Goal: Communication & Community: Answer question/provide support

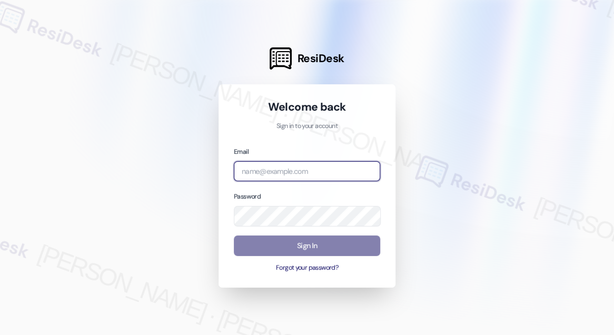
click at [314, 165] on input "email" at bounding box center [307, 171] width 146 height 21
type input "[EMAIL_ADDRESS][PERSON_NAME][PERSON_NAME][DOMAIN_NAME]"
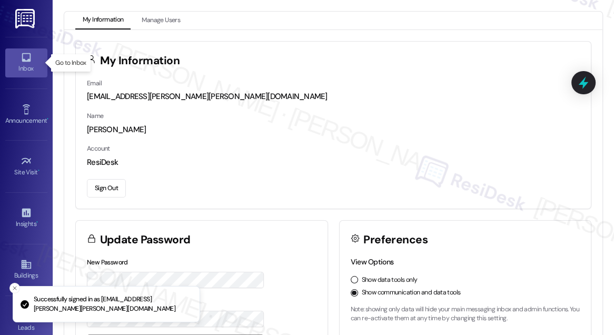
click at [21, 52] on icon at bounding box center [27, 58] width 12 height 12
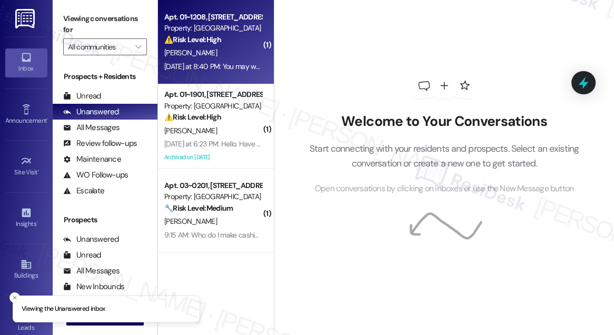
click at [205, 62] on div "[DATE] at 8:40 PM: You may want to send security up to 12th floor [DATE] at 8:4…" at bounding box center [264, 66] width 200 height 9
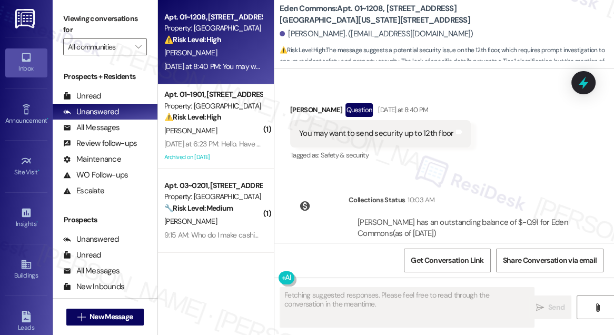
scroll to position [2461, 0]
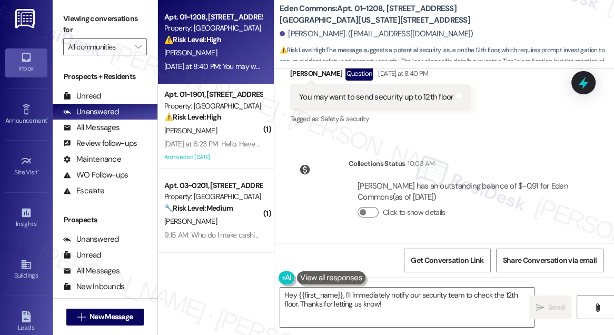
click at [360, 103] on div "You may want to send security up to 12th floor" at bounding box center [376, 97] width 155 height 11
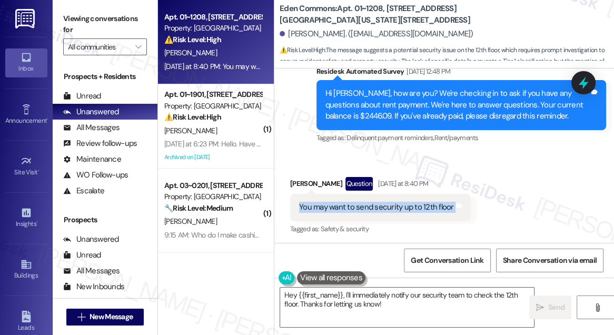
scroll to position [2269, 0]
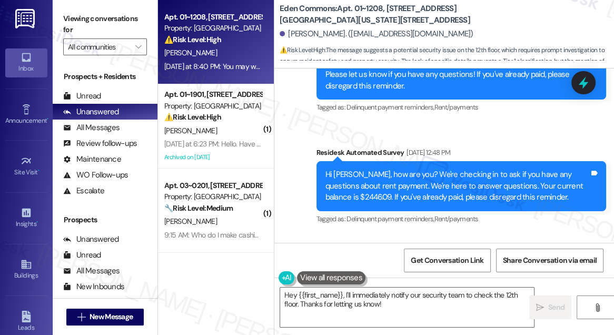
click at [338, 183] on div "Hi [PERSON_NAME], how are you? We're checking in to ask if you have any questio…" at bounding box center [458, 186] width 264 height 34
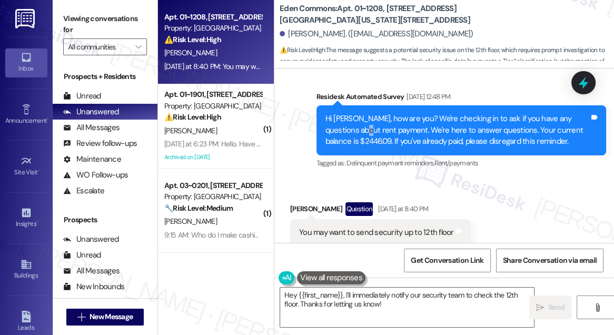
scroll to position [2413, 0]
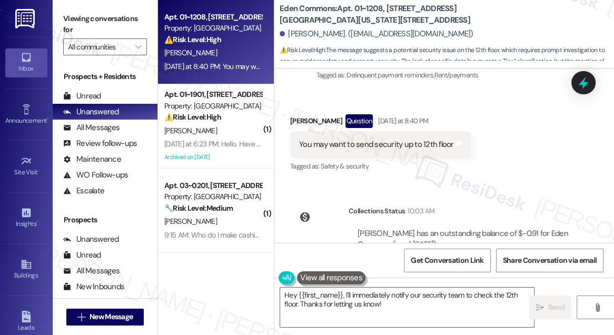
click at [354, 150] on div "You may want to send security up to 12th floor" at bounding box center [376, 144] width 155 height 11
copy div "You may want to send security up to 12th floor Tags and notes"
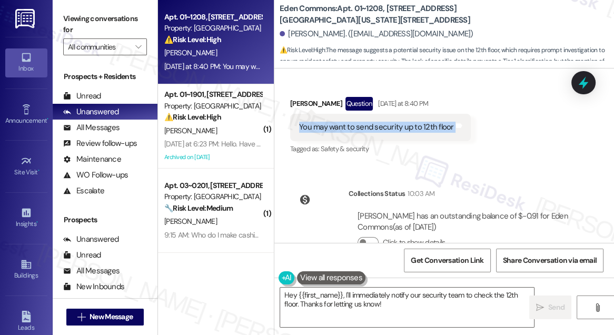
scroll to position [2461, 0]
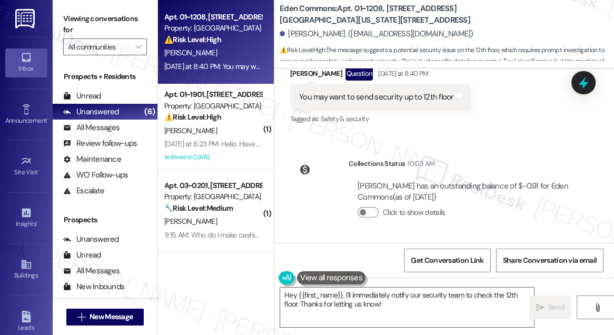
click at [87, 21] on label "Viewing conversations for" at bounding box center [105, 25] width 84 height 28
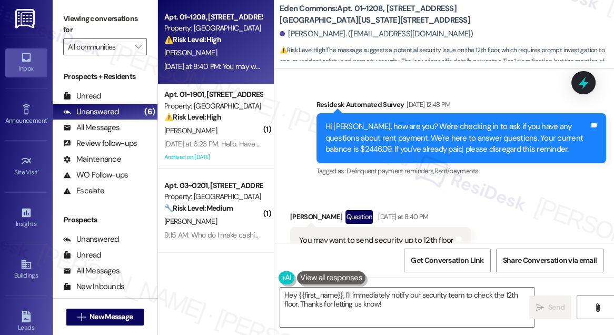
click at [94, 12] on label "Viewing conversations for" at bounding box center [105, 25] width 84 height 28
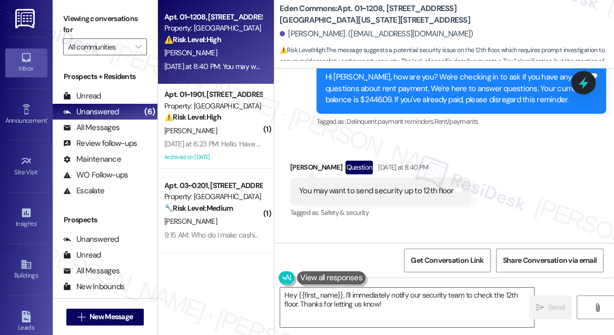
scroll to position [2365, 0]
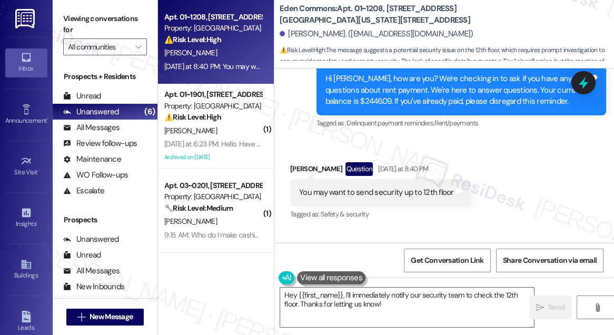
click at [298, 165] on div "[PERSON_NAME] Question [DATE] at 8:40 PM" at bounding box center [380, 170] width 181 height 17
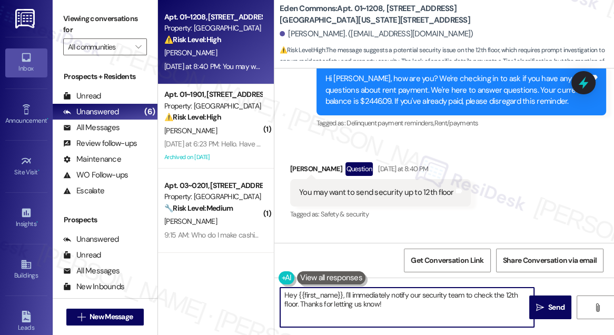
click at [291, 293] on textarea "Hey {{first_name}}, I'll immediately notify our security team to check the 12th…" at bounding box center [407, 308] width 254 height 40
drag, startPoint x: 381, startPoint y: 307, endPoint x: 339, endPoint y: 292, distance: 44.6
click at [339, 292] on textarea "Hi {{first_name}}, I'll immediately notify our security team to check the 12th …" at bounding box center [407, 308] width 254 height 40
paste textarea "Could you share more about what’s happening on the 12th floor so we can let sec…"
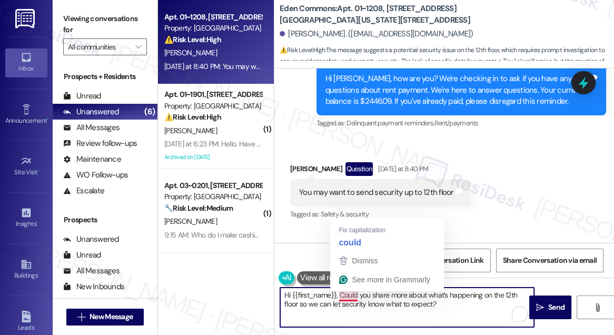
click at [342, 294] on textarea "Hi {{first_name}}, Could you share more about what’s happening on the 12th floo…" at bounding box center [407, 308] width 254 height 40
click at [348, 294] on textarea "Hi {{first_name}}, Could you share more about what’s happening on the 12th floo…" at bounding box center [407, 308] width 254 height 40
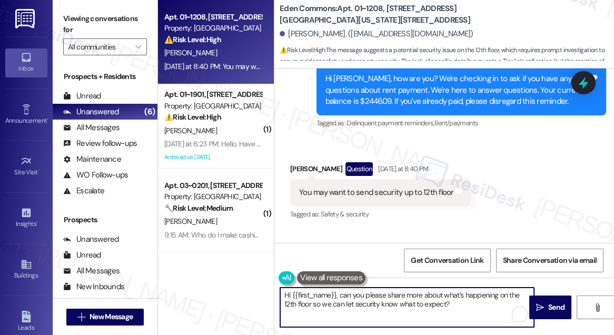
click at [469, 294] on textarea "Hi {{first_name}}, can you please share more about what’s happening on the 12th…" at bounding box center [407, 308] width 254 height 40
drag, startPoint x: 313, startPoint y: 304, endPoint x: 457, endPoint y: 311, distance: 143.9
click at [457, 311] on textarea "Hi {{first_name}}, can you please share more about what’s happened on the 12th …" at bounding box center [407, 308] width 254 height 40
click at [382, 293] on textarea "Hi {{first_name}}, can you please share more about what’s happened on the 12th …" at bounding box center [407, 308] width 254 height 40
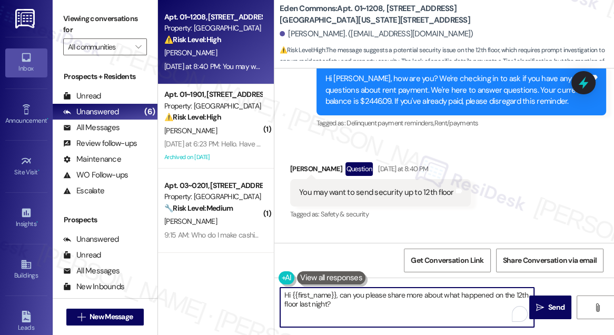
click at [392, 194] on div "You may want to send security up to 12th floor" at bounding box center [376, 192] width 155 height 11
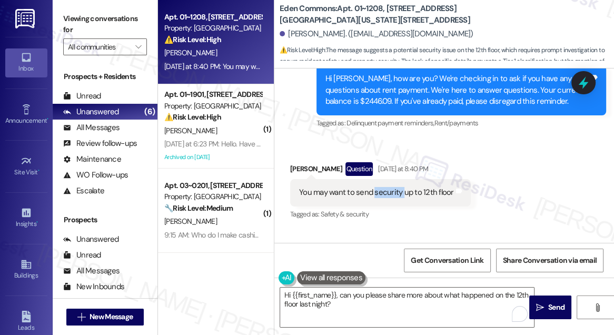
click at [392, 195] on div "You may want to send security up to 12th floor" at bounding box center [376, 192] width 155 height 11
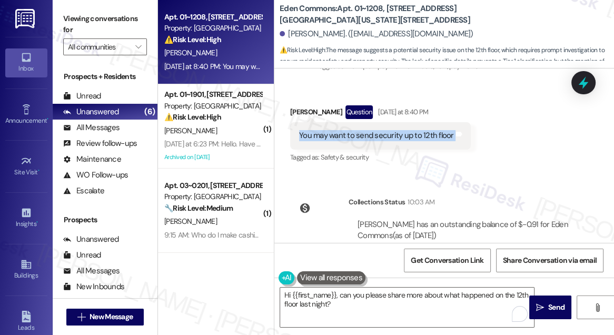
scroll to position [2461, 0]
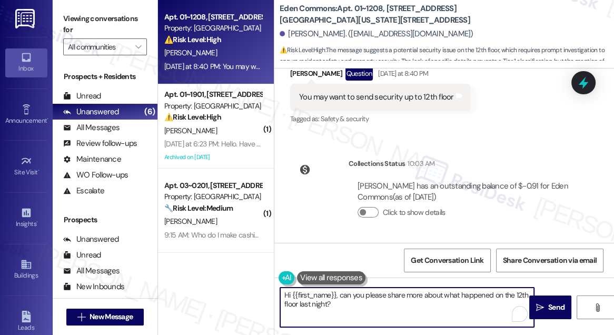
click at [339, 301] on textarea "Hi {{first_name}}, can you please share more about what happened on the 12th fl…" at bounding box center [407, 308] width 254 height 40
click at [356, 297] on textarea "Hi {{first_name}}, can you please share more about what happened on the 12th fl…" at bounding box center [407, 308] width 254 height 40
click at [418, 303] on textarea "Hi {{first_name}}, can you please share more about what happened on the 12th fl…" at bounding box center [407, 308] width 254 height 40
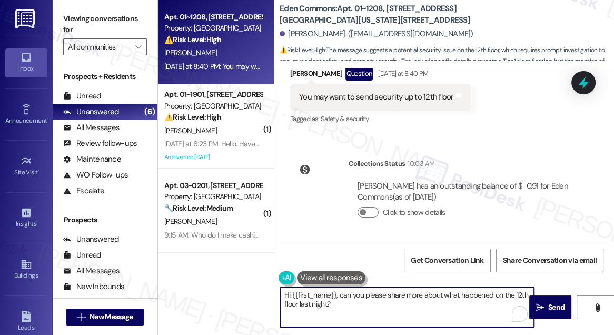
click at [363, 295] on textarea "Hi {{first_name}}, can you please share more about what happened on the 12th fl…" at bounding box center [407, 308] width 254 height 40
click at [364, 296] on textarea "Hi {{first_name}}, can you please share more about what happened on the 12th fl…" at bounding box center [407, 308] width 254 height 40
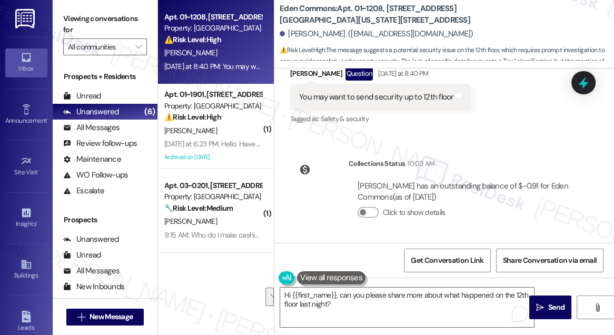
click at [84, 21] on label "Viewing conversations for" at bounding box center [105, 25] width 84 height 28
click at [338, 295] on textarea "Hi {{first_name}}, can you please share more about what happened on the 12th fl…" at bounding box center [407, 308] width 254 height 40
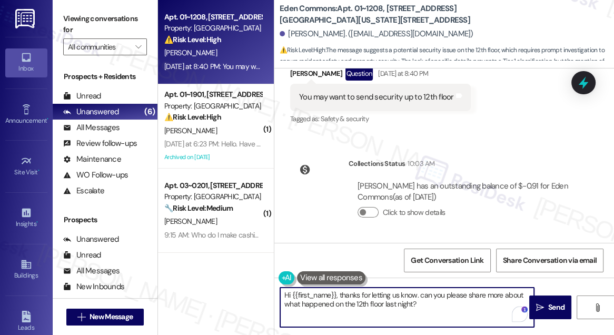
click at [419, 293] on textarea "Hi {{first_name}}, thanks for letting us know. can you please share more about …" at bounding box center [407, 308] width 254 height 40
click at [422, 299] on textarea "Hi {{first_name}}, thanks for letting us know. Can you please share more about …" at bounding box center [407, 308] width 254 height 40
type textarea "Hi {{first_name}}, thanks for letting us know. Can you please share more about …"
click at [453, 305] on textarea "Hi {{first_name}}, thanks for letting us know. Can you please share more about …" at bounding box center [407, 308] width 254 height 40
click at [439, 300] on textarea "Hi {{first_name}}, thanks for letting us know. Can you please share more about …" at bounding box center [407, 308] width 254 height 40
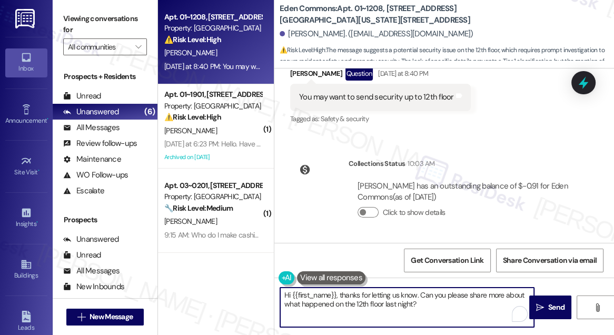
click at [439, 300] on textarea "Hi {{first_name}}, thanks for letting us know. Can you please share more about …" at bounding box center [407, 308] width 254 height 40
click at [538, 302] on span " Send" at bounding box center [550, 307] width 33 height 11
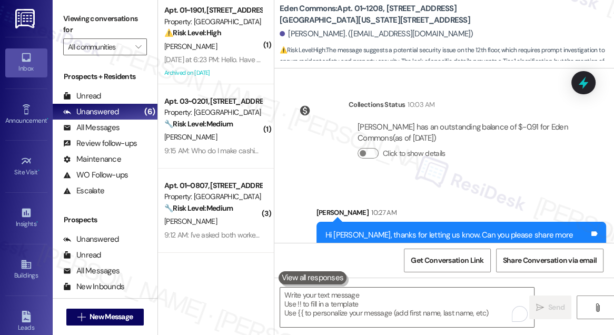
scroll to position [2545, 0]
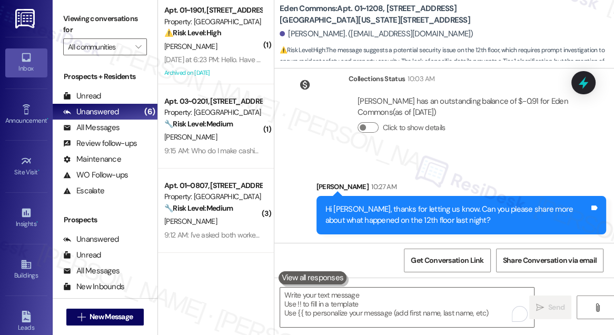
click at [355, 200] on div "Hi [PERSON_NAME], thanks for letting us know. Can you please share more about w…" at bounding box center [462, 215] width 290 height 38
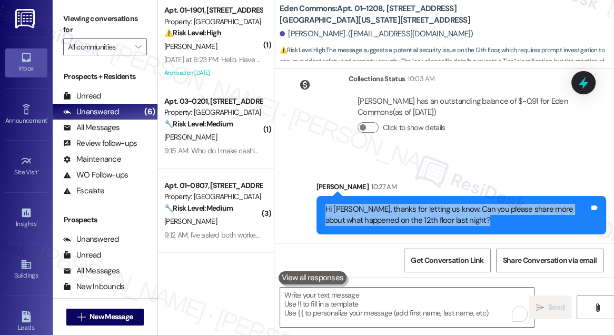
click at [355, 200] on div "Hi [PERSON_NAME], thanks for letting us know. Can you please share more about w…" at bounding box center [462, 215] width 290 height 38
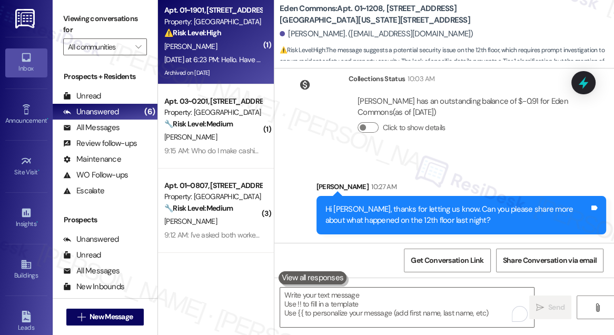
click at [198, 27] on div "⚠️ Risk Level: High The resident is unable to access the payment portal to pay …" at bounding box center [212, 32] width 97 height 11
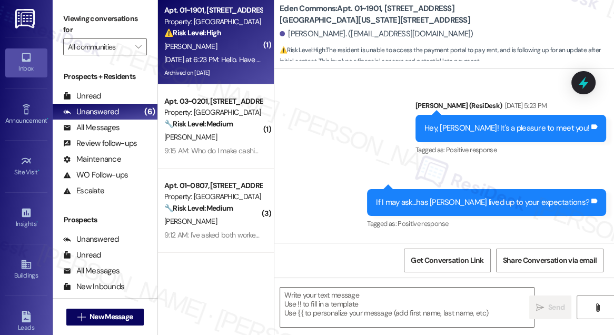
scroll to position [6006, 0]
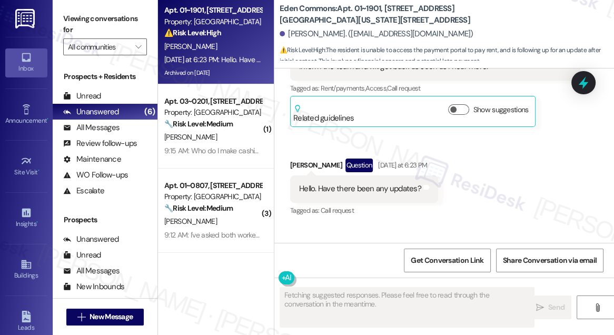
click at [339, 183] on div "Hello. Have there been any updates?" at bounding box center [360, 188] width 122 height 11
click at [367, 183] on div "Hello. Have there been any updates?" at bounding box center [360, 188] width 122 height 11
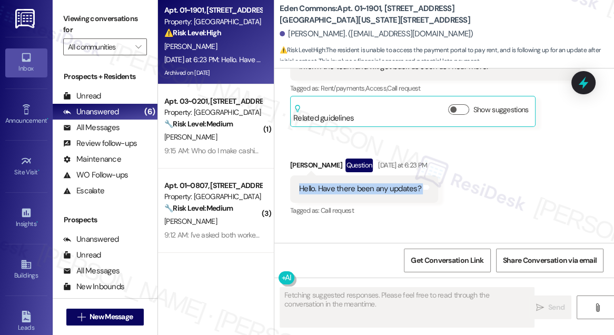
click at [367, 183] on div "Hello. Have there been any updates?" at bounding box center [360, 188] width 122 height 11
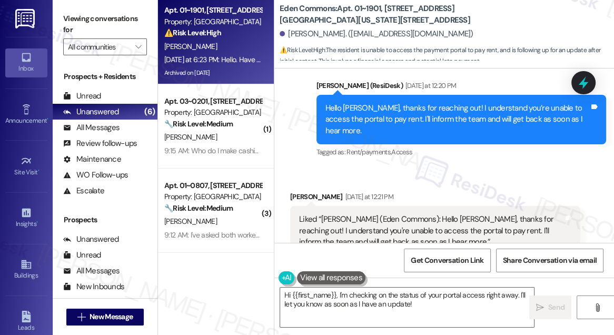
scroll to position [5814, 0]
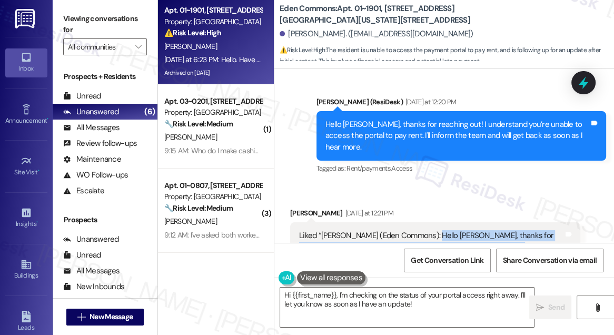
drag, startPoint x: 427, startPoint y: 142, endPoint x: 470, endPoint y: 157, distance: 46.5
click at [470, 230] on div "Liked “[PERSON_NAME] (Eden Commons): Hello [PERSON_NAME], thanks for reaching o…" at bounding box center [431, 247] width 264 height 34
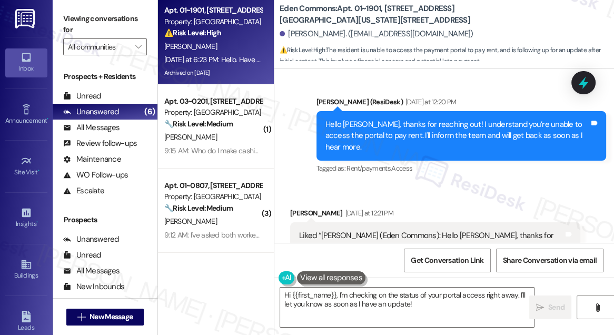
scroll to position [5670, 0]
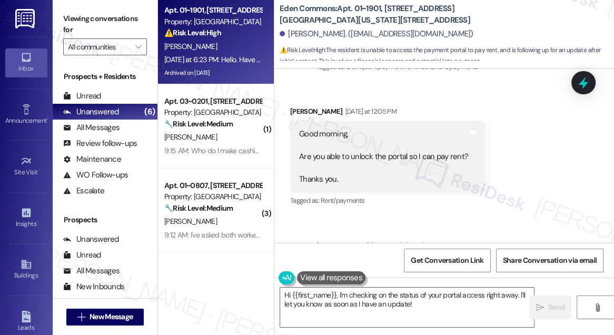
drag, startPoint x: 397, startPoint y: 191, endPoint x: 466, endPoint y: 201, distance: 70.3
click at [466, 263] on div "Hello [PERSON_NAME], thanks for reaching out! I understand you’re unable to acc…" at bounding box center [458, 280] width 264 height 34
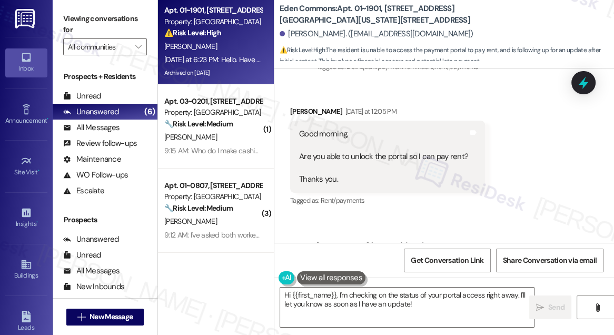
click at [466, 263] on div "Hello [PERSON_NAME], thanks for reaching out! I understand you’re unable to acc…" at bounding box center [458, 280] width 264 height 34
click at [483, 263] on div "Hello [PERSON_NAME], thanks for reaching out! I understand you’re unable to acc…" at bounding box center [458, 280] width 264 height 34
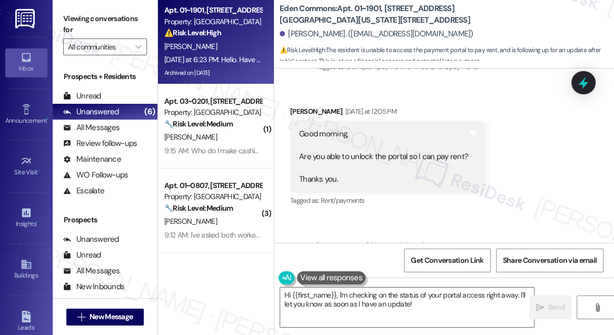
click at [483, 263] on div "Hello [PERSON_NAME], thanks for reaching out! I understand you’re unable to acc…" at bounding box center [458, 280] width 264 height 34
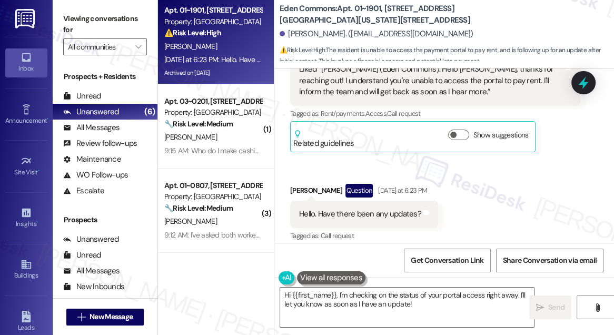
scroll to position [6006, 0]
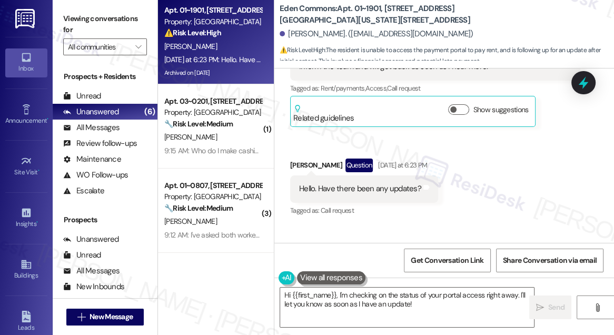
click at [444, 264] on div "[PERSON_NAME] has an outstanding balance of $1469.6 for Eden Commons (as of [DA…" at bounding box center [465, 295] width 232 height 62
click at [512, 272] on div "[PERSON_NAME] has an outstanding balance of $1469.6 for Eden Commons (as of [DA…" at bounding box center [465, 283] width 214 height 23
click at [516, 272] on div "[PERSON_NAME] has an outstanding balance of $1469.6 for Eden Commons (as of [DA…" at bounding box center [465, 283] width 214 height 23
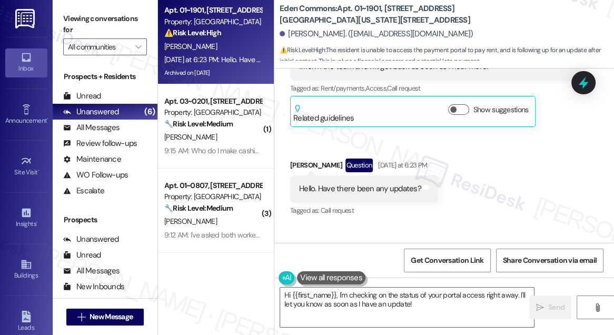
click at [516, 272] on div "[PERSON_NAME] has an outstanding balance of $1469.6 for Eden Commons (as of [DA…" at bounding box center [465, 283] width 214 height 23
click at [425, 272] on div "[PERSON_NAME] has an outstanding balance of $1469.6 for Eden Commons (as of [DA…" at bounding box center [465, 283] width 214 height 23
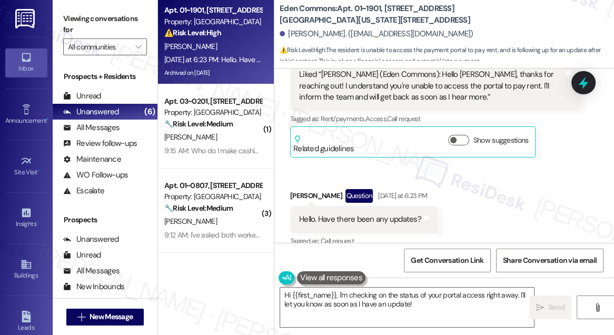
scroll to position [5958, 0]
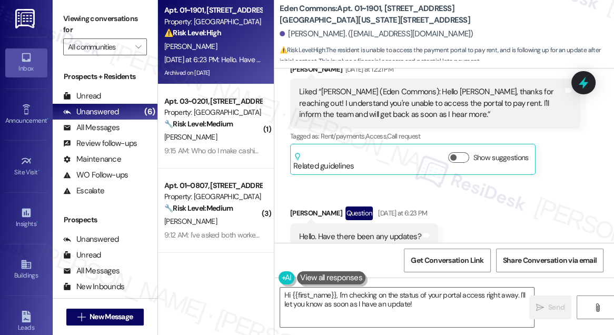
click at [384, 231] on div "Hello. Have there been any updates?" at bounding box center [360, 236] width 122 height 11
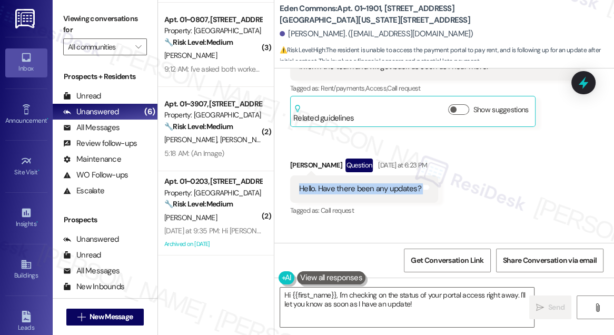
scroll to position [0, 0]
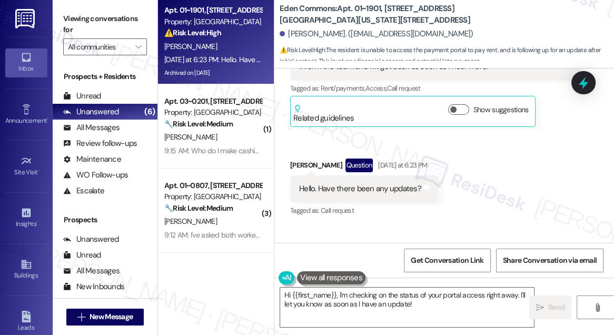
click at [73, 18] on label "Viewing conversations for" at bounding box center [105, 25] width 84 height 28
click at [79, 20] on label "Viewing conversations for" at bounding box center [105, 25] width 84 height 28
click at [73, 22] on label "Viewing conversations for" at bounding box center [105, 25] width 84 height 28
click at [351, 183] on div "Hello. Have there been any updates?" at bounding box center [360, 188] width 122 height 11
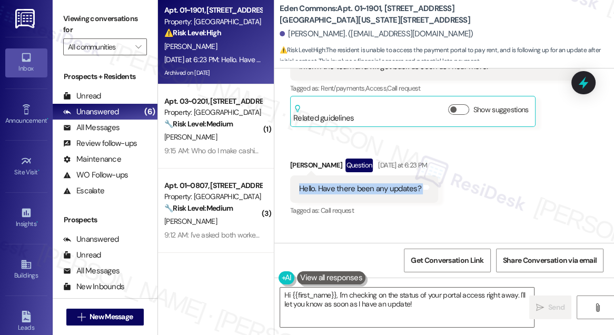
click at [351, 183] on div "Hello. Have there been any updates?" at bounding box center [360, 188] width 122 height 11
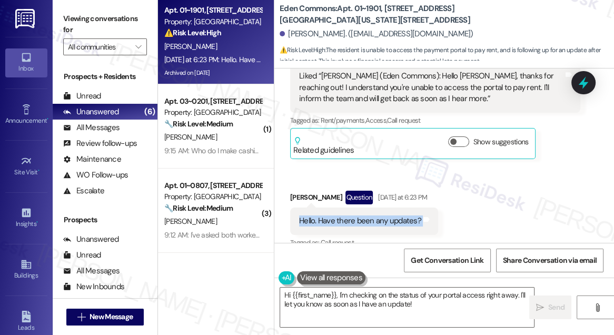
scroll to position [5910, 0]
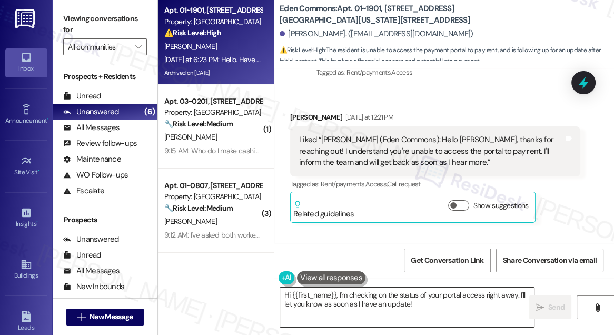
click at [447, 304] on textarea "Hi {{first_name}}, I'm checking on the status of your portal access right away.…" at bounding box center [407, 308] width 254 height 40
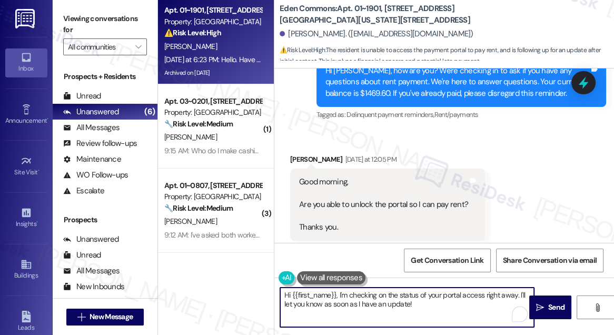
scroll to position [5575, 0]
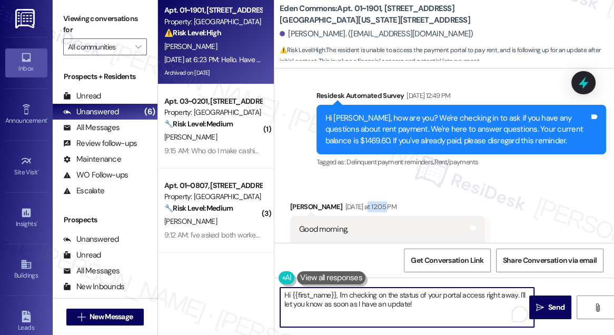
drag, startPoint x: 362, startPoint y: 126, endPoint x: 386, endPoint y: 126, distance: 23.2
click at [384, 201] on div "[DATE] at 12:05 PM" at bounding box center [370, 206] width 54 height 11
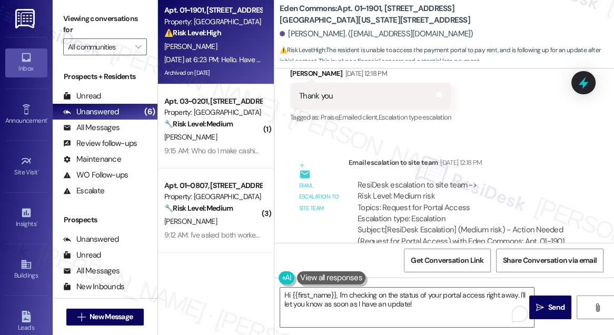
scroll to position [4425, 0]
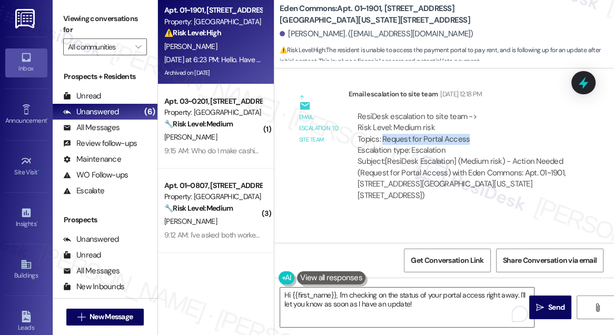
drag, startPoint x: 471, startPoint y: 94, endPoint x: 383, endPoint y: 95, distance: 88.5
click at [383, 111] on div "ResiDesk escalation to site team -> Risk Level: Medium risk Topics: Request for…" at bounding box center [465, 133] width 214 height 45
copy div "Request for Portal Access"
click at [73, 31] on label "Viewing conversations for" at bounding box center [105, 25] width 84 height 28
click at [75, 21] on label "Viewing conversations for" at bounding box center [105, 25] width 84 height 28
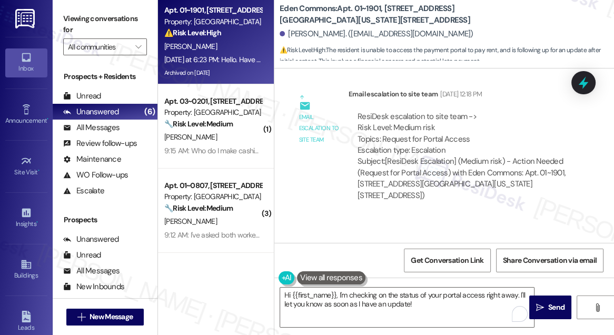
click at [84, 25] on label "Viewing conversations for" at bounding box center [105, 25] width 84 height 28
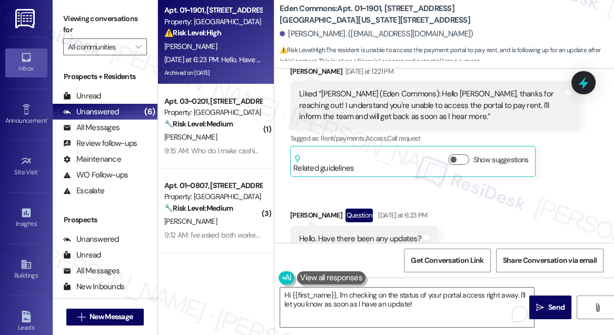
scroll to position [6006, 0]
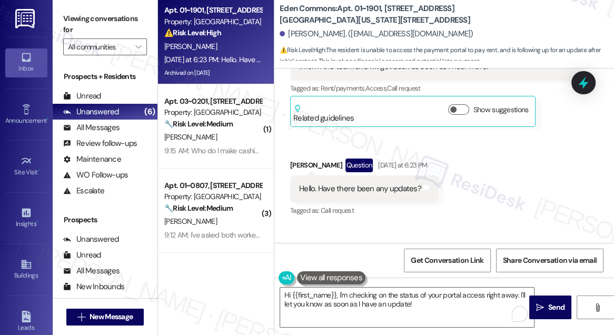
click at [357, 175] on div "Hello. Have there been any updates? Tags and notes" at bounding box center [364, 188] width 148 height 27
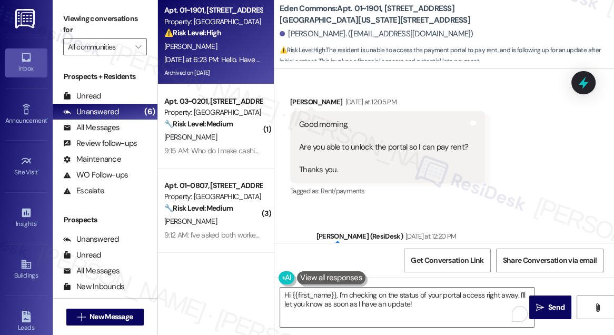
scroll to position [5575, 0]
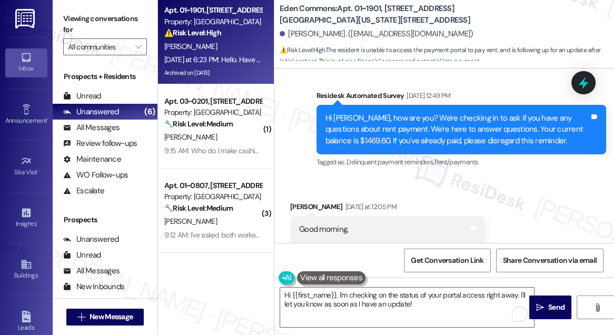
click at [366, 224] on div "Good morning, Are you able to unlock the portal so I can pay rent? Thanks you." at bounding box center [383, 252] width 169 height 56
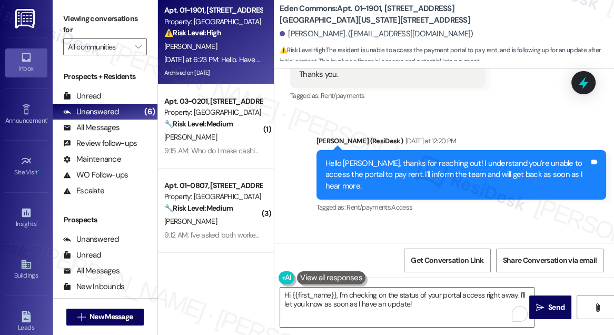
scroll to position [5814, 0]
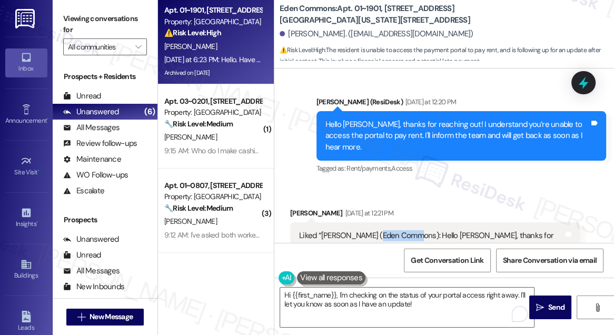
drag, startPoint x: 378, startPoint y: 141, endPoint x: 410, endPoint y: 142, distance: 32.2
click at [410, 230] on div "Liked “[PERSON_NAME] (Eden Commons): Hello [PERSON_NAME], thanks for reaching o…" at bounding box center [431, 247] width 264 height 34
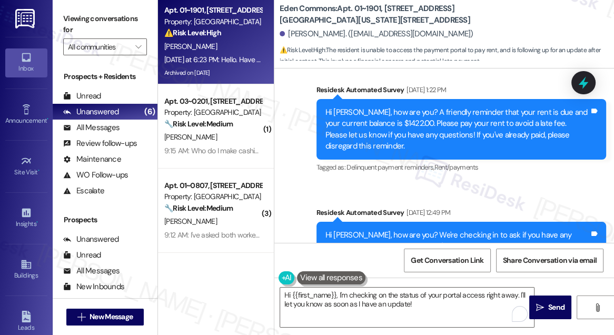
scroll to position [5335, 0]
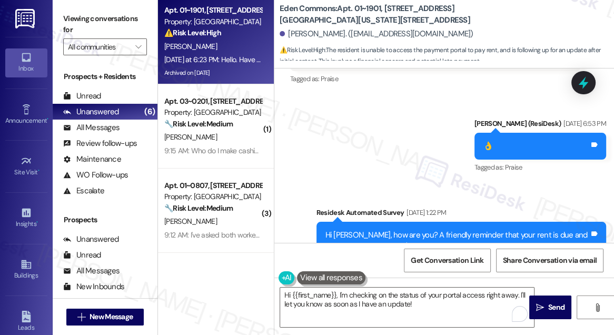
click at [91, 15] on label "Viewing conversations for" at bounding box center [105, 25] width 84 height 28
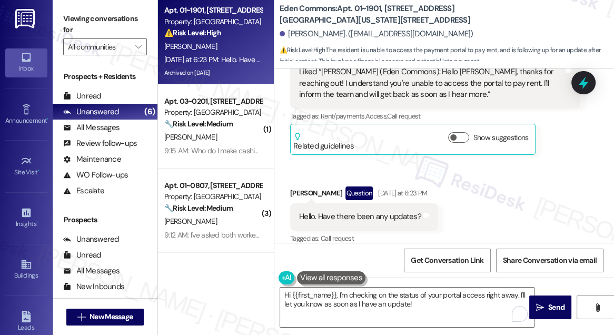
scroll to position [6006, 0]
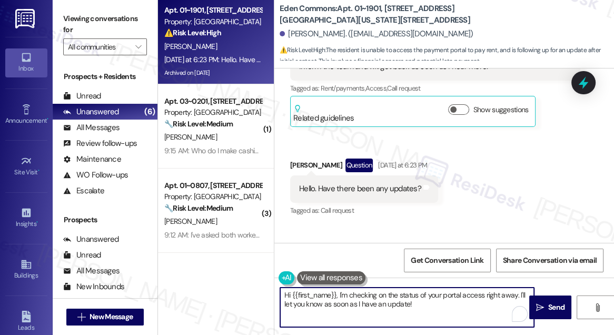
drag, startPoint x: 418, startPoint y: 301, endPoint x: 400, endPoint y: 298, distance: 18.2
click at [418, 301] on textarea "Hi {{first_name}}, I'm checking on the status of your portal access right away.…" at bounding box center [407, 308] width 254 height 40
drag, startPoint x: 348, startPoint y: 294, endPoint x: 439, endPoint y: 302, distance: 91.5
click at [439, 302] on textarea "Hi {{first_name}}, I'm checking on the status of your portal access right away.…" at bounding box center [407, 308] width 254 height 40
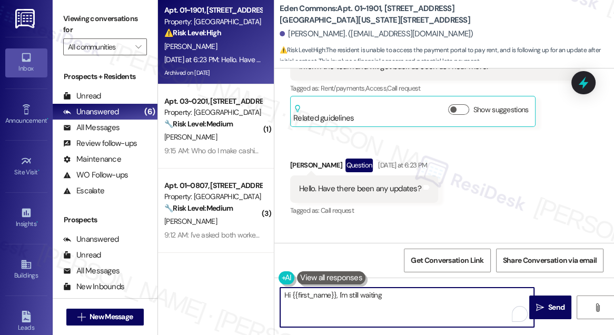
click at [399, 296] on textarea "Hi {{first_name}}, I'm still waiting" at bounding box center [407, 308] width 254 height 40
click at [337, 293] on textarea "Hi {{first_name}}, I'm still waiting on the team's response. Please bear with us" at bounding box center [407, 308] width 254 height 40
click at [426, 292] on textarea "Hi {{first_name}}, I've notififed the team and I'm still waiting on the team's …" at bounding box center [407, 308] width 254 height 40
click at [426, 293] on textarea "Hi {{first_name}}, I've notififed the team and I'm still waiting on the team's …" at bounding box center [407, 308] width 254 height 40
click at [425, 295] on textarea "Hi {{first_name}}, I've notififed the team and still waiting on the team's resp…" at bounding box center [407, 308] width 254 height 40
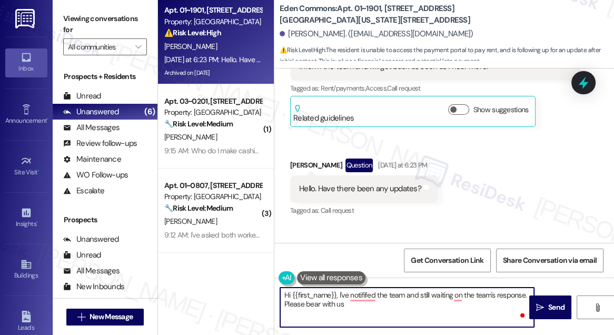
click at [425, 295] on textarea "Hi {{first_name}}, I've notififed the team and still waiting on the team's resp…" at bounding box center [407, 308] width 254 height 40
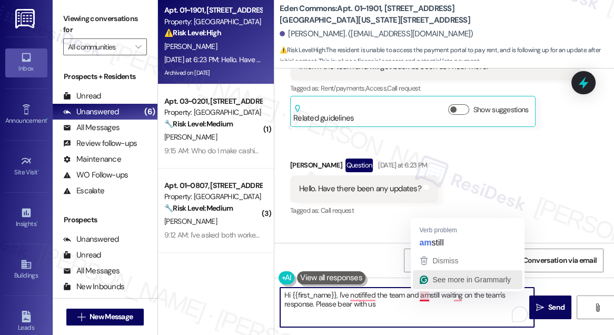
type textarea "Hi {{first_name}}, I've notififed the team and am still waiting on the team's r…"
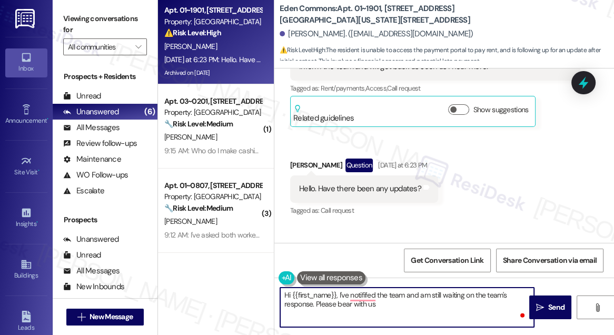
click at [406, 298] on textarea "Hi {{first_name}}, I've notififed the team and am still waiting on the team's r…" at bounding box center [407, 308] width 254 height 40
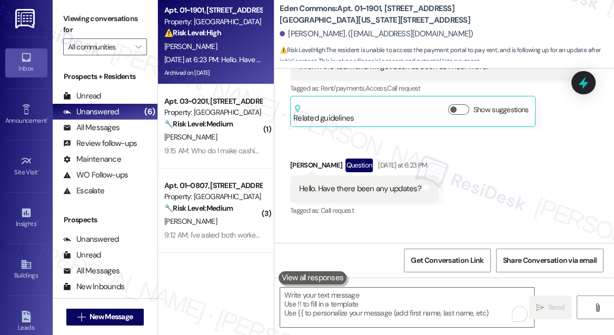
click at [68, 4] on div "Viewing conversations for All communities " at bounding box center [105, 33] width 105 height 66
click at [70, 21] on label "Viewing conversations for" at bounding box center [105, 25] width 84 height 28
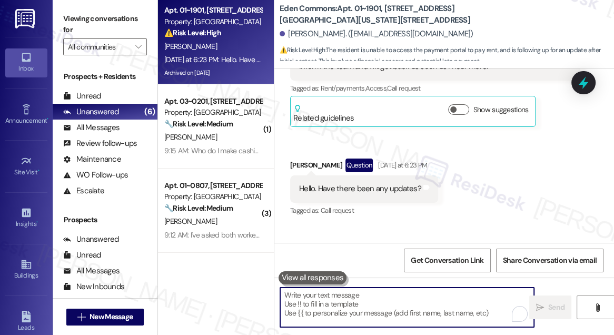
click at [339, 300] on textarea "To enrich screen reader interactions, please activate Accessibility in Grammarl…" at bounding box center [407, 308] width 254 height 40
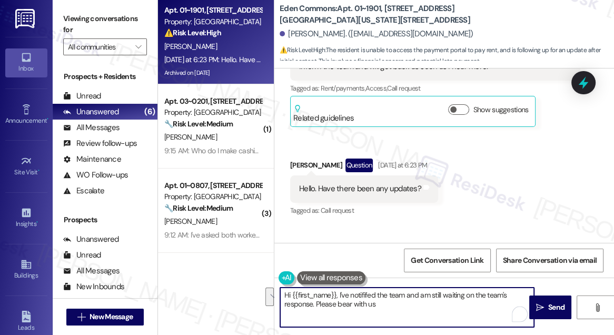
click at [350, 301] on textarea "Hi {{first_name}}, I've notififed the team and am still waiting on the team's r…" at bounding box center [407, 308] width 254 height 40
drag, startPoint x: 389, startPoint y: 305, endPoint x: 340, endPoint y: 295, distance: 50.1
click at [340, 295] on textarea "Hi {{first_name}}, I've notififed the team and am still waiting on the team's r…" at bounding box center [407, 308] width 254 height 40
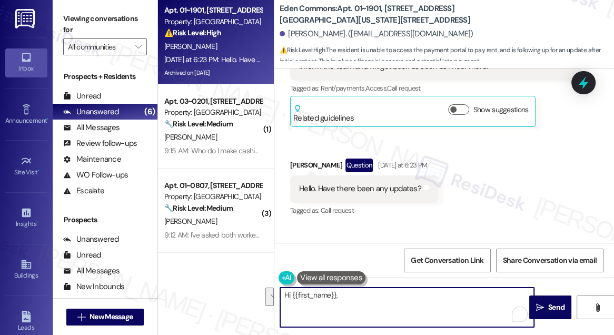
paste textarea "I’ve notified the team and am just waiting for their response. Thanks for beari…"
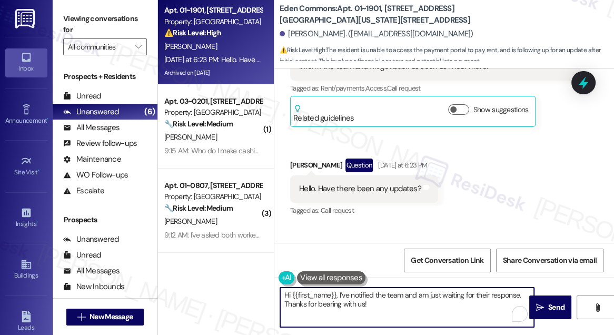
click at [427, 302] on textarea "Hi {{first_name}}, I’ve notified the team and am just waiting for their respons…" at bounding box center [407, 308] width 254 height 40
click at [401, 307] on textarea "Hi {{first_name}}, I’ve notified the team and am just waiting for their respons…" at bounding box center [407, 308] width 254 height 40
drag, startPoint x: 387, startPoint y: 310, endPoint x: 316, endPoint y: 309, distance: 70.6
click at [316, 309] on textarea "Hi {{first_name}}, I’ve notified the team and am just waiting for their respons…" at bounding box center [407, 308] width 254 height 40
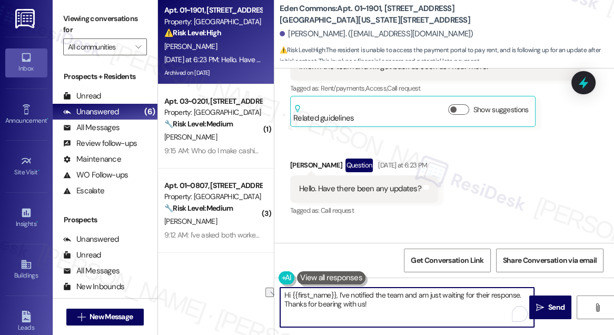
click at [384, 308] on textarea "Hi {{first_name}}, I’ve notified the team and am just waiting for their respons…" at bounding box center [407, 308] width 254 height 40
drag, startPoint x: 390, startPoint y: 305, endPoint x: 316, endPoint y: 302, distance: 73.8
click at [316, 302] on textarea "Hi {{first_name}}, I’ve notified the team and am just waiting for their respons…" at bounding box center [407, 308] width 254 height 40
type textarea "Hi {{first_name}}, I’ve notified the team and am just waiting for their respons…"
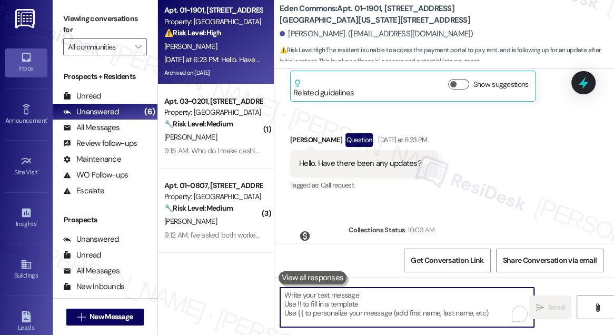
scroll to position [6090, 0]
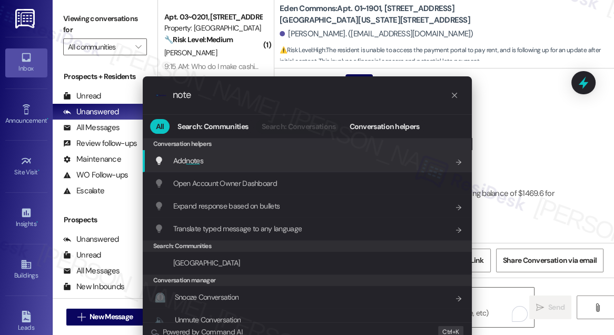
type input "note"
click at [195, 164] on span "note" at bounding box center [193, 160] width 14 height 9
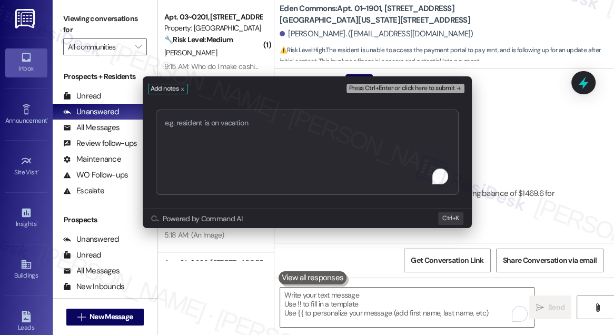
drag, startPoint x: 77, startPoint y: 17, endPoint x: 83, endPoint y: 18, distance: 6.3
click at [77, 17] on div "Add notes Press Ctrl+Enter or click here to submit Submit Powered by Command AI…" at bounding box center [307, 167] width 614 height 335
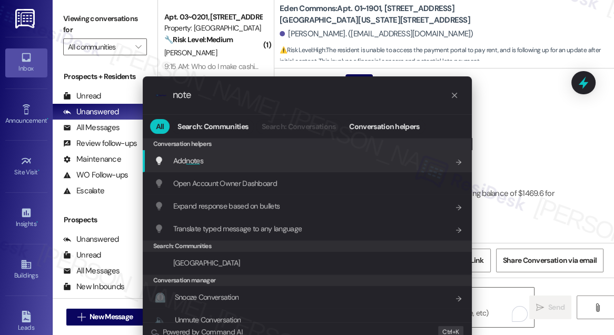
type input "note"
click at [191, 159] on span "note" at bounding box center [193, 160] width 14 height 9
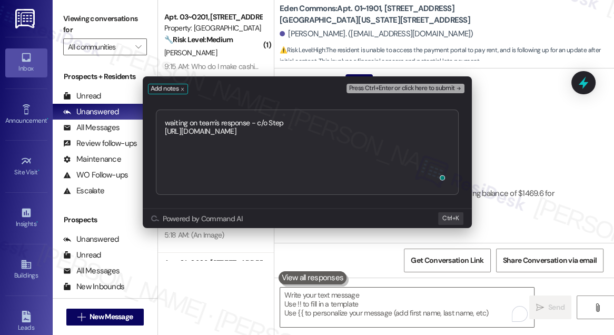
type textarea "waiting on team's response - c/o Steph [URL][DOMAIN_NAME]"
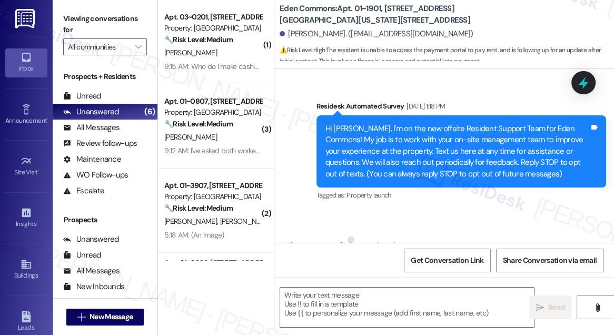
scroll to position [6228, 0]
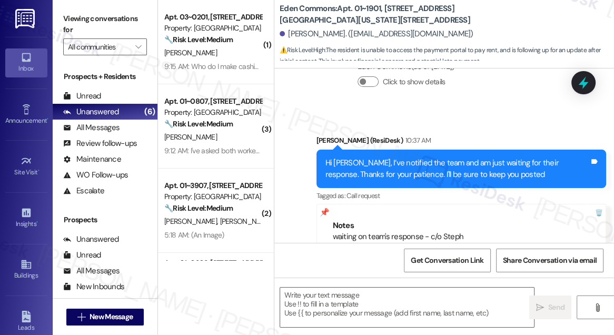
type textarea "Fetching suggested responses. Please feel free to read through the conversation…"
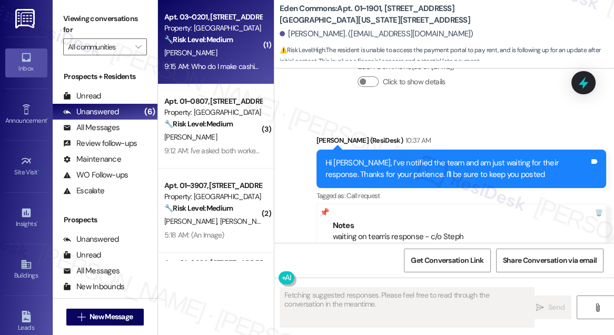
click at [215, 68] on div "9:15 AM: Who do I make cashier check to 9:15 AM: Who do I make cashier check to" at bounding box center [226, 66] width 125 height 9
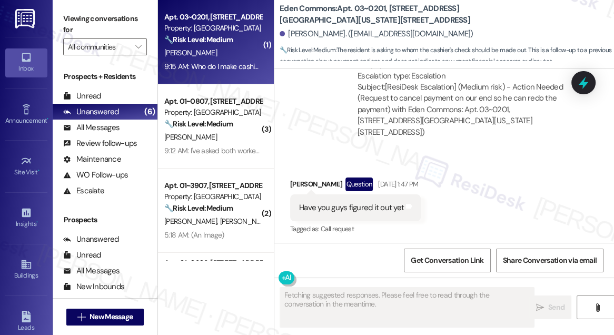
scroll to position [17491, 0]
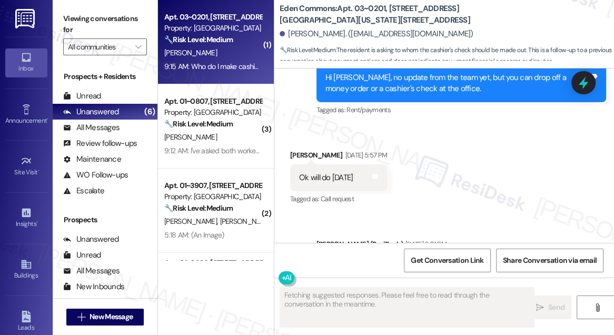
click at [350, 261] on div "Thanks for the update! If you need anything else, feel free to let us know. Hav…" at bounding box center [458, 272] width 264 height 23
click at [368, 261] on div "Thanks for the update! If you need anything else, feel free to let us know. Hav…" at bounding box center [458, 272] width 264 height 23
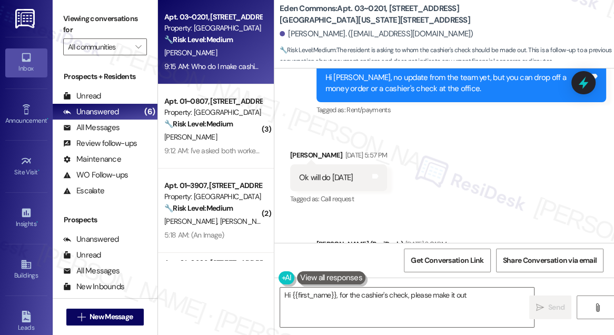
click at [368, 261] on div "Thanks for the update! If you need anything else, feel free to let us know. Hav…" at bounding box center [458, 272] width 264 height 23
type textarea "Hi {{first_name}}, for the cashier's check, please make it out to Eden Commons.…"
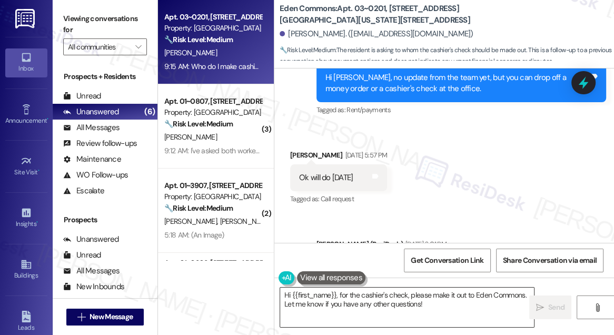
click at [426, 299] on textarea "Hi {{first_name}}, for the cashier's check, please make it out to Eden Commons.…" at bounding box center [407, 308] width 254 height 40
click at [457, 35] on div "[PERSON_NAME]. ([EMAIL_ADDRESS][DOMAIN_NAME])" at bounding box center [447, 34] width 334 height 21
click at [78, 6] on div "Viewing conversations for All communities " at bounding box center [105, 33] width 105 height 66
drag, startPoint x: 66, startPoint y: 5, endPoint x: 76, endPoint y: 4, distance: 10.0
click at [66, 5] on div "Viewing conversations for All communities " at bounding box center [105, 33] width 105 height 66
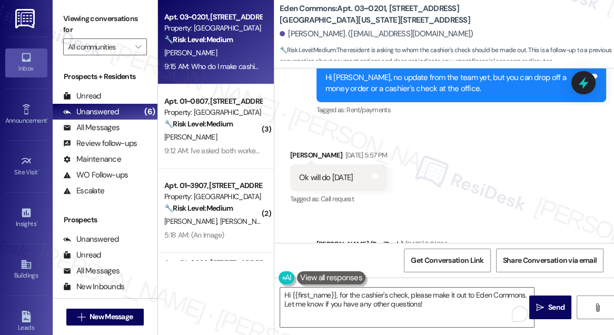
click at [284, 6] on b "Eden Commons: Apt. 03~0201, [STREET_ADDRESS][GEOGRAPHIC_DATA][US_STATE][STREET_…" at bounding box center [385, 14] width 211 height 23
drag, startPoint x: 279, startPoint y: 6, endPoint x: 336, endPoint y: 6, distance: 56.9
click at [336, 6] on div "Eden Commons: Apt. 03~0201, [STREET_ADDRESS][GEOGRAPHIC_DATA][US_STATE][STREET_…" at bounding box center [444, 32] width 340 height 58
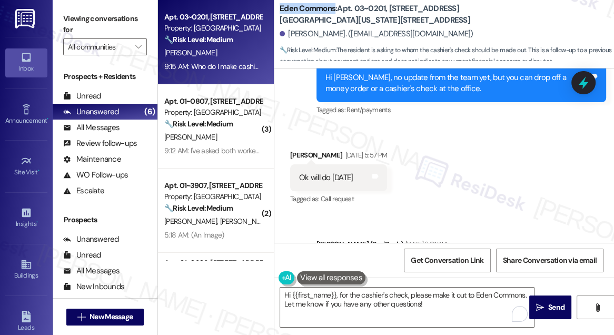
copy b "Eden Commons"
click at [66, 7] on div "Viewing conversations for All communities " at bounding box center [105, 33] width 105 height 66
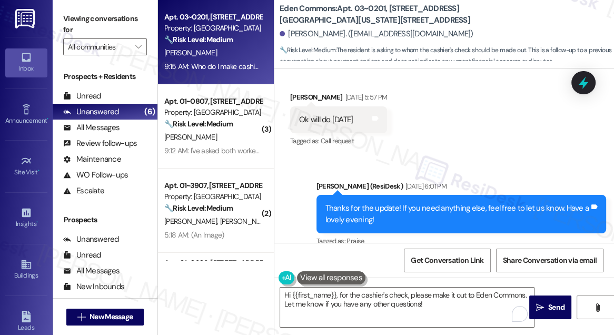
scroll to position [17599, 0]
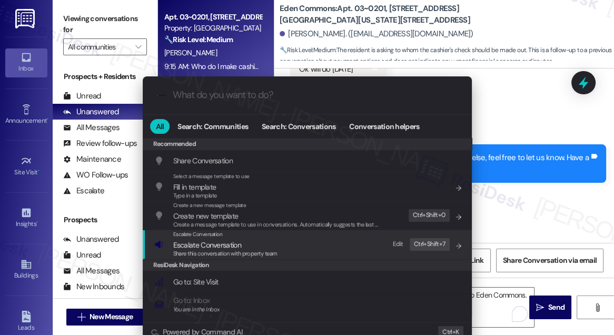
click at [288, 251] on div "Escalate Conversation Escalate Conversation Share this conversation with proper…" at bounding box center [308, 244] width 308 height 28
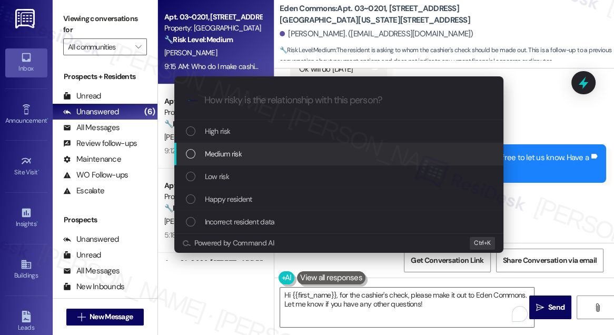
click at [244, 158] on div "Medium risk" at bounding box center [340, 154] width 308 height 12
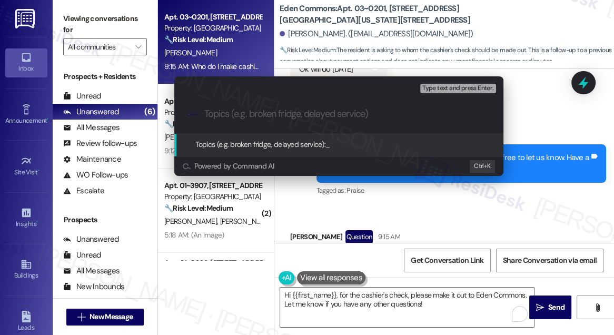
click at [478, 26] on div "Escalate Conversation Medium risk Topics (e.g. broken fridge, delayed service) …" at bounding box center [307, 167] width 614 height 335
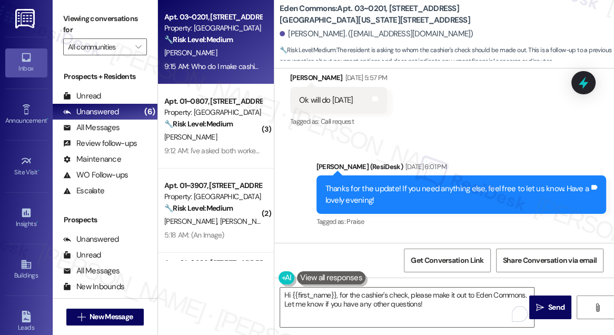
scroll to position [17551, 0]
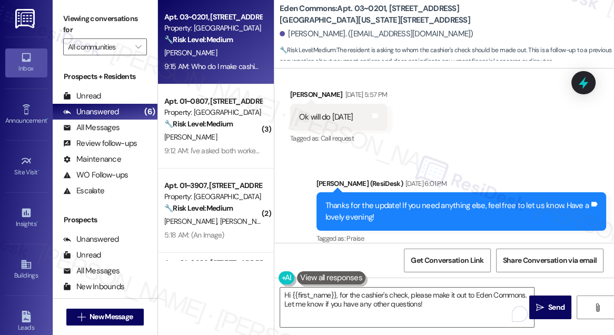
click at [367, 303] on div "Who do I make cashier check to" at bounding box center [353, 308] width 109 height 11
copy div "Who do I make cashier check to Tags and notes"
click at [536, 254] on div "Received via SMS [PERSON_NAME] Question 9:15 AM Who do I make cashier check to …" at bounding box center [444, 299] width 340 height 91
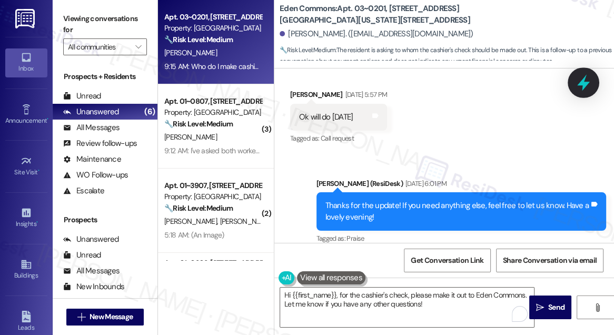
click at [576, 82] on icon at bounding box center [584, 83] width 18 height 18
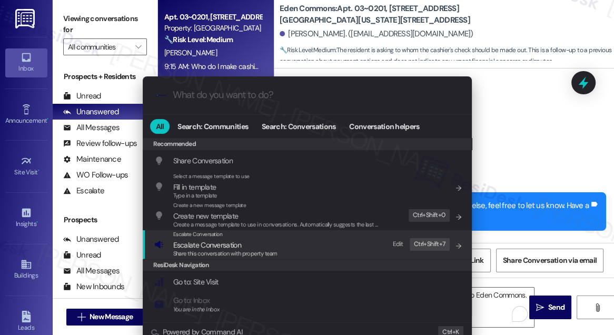
click at [224, 246] on span "Escalate Conversation" at bounding box center [207, 244] width 68 height 9
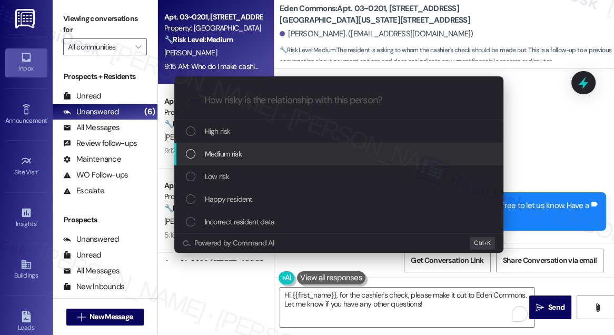
click at [232, 155] on span "Medium risk" at bounding box center [223, 154] width 37 height 12
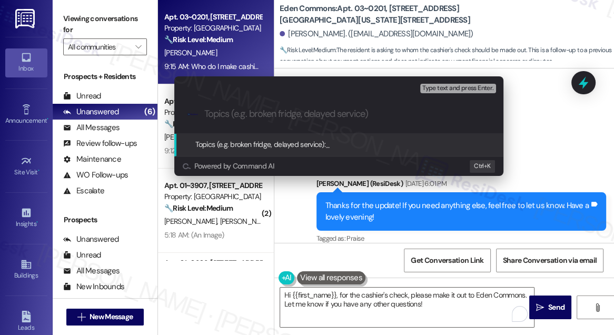
paste input "Question About [PERSON_NAME]’s Check Payee"
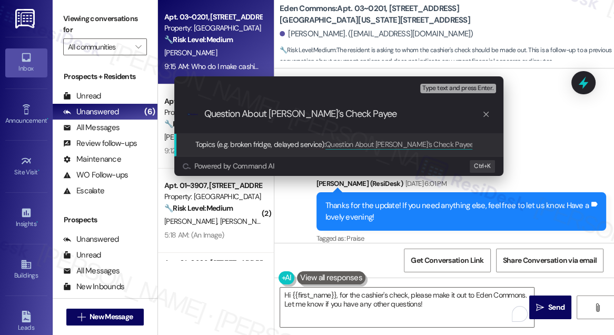
click at [224, 122] on div ".cls-1{fill:#0a055f;}.cls-2{fill:#0cc4c4;} resideskLogoBlueOrange Question Abou…" at bounding box center [338, 113] width 329 height 37
drag, startPoint x: 267, startPoint y: 113, endPoint x: 194, endPoint y: 112, distance: 72.7
click at [194, 112] on div ".cls-1{fill:#0a055f;}.cls-2{fill:#0cc4c4;} resideskLogoBlueOrange Question Abou…" at bounding box center [338, 113] width 329 height 37
click at [208, 112] on input "Cashier’s Check Payee" at bounding box center [343, 114] width 278 height 11
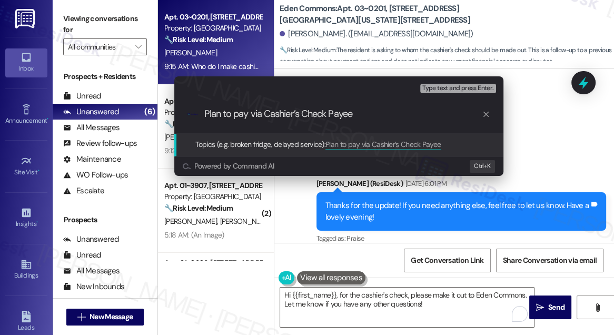
click at [327, 113] on input "Plan to pay via Cashier’s Check Payee" at bounding box center [343, 114] width 278 height 11
click at [342, 111] on input "Plan to pay via Cashier’s Check Payee" at bounding box center [343, 114] width 278 height 11
type input "Plan to pay via Cashier’s Check"
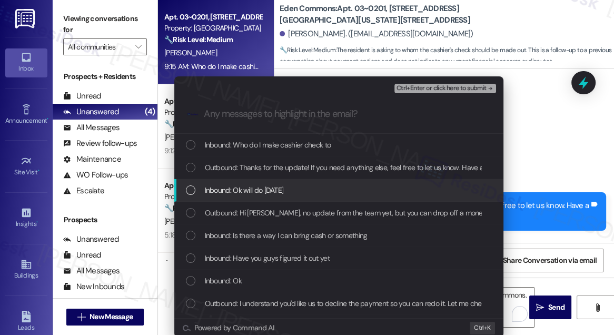
click at [273, 187] on span "Inbound: Ok will do [DATE]" at bounding box center [244, 190] width 79 height 12
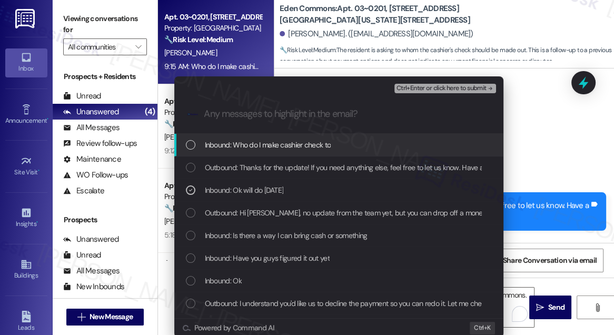
click at [275, 143] on span "Inbound: Who do I make cashier check to" at bounding box center [268, 145] width 126 height 12
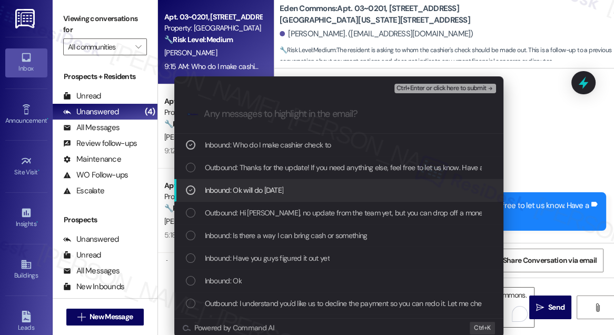
click at [272, 186] on span "Inbound: Ok will do [DATE]" at bounding box center [244, 190] width 79 height 12
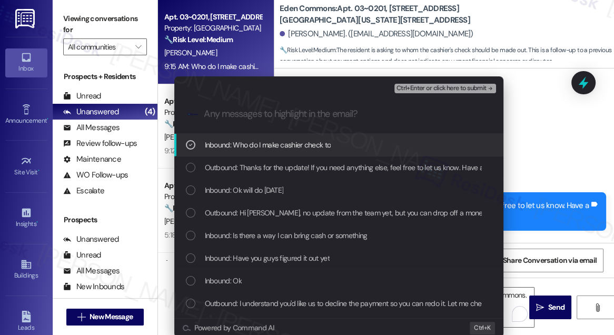
click at [446, 87] on span "Ctrl+Enter or click here to submit" at bounding box center [442, 88] width 90 height 7
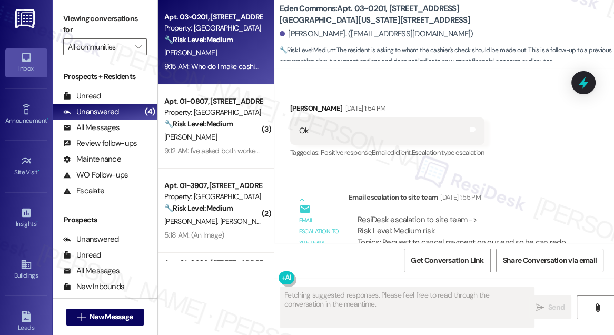
scroll to position [17491, 0]
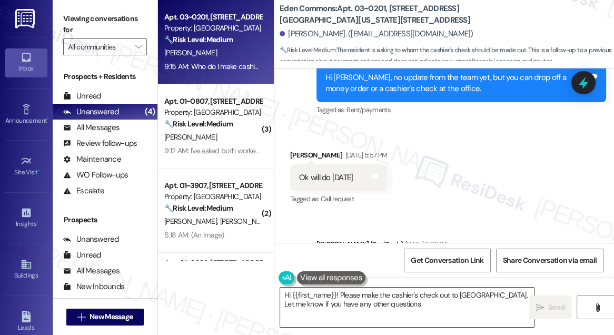
type textarea "Hi {{first_name}}! Please make the cashier's check out to [GEOGRAPHIC_DATA]. Le…"
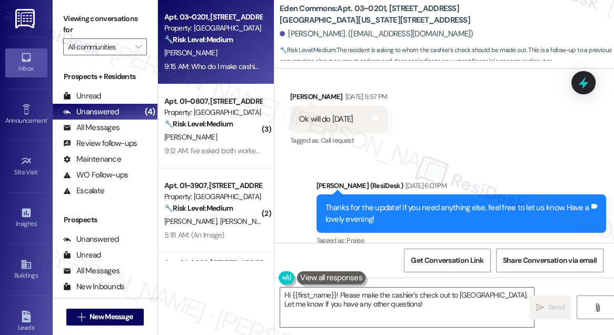
scroll to position [17599, 0]
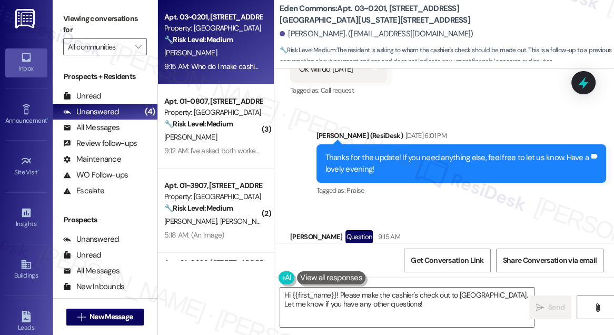
click at [465, 247] on div "Who do I make cashier check to Tags and notes" at bounding box center [384, 260] width 188 height 27
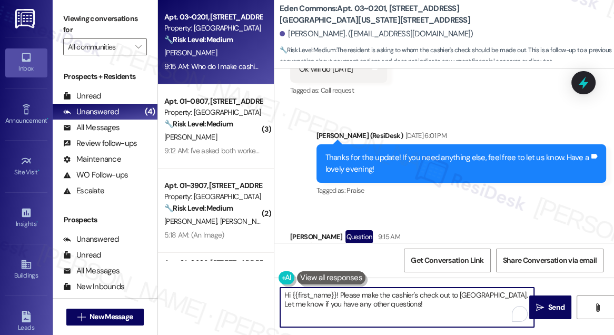
click at [390, 294] on textarea "Hi {{first_name}}! Please make the cashier's check out to [GEOGRAPHIC_DATA]. Le…" at bounding box center [407, 308] width 254 height 40
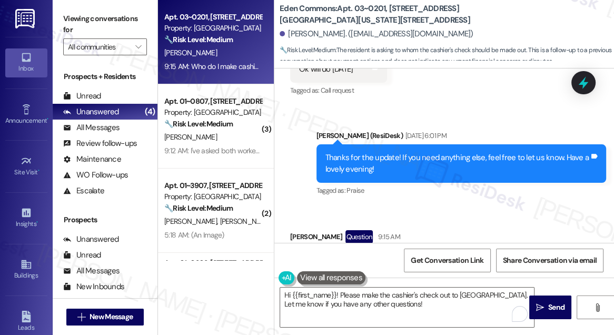
click at [78, 19] on label "Viewing conversations for" at bounding box center [105, 25] width 84 height 28
click at [390, 300] on textarea "Hi {{first_name}}! Please make the cashier's check out to [GEOGRAPHIC_DATA]. Le…" at bounding box center [407, 308] width 254 height 40
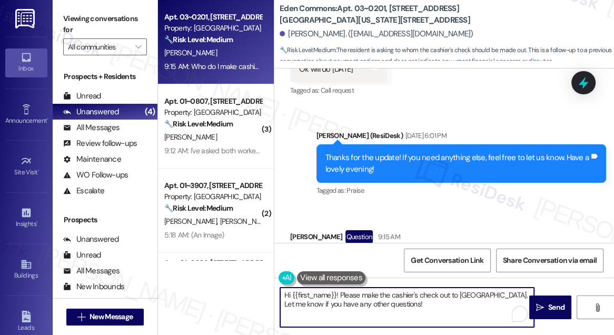
scroll to position [17588, 0]
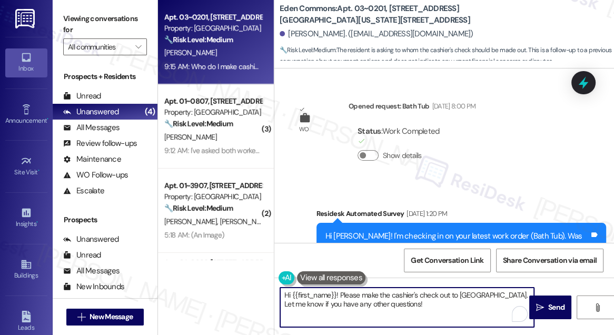
scroll to position [17551, 0]
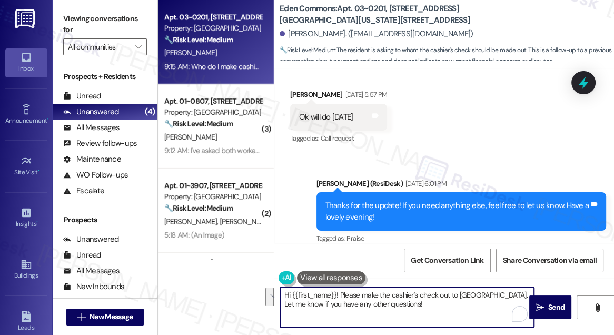
drag, startPoint x: 341, startPoint y: 292, endPoint x: 425, endPoint y: 302, distance: 84.8
click at [425, 302] on textarea "Hi {{first_name}}! Please make the cashier's check out to [GEOGRAPHIC_DATA]. Le…" at bounding box center [407, 308] width 254 height 40
click at [426, 301] on textarea "Hi {{first_name}}! Please make the cashier's check out to [GEOGRAPHIC_DATA]. Le…" at bounding box center [407, 308] width 254 height 40
drag, startPoint x: 341, startPoint y: 295, endPoint x: 432, endPoint y: 302, distance: 90.9
click at [432, 302] on textarea "Hi {{first_name}}! Please make the cashier's check out to [GEOGRAPHIC_DATA]. Le…" at bounding box center [407, 308] width 254 height 40
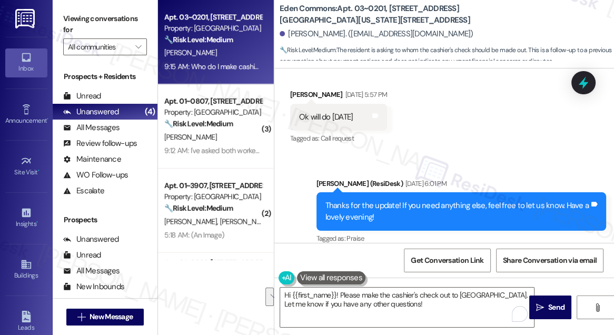
click at [369, 295] on div "Who do I make cashier check to Tags and notes" at bounding box center [384, 308] width 188 height 27
copy div "Who do I make cashier check to Tags and notes"
click at [78, 28] on label "Viewing conversations for" at bounding box center [105, 25] width 84 height 28
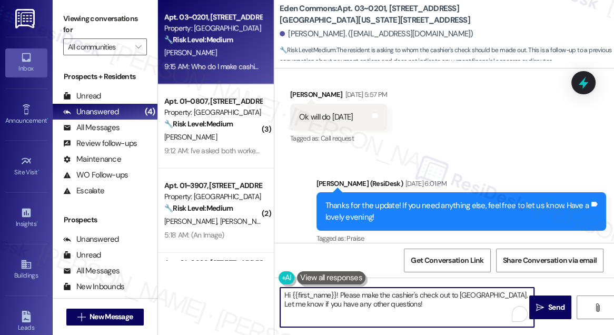
click at [412, 297] on textarea "Hi {{first_name}}! Please make the cashier's check out to [GEOGRAPHIC_DATA]. Le…" at bounding box center [407, 308] width 254 height 40
drag, startPoint x: 442, startPoint y: 305, endPoint x: 340, endPoint y: 297, distance: 103.1
click at [340, 297] on textarea "Hi {{first_name}}! Please make the cashier's check out to [GEOGRAPHIC_DATA]. Le…" at bounding box center [407, 308] width 254 height 40
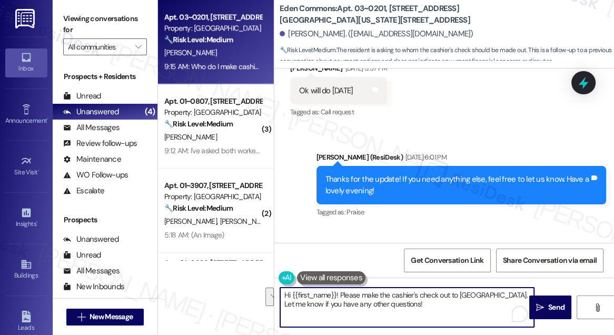
scroll to position [17599, 0]
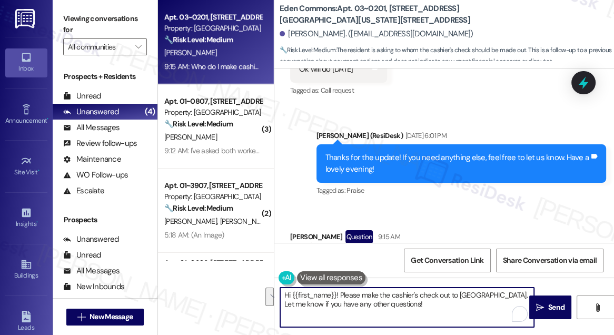
paste textarea "Thanks for reaching out. I understand you’d like to confirm who to make your ca…"
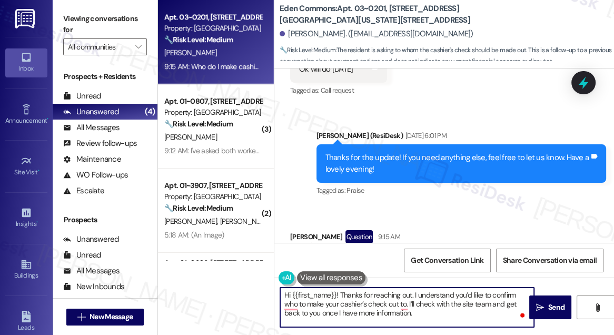
click at [340, 295] on textarea "Hi {{first_name}}! Thanks for reaching out. I understand you’d like to confirm …" at bounding box center [407, 308] width 254 height 40
click at [410, 292] on textarea "Hi {{first_name}}! Thanks for reaching out. I understand you’d like to confirm …" at bounding box center [407, 308] width 254 height 40
click at [430, 310] on textarea "Hi {{first_name}}! Thanks for reaching out. I understand you’d like to confirm …" at bounding box center [407, 308] width 254 height 40
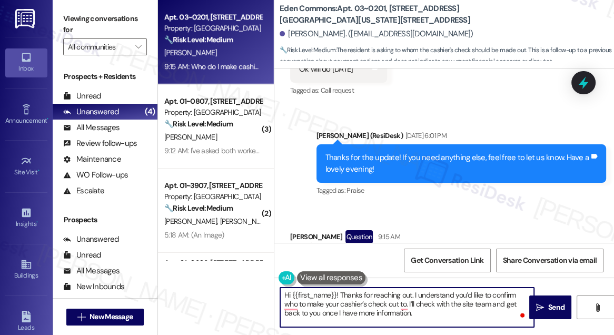
click at [435, 293] on textarea "Hi {{first_name}}! Thanks for reaching out. I understand you’d like to confirm …" at bounding box center [407, 308] width 254 height 40
click at [426, 314] on textarea "Hi {{first_name}}! Thanks for reaching out. I understand you’d like to confirm …" at bounding box center [407, 308] width 254 height 40
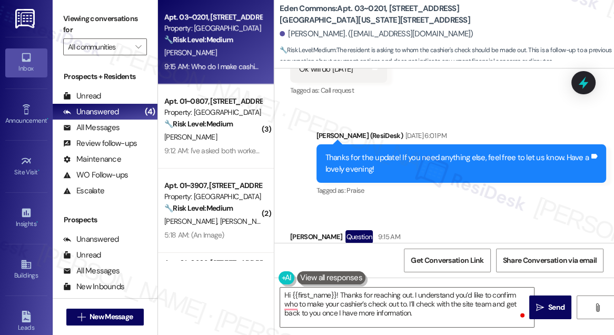
click at [348, 222] on div "Received via SMS Barry Edwards Question 9:15 AM Who do I make cashier check to …" at bounding box center [383, 259] width 203 height 75
click at [352, 255] on div "Who do I make cashier check to" at bounding box center [353, 260] width 109 height 11
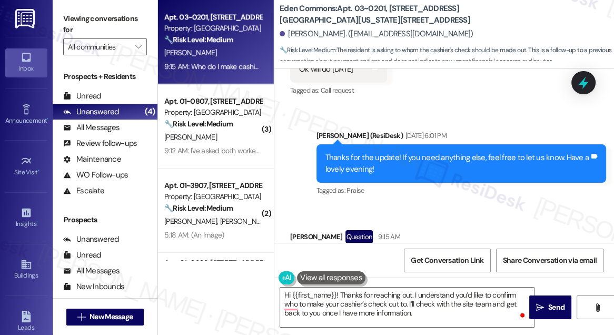
click at [352, 255] on div "Who do I make cashier check to" at bounding box center [353, 260] width 109 height 11
click at [399, 305] on textarea "Hi {{first_name}}! Thanks for reaching out. I understand you’d like to confirm …" at bounding box center [407, 308] width 254 height 40
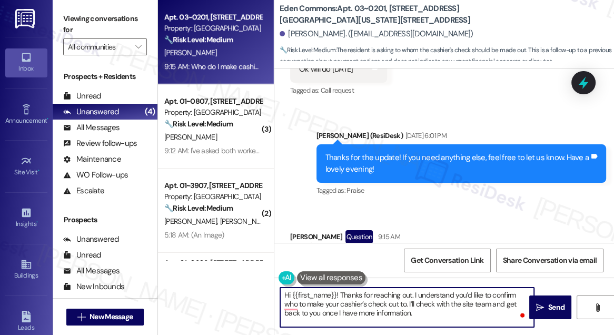
click at [399, 305] on textarea "Hi {{first_name}}! Thanks for reaching out. I understand you’d like to confirm …" at bounding box center [407, 308] width 254 height 40
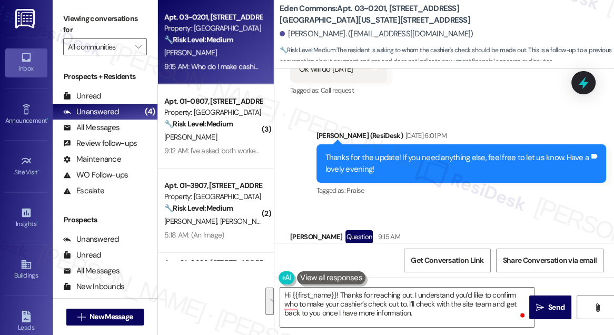
click at [437, 297] on textarea "Hi {{first_name}}! Thanks for reaching out. I understand you’d like to confirm …" at bounding box center [407, 308] width 254 height 40
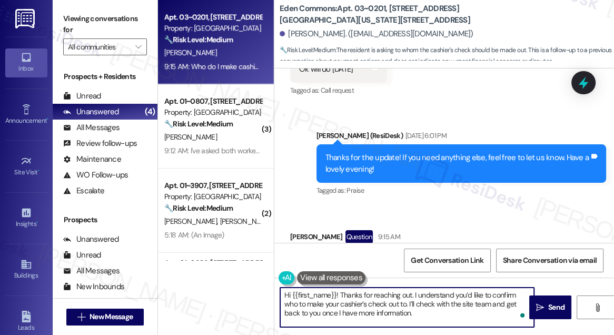
click at [437, 297] on textarea "Hi {{first_name}}! Thanks for reaching out. I understand you’d like to confirm …" at bounding box center [407, 308] width 254 height 40
click at [428, 309] on textarea "Hi {{first_name}}! Thanks for reaching out. I understand you’d like to confirm …" at bounding box center [407, 308] width 254 height 40
drag, startPoint x: 413, startPoint y: 295, endPoint x: 439, endPoint y: 317, distance: 33.7
click at [439, 317] on textarea "Hi {{first_name}}! Thanks for reaching out. I understand you’d like to confirm …" at bounding box center [407, 308] width 254 height 40
click at [426, 310] on textarea "Hi {{first_name}}! Thanks for reaching out. I understand you’d like to confirm …" at bounding box center [407, 308] width 254 height 40
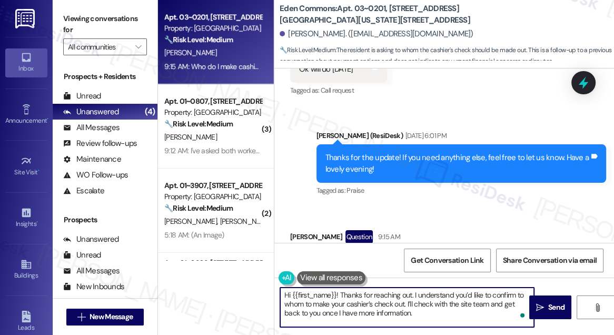
click at [359, 303] on textarea "Hi {{first_name}}! Thanks for reaching out. I understand you’d like to confirm …" at bounding box center [407, 308] width 254 height 40
click at [467, 299] on textarea "Hi {{first_name}}! Thanks for reaching out. I understand you’d like to confirm …" at bounding box center [407, 308] width 254 height 40
click at [466, 304] on textarea "Hi {{first_name}}! Thanks for reaching out. I understand you’d like to confirm …" at bounding box center [407, 308] width 254 height 40
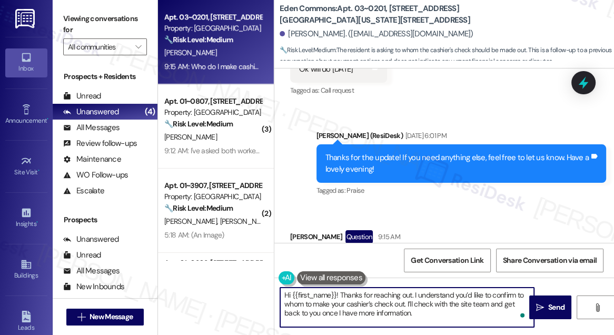
click at [466, 304] on textarea "Hi {{first_name}}! Thanks for reaching out. I understand you’d like to confirm …" at bounding box center [407, 308] width 254 height 40
click at [438, 320] on textarea "Hi {{first_name}}! Thanks for reaching out. I understand you’d like to confirm …" at bounding box center [407, 308] width 254 height 40
type textarea "Hi {{first_name}}! Thanks for reaching out. I understand you’d like to confirm …"
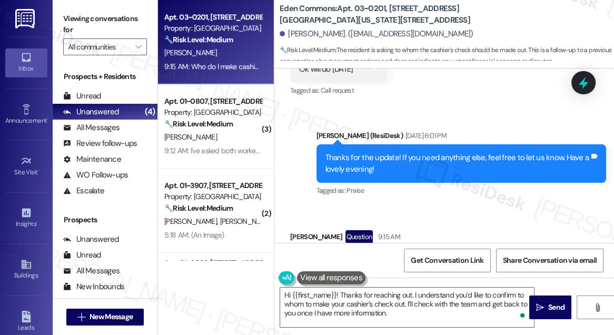
click at [469, 146] on div "WO Opened request: Bath Tub Oct 14, 2023 at 8:00 PM Status : Work Completed Sho…" at bounding box center [444, 155] width 340 height 174
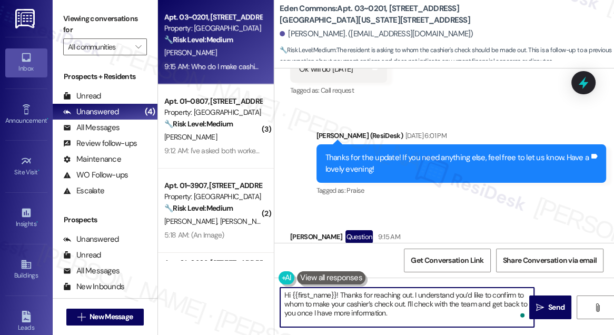
click at [359, 297] on textarea "Hi {{first_name}}! Thanks for reaching out. I understand you’d like to confirm …" at bounding box center [407, 308] width 254 height 40
click at [376, 309] on textarea "Hi {{first_name}}! Thanks for reaching out. I understand you’d like to confirm …" at bounding box center [407, 308] width 254 height 40
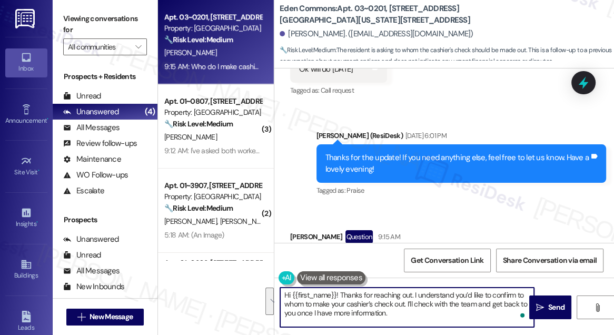
click at [376, 309] on textarea "Hi {{first_name}}! Thanks for reaching out. I understand you’d like to confirm …" at bounding box center [407, 308] width 254 height 40
click at [424, 314] on textarea "Hi {{first_name}}! Thanks for reaching out. I understand you’d like to confirm …" at bounding box center [407, 308] width 254 height 40
click at [460, 310] on textarea "Hi {{first_name}}! Thanks for reaching out. I understand you’d like to confirm …" at bounding box center [407, 308] width 254 height 40
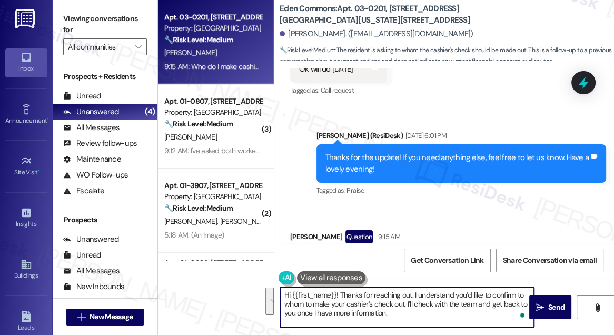
click at [468, 313] on textarea "Hi {{first_name}}! Thanks for reaching out. I understand you’d like to confirm …" at bounding box center [407, 308] width 254 height 40
click at [472, 321] on div "Collections Status 10:03 AM" at bounding box center [465, 328] width 232 height 15
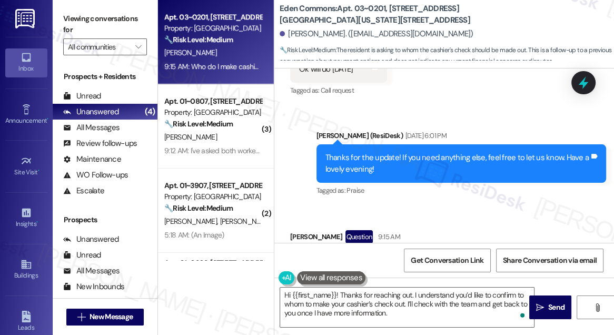
click at [73, 20] on label "Viewing conversations for" at bounding box center [105, 25] width 84 height 28
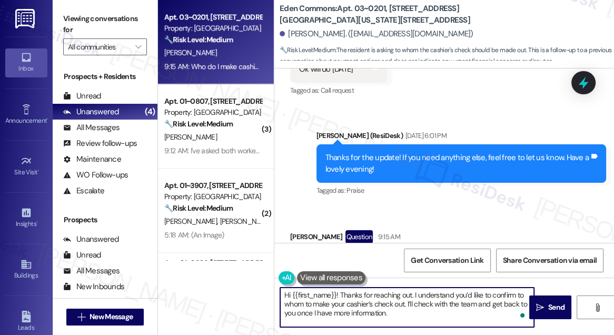
click at [334, 289] on textarea "Hi {{first_name}}! Thanks for reaching out. I understand you’d like to confirm …" at bounding box center [407, 308] width 254 height 40
click at [379, 292] on textarea "Hi {{first_name}}! Thanks for reaching out. I understand you’d like to confirm …" at bounding box center [407, 308] width 254 height 40
click at [422, 304] on textarea "Hi {{first_name}}! Thanks for reaching out. I understand you’d like to confirm …" at bounding box center [407, 308] width 254 height 40
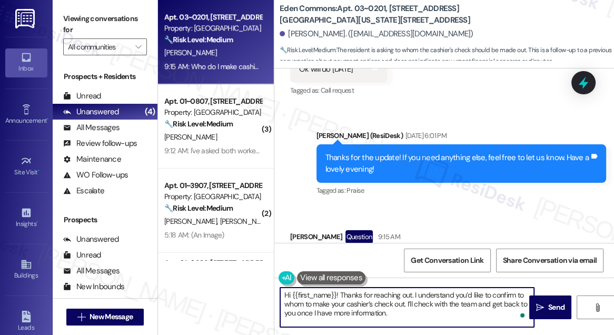
click at [422, 304] on textarea "Hi {{first_name}}! Thanks for reaching out. I understand you’d like to confirm …" at bounding box center [407, 308] width 254 height 40
click at [423, 304] on textarea "Hi {{first_name}}! Thanks for reaching out. I understand you’d like to confirm …" at bounding box center [407, 308] width 254 height 40
click at [418, 310] on textarea "Hi {{first_name}}! Thanks for reaching out. I understand you’d like to confirm …" at bounding box center [407, 308] width 254 height 40
click at [417, 312] on textarea "Hi {{first_name}}! Thanks for reaching out. I understand you’d like to confirm …" at bounding box center [407, 308] width 254 height 40
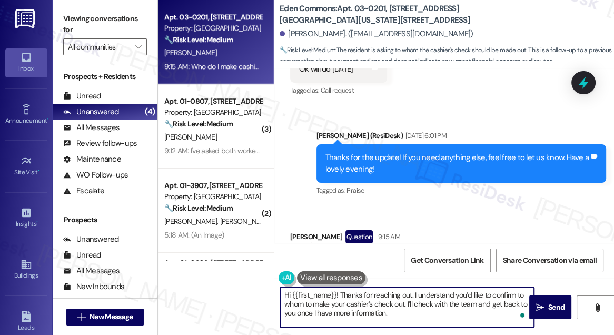
click at [417, 312] on textarea "Hi {{first_name}}! Thanks for reaching out. I understand you’d like to confirm …" at bounding box center [407, 308] width 254 height 40
click at [474, 311] on textarea "Hi {{first_name}}! Thanks for reaching out. I understand you’d like to confirm …" at bounding box center [407, 308] width 254 height 40
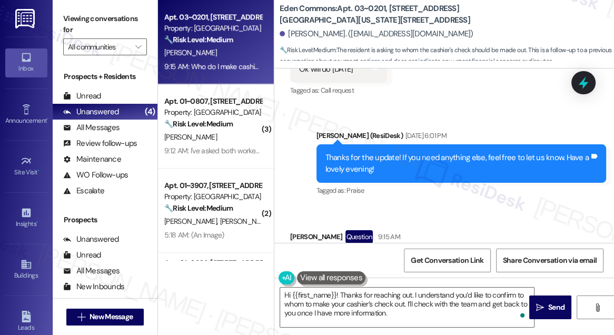
drag, startPoint x: 278, startPoint y: 8, endPoint x: 334, endPoint y: 8, distance: 56.4
click at [334, 8] on div "Eden Commons: Apt. 03~0201, [STREET_ADDRESS][GEOGRAPHIC_DATA][US_STATE][STREET_…" at bounding box center [444, 32] width 340 height 58
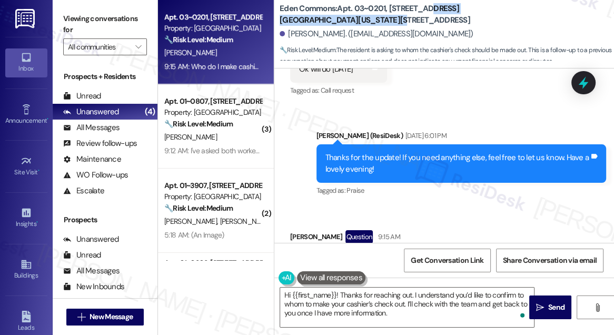
drag, startPoint x: 350, startPoint y: 23, endPoint x: 428, endPoint y: 9, distance: 79.8
click at [428, 9] on b "Eden Commons: Apt. 03~0201, [STREET_ADDRESS][GEOGRAPHIC_DATA][US_STATE][STREET_…" at bounding box center [385, 14] width 211 height 23
click at [428, 10] on b "Eden Commons: Apt. 03~0201, [STREET_ADDRESS][GEOGRAPHIC_DATA][US_STATE][STREET_…" at bounding box center [385, 14] width 211 height 23
click at [90, 14] on label "Viewing conversations for" at bounding box center [105, 25] width 84 height 28
click at [496, 300] on textarea "Hi {{first_name}}! Thanks for reaching out. I understand you’d like to confirm …" at bounding box center [407, 308] width 254 height 40
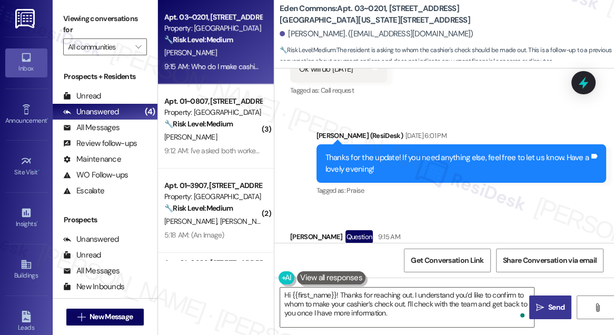
click at [556, 304] on span "Send" at bounding box center [556, 307] width 16 height 11
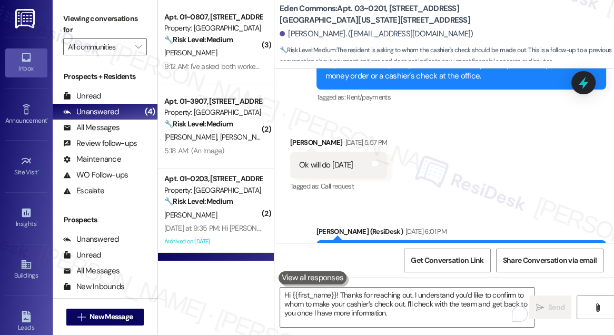
scroll to position [17695, 0]
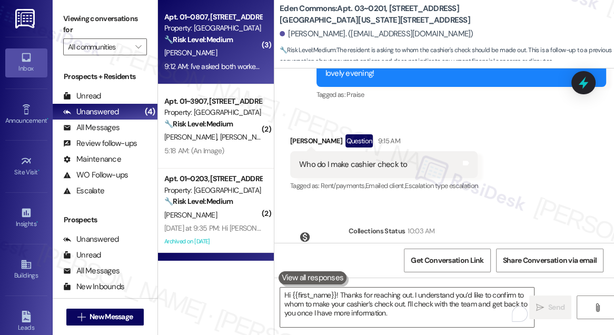
click at [209, 59] on div "[PERSON_NAME]" at bounding box center [213, 52] width 100 height 13
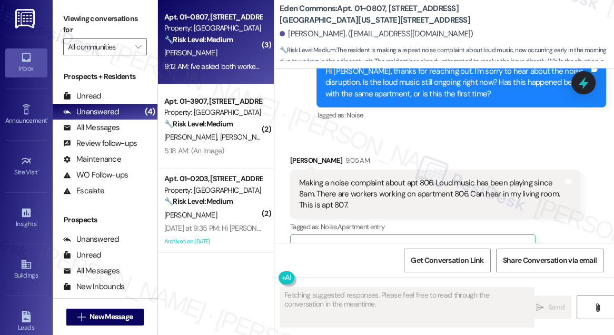
scroll to position [4418, 0]
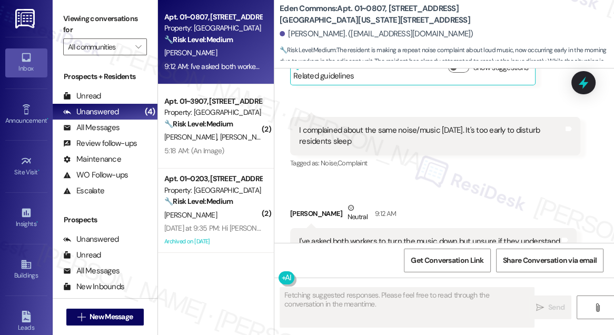
click at [362, 236] on div "I've asked both workers to turn the music down but unsure if they understand" at bounding box center [429, 241] width 261 height 11
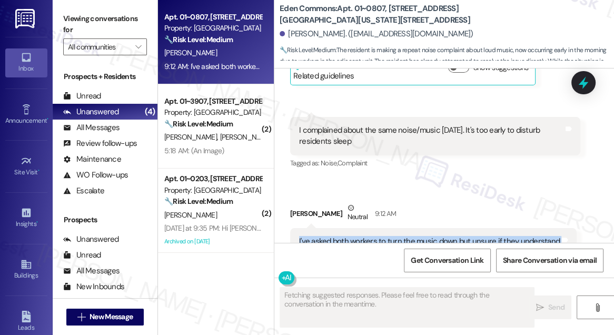
click at [362, 236] on div "I've asked both workers to turn the music down but unsure if they understand" at bounding box center [429, 241] width 261 height 11
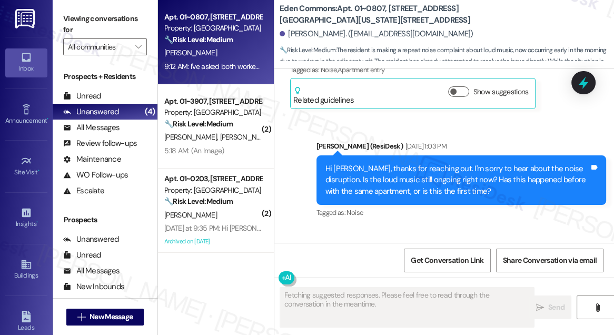
scroll to position [4130, 0]
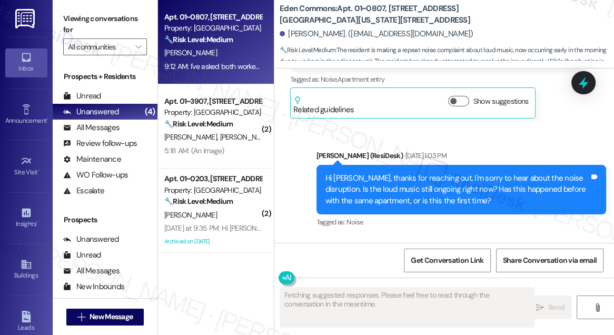
click at [395, 173] on div "Hi Angela, thanks for reaching out. I'm sorry to hear about the noise disruptio…" at bounding box center [458, 190] width 264 height 34
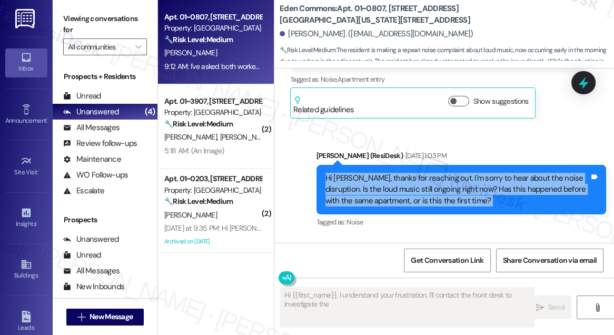
click at [395, 173] on div "Hi Angela, thanks for reaching out. I'm sorry to hear about the noise disruptio…" at bounding box center [458, 190] width 264 height 34
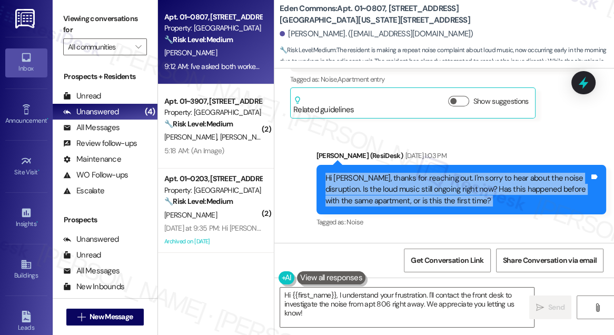
click at [395, 173] on div "Hi Angela, thanks for reaching out. I'm sorry to hear about the noise disruptio…" at bounding box center [458, 190] width 264 height 34
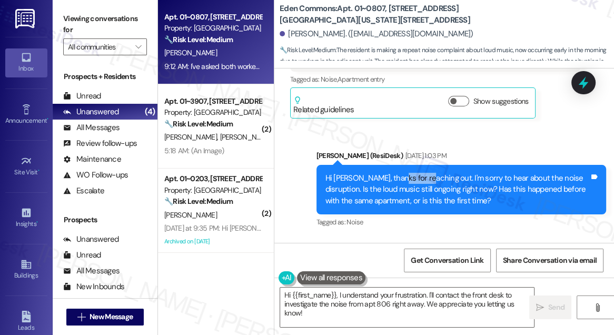
click at [395, 173] on div "Hi Angela, thanks for reaching out. I'm sorry to hear about the noise disruptio…" at bounding box center [458, 190] width 264 height 34
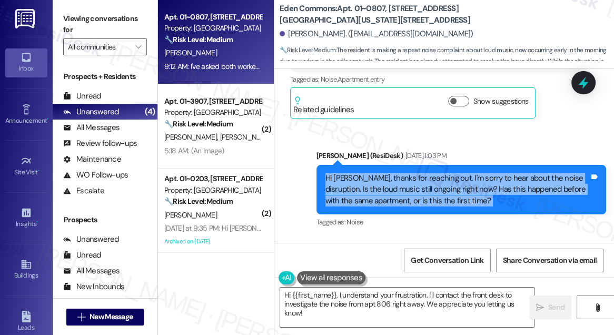
click at [395, 173] on div "Hi Angela, thanks for reaching out. I'm sorry to hear about the noise disruptio…" at bounding box center [458, 190] width 264 height 34
click at [428, 173] on div "Hi Angela, thanks for reaching out. I'm sorry to hear about the noise disruptio…" at bounding box center [458, 190] width 264 height 34
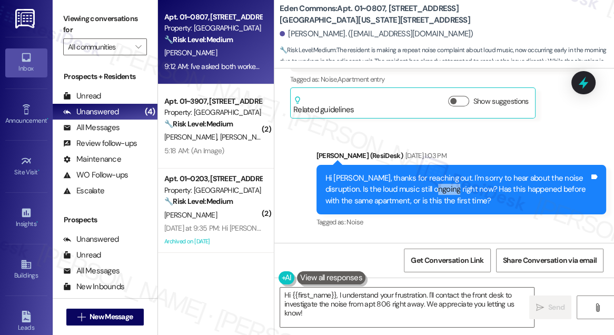
click at [428, 173] on div "Hi Angela, thanks for reaching out. I'm sorry to hear about the noise disruptio…" at bounding box center [458, 190] width 264 height 34
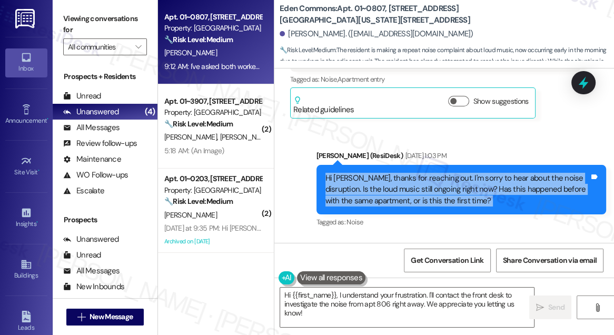
click at [428, 173] on div "Hi Angela, thanks for reaching out. I'm sorry to hear about the noise disruptio…" at bounding box center [458, 190] width 264 height 34
click at [460, 173] on div "Hi Angela, thanks for reaching out. I'm sorry to hear about the noise disruptio…" at bounding box center [458, 190] width 264 height 34
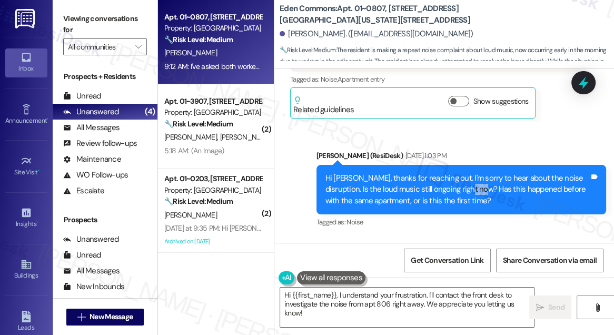
click at [460, 173] on div "Hi Angela, thanks for reaching out. I'm sorry to hear about the noise disruptio…" at bounding box center [458, 190] width 264 height 34
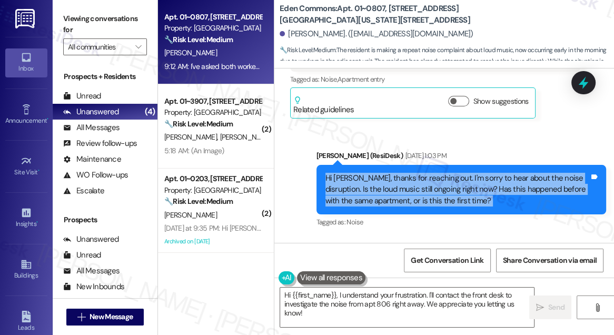
click at [460, 173] on div "Hi Angela, thanks for reaching out. I'm sorry to hear about the noise disruptio…" at bounding box center [458, 190] width 264 height 34
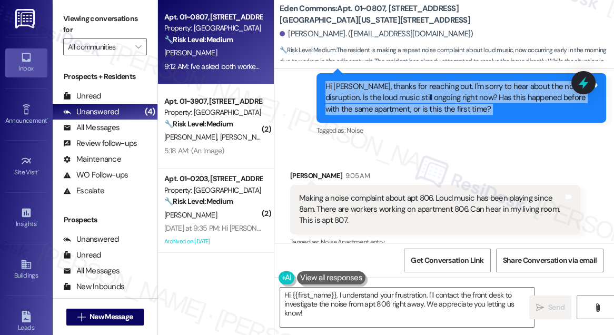
scroll to position [4274, 0]
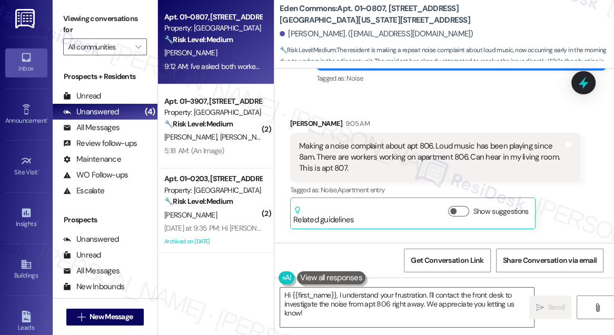
click at [357, 141] on div "Making a noise complaint about apt 806. Loud music has been playing since 8am. …" at bounding box center [431, 158] width 264 height 34
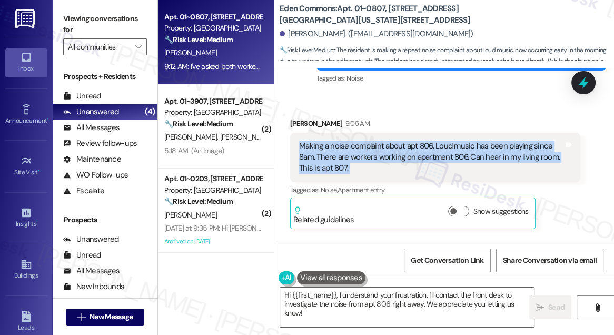
click at [357, 141] on div "Making a noise complaint about apt 806. Loud music has been playing since 8am. …" at bounding box center [431, 158] width 264 height 34
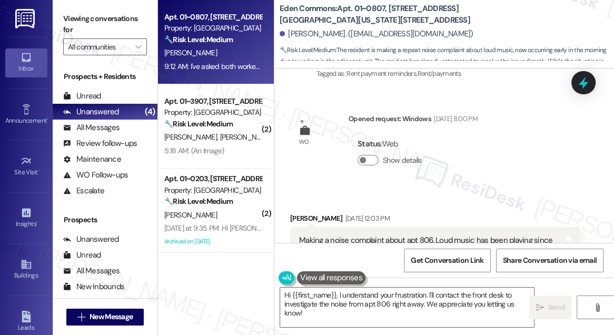
scroll to position [3987, 0]
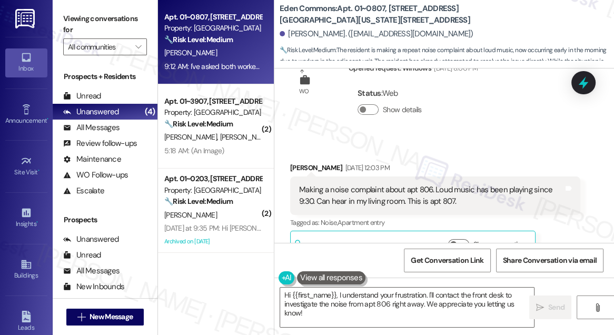
click at [344, 176] on div "Making a noise complaint about apt 806. Loud music has been playing since 9:30.…" at bounding box center [435, 195] width 290 height 38
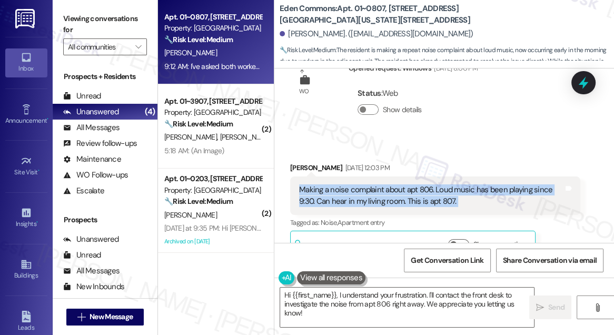
click at [344, 176] on div "Making a noise complaint about apt 806. Loud music has been playing since 9:30.…" at bounding box center [435, 195] width 290 height 38
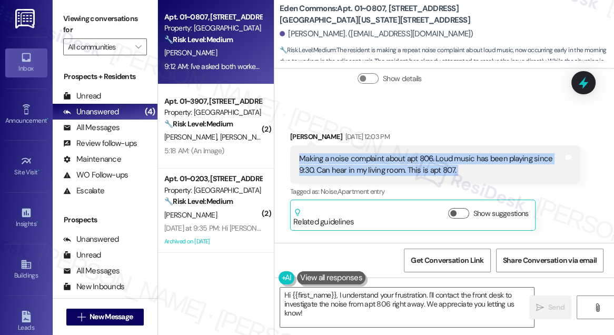
scroll to position [4035, 0]
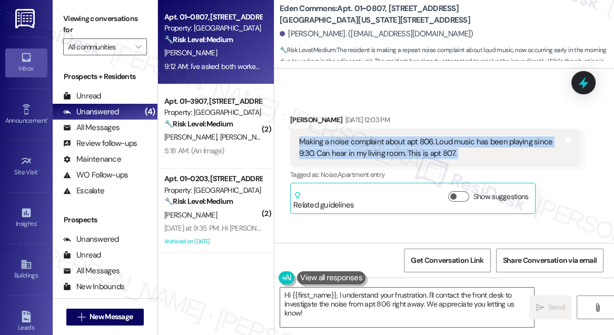
click at [329, 136] on div "Making a noise complaint about apt 806. Loud music has been playing since 9:30.…" at bounding box center [431, 147] width 264 height 23
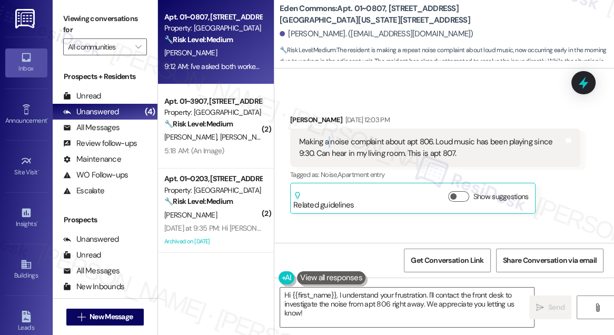
click at [329, 136] on div "Making a noise complaint about apt 806. Loud music has been playing since 9:30.…" at bounding box center [431, 147] width 264 height 23
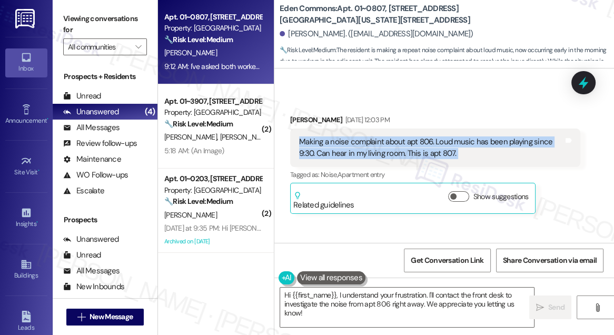
click at [329, 136] on div "Making a noise complaint about apt 806. Loud music has been playing since 9:30.…" at bounding box center [431, 147] width 264 height 23
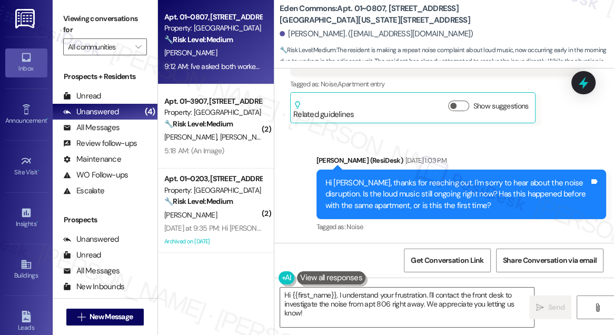
scroll to position [4130, 0]
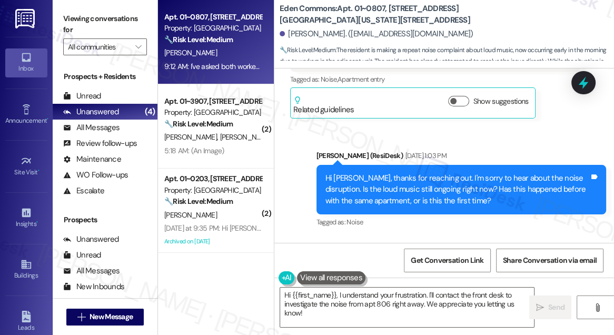
click at [362, 173] on div "Hi Angela, thanks for reaching out. I'm sorry to hear about the noise disruptio…" at bounding box center [458, 190] width 264 height 34
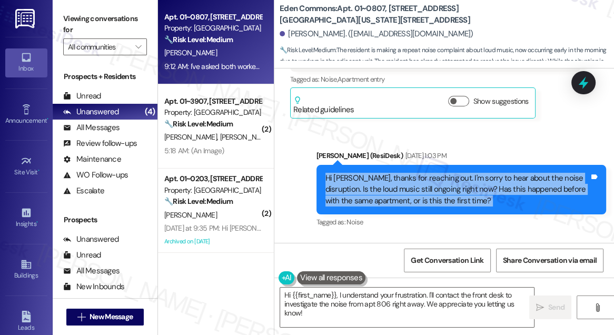
click at [362, 173] on div "Hi Angela, thanks for reaching out. I'm sorry to hear about the noise disruptio…" at bounding box center [458, 190] width 264 height 34
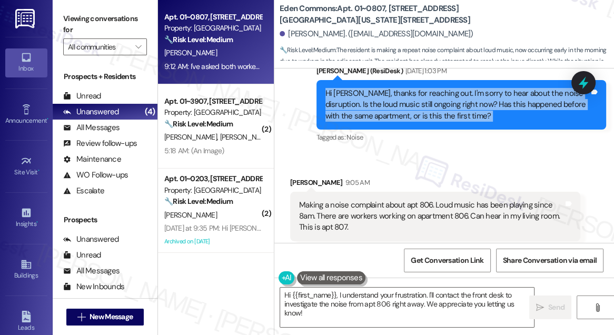
scroll to position [4226, 0]
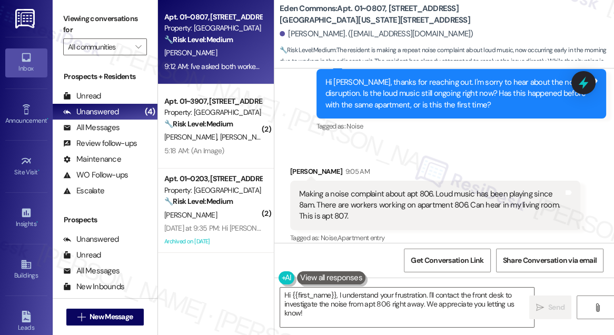
click at [346, 189] on div "Making a noise complaint about apt 806. Loud music has been playing since 8am. …" at bounding box center [431, 206] width 264 height 34
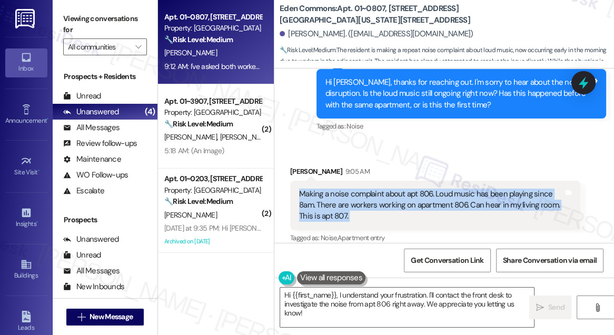
click at [346, 189] on div "Making a noise complaint about apt 806. Loud music has been playing since 8am. …" at bounding box center [431, 206] width 264 height 34
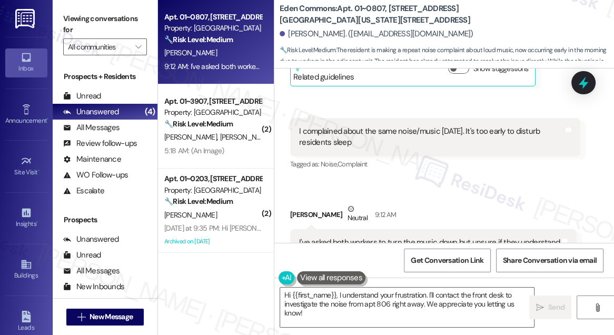
scroll to position [4419, 0]
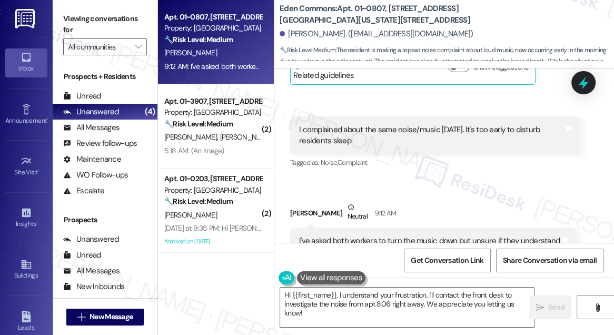
click at [367, 124] on div "I complained about the same noise/music on Tuesday. It's too early to disturb r…" at bounding box center [431, 135] width 264 height 23
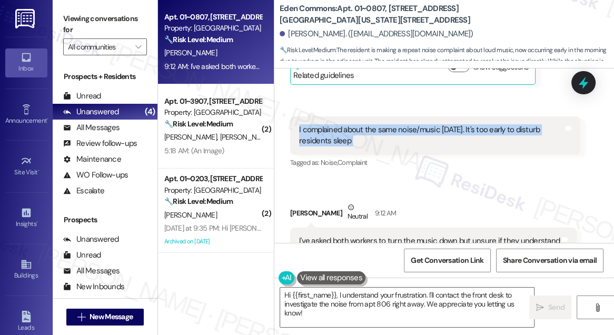
click at [367, 124] on div "I complained about the same noise/music on Tuesday. It's too early to disturb r…" at bounding box center [431, 135] width 264 height 23
click at [401, 124] on div "I complained about the same noise/music on Tuesday. It's too early to disturb r…" at bounding box center [431, 135] width 264 height 23
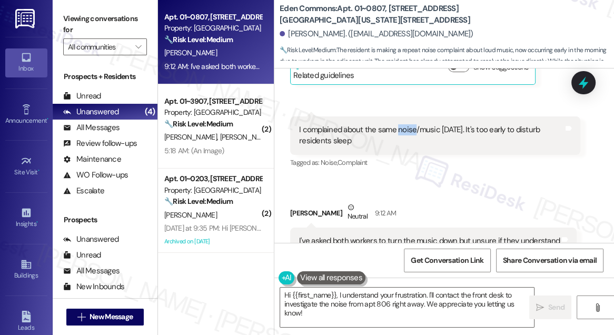
click at [401, 124] on div "I complained about the same noise/music on Tuesday. It's too early to disturb r…" at bounding box center [431, 135] width 264 height 23
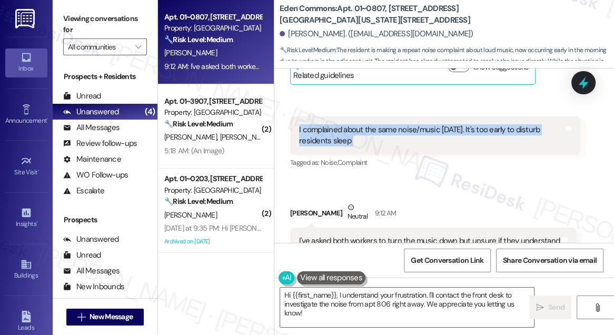
click at [401, 124] on div "I complained about the same noise/music on Tuesday. It's too early to disturb r…" at bounding box center [431, 135] width 264 height 23
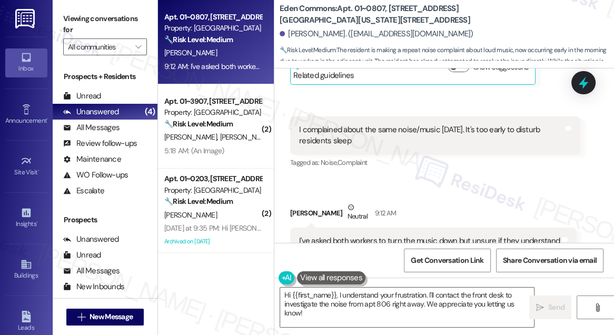
click at [344, 235] on div "I've asked both workers to turn the music down but unsure if they understand" at bounding box center [429, 240] width 261 height 11
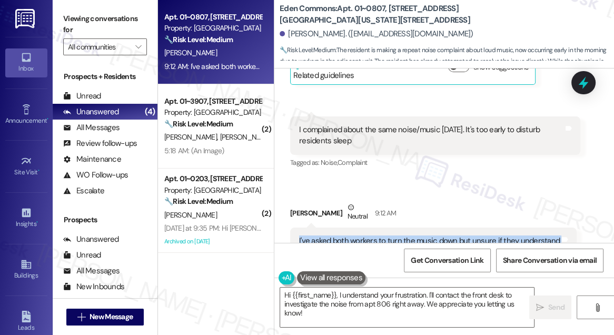
click at [344, 235] on div "I've asked both workers to turn the music down but unsure if they understand" at bounding box center [429, 240] width 261 height 11
click at [423, 235] on div "I've asked both workers to turn the music down but unsure if they understand" at bounding box center [429, 240] width 261 height 11
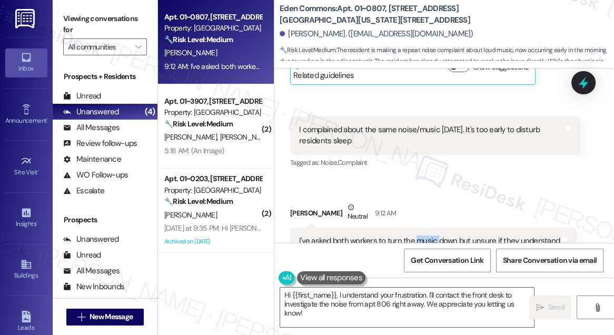
click at [423, 235] on div "I've asked both workers to turn the music down but unsure if they understand" at bounding box center [429, 240] width 261 height 11
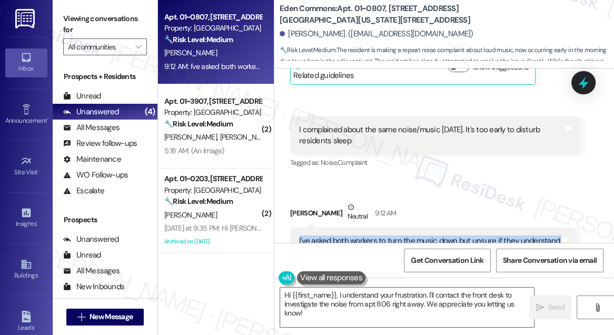
click at [423, 235] on div "I've asked both workers to turn the music down but unsure if they understand" at bounding box center [429, 240] width 261 height 11
click at [344, 300] on textarea "Hi {{first_name}}, I understand your frustration. I'll contact the front desk t…" at bounding box center [407, 308] width 254 height 40
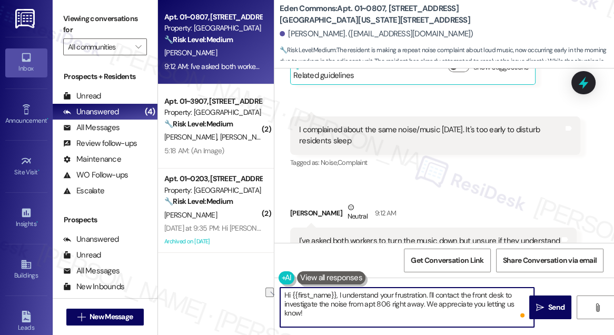
drag, startPoint x: 427, startPoint y: 294, endPoint x: 340, endPoint y: 292, distance: 86.9
click at [340, 292] on textarea "Hi {{first_name}}, I understand your frustration. I'll contact the front desk t…" at bounding box center [407, 308] width 254 height 40
drag, startPoint x: 502, startPoint y: 293, endPoint x: 510, endPoint y: 290, distance: 8.5
click at [502, 293] on textarea "Hi {{first_name}}, I'm sorry to hear you've dealt with the noise disruption I'l…" at bounding box center [407, 308] width 254 height 40
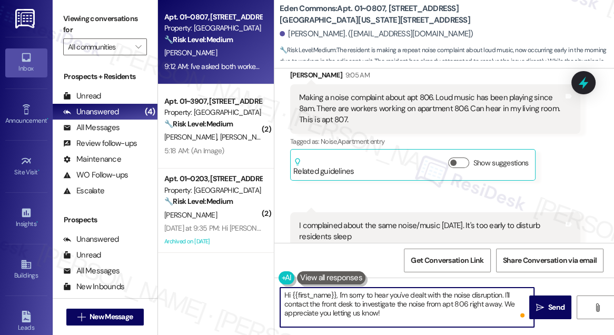
scroll to position [4227, 0]
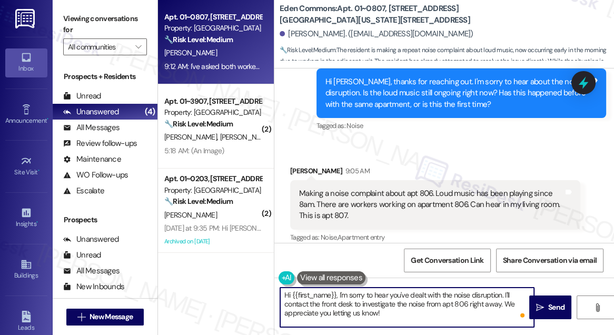
click at [459, 253] on button "Show suggestions" at bounding box center [458, 258] width 21 height 11
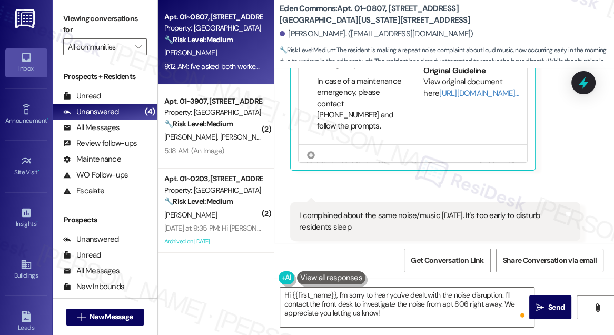
scroll to position [0, 0]
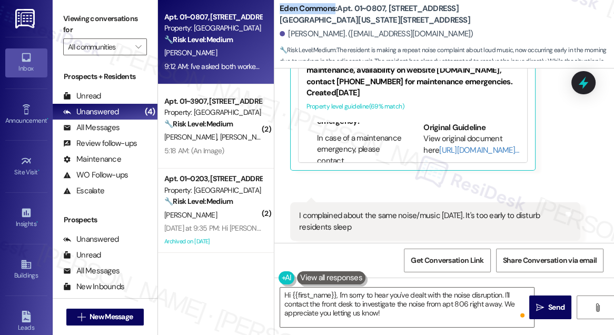
drag, startPoint x: 278, startPoint y: 8, endPoint x: 334, endPoint y: 8, distance: 55.8
click at [334, 8] on div "Eden Commons: Apt. 01~0807, 2701&2727 S. Indiana Ave. 2740 S. Prairie Ave Angel…" at bounding box center [444, 32] width 340 height 58
copy b "Eden Commons"
click at [64, 11] on label "Viewing conversations for" at bounding box center [105, 25] width 84 height 28
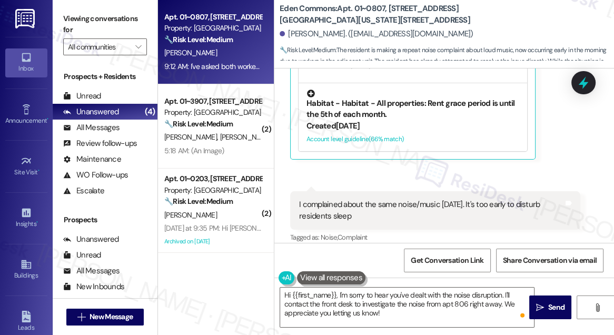
scroll to position [4552, 0]
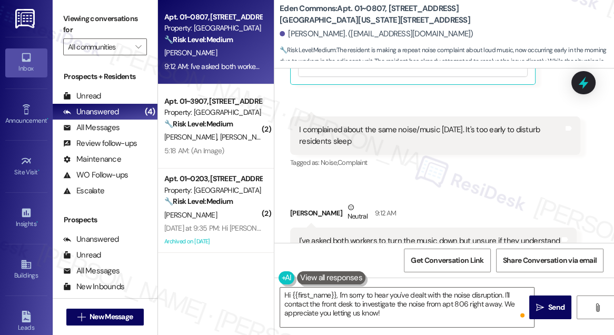
click at [73, 19] on label "Viewing conversations for" at bounding box center [105, 25] width 84 height 28
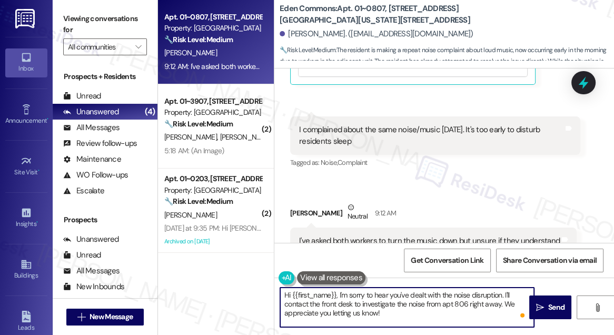
drag, startPoint x: 382, startPoint y: 297, endPoint x: 458, endPoint y: 303, distance: 76.6
click at [458, 303] on textarea "Hi {{first_name}}, I'm sorry to hear you've dealt with the noise disruption. I'…" at bounding box center [407, 308] width 254 height 40
click at [489, 297] on textarea "Hi {{first_name}}, I'm sorry to hear you've dealt with the noise disruption. I'…" at bounding box center [407, 308] width 254 height 40
drag, startPoint x: 502, startPoint y: 295, endPoint x: 508, endPoint y: 293, distance: 6.7
click at [502, 295] on textarea "Hi {{first_name}}, I'm sorry to hear you've dealt with the noise disruption. I'…" at bounding box center [407, 308] width 254 height 40
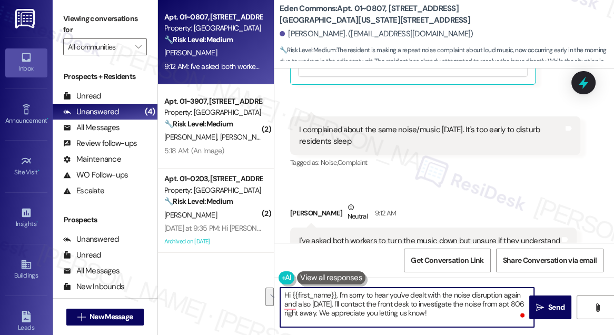
drag, startPoint x: 452, startPoint y: 313, endPoint x: 359, endPoint y: 304, distance: 93.7
click at [359, 304] on textarea "Hi {{first_name}}, I'm sorry to hear you've dealt with the noise disruption aga…" at bounding box center [407, 308] width 254 height 40
click at [342, 124] on div "I complained about the same noise/music on Tuesday. It's too early to disturb r…" at bounding box center [431, 135] width 264 height 23
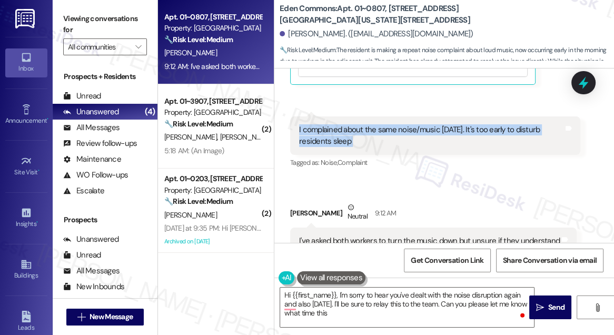
click at [342, 124] on div "I complained about the same noise/music on Tuesday. It's too early to disturb r…" at bounding box center [431, 135] width 264 height 23
copy div "I complained about the same noise/music on Tuesday. It's too early to disturb r…"
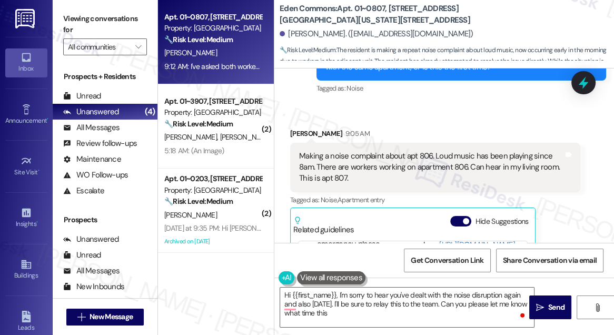
scroll to position [4217, 0]
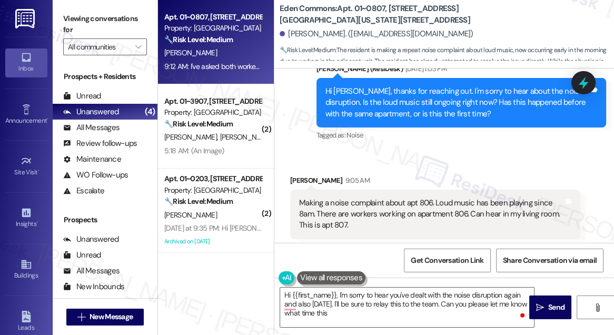
click at [409, 198] on div "Making a noise complaint about apt 806. Loud music has been playing since 8am. …" at bounding box center [431, 215] width 264 height 34
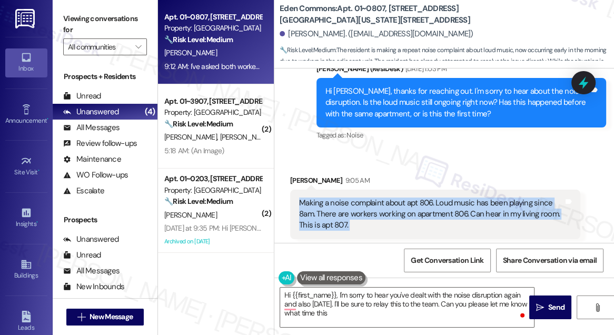
click at [409, 198] on div "Making a noise complaint about apt 806. Loud music has been playing since 8am. …" at bounding box center [431, 215] width 264 height 34
copy div "Making a noise complaint about apt 806. Loud music has been playing since 8am. …"
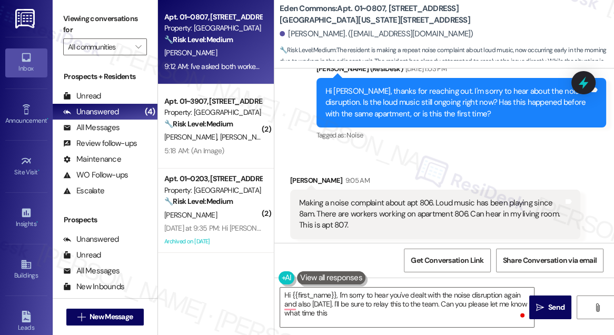
click at [90, 18] on label "Viewing conversations for" at bounding box center [105, 25] width 84 height 28
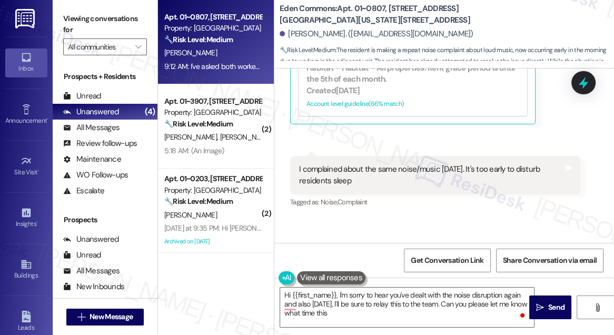
scroll to position [4456, 0]
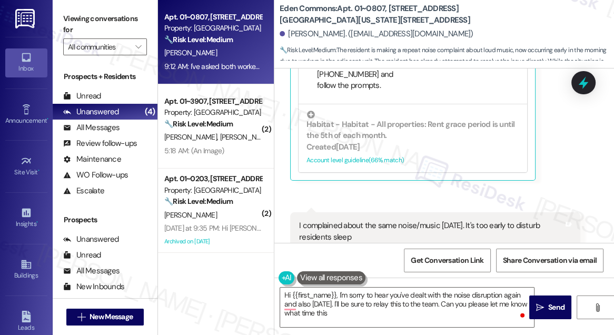
click at [351, 220] on div "I complained about the same noise/music on Tuesday. It's too early to disturb r…" at bounding box center [431, 231] width 264 height 23
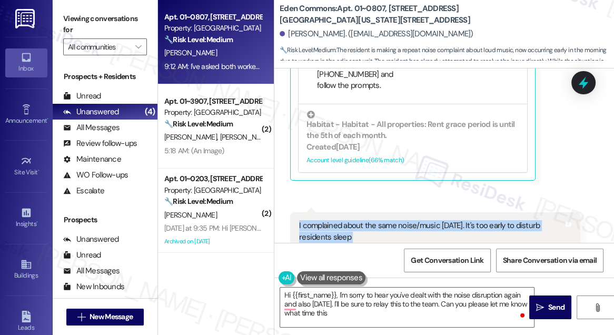
click at [351, 220] on div "I complained about the same noise/music on Tuesday. It's too early to disturb r…" at bounding box center [431, 231] width 264 height 23
copy div "I complained about the same noise/music on Tuesday. It's too early to disturb r…"
click at [83, 21] on label "Viewing conversations for" at bounding box center [105, 25] width 84 height 28
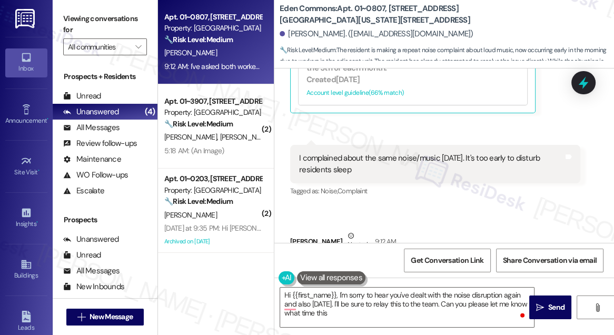
scroll to position [4552, 0]
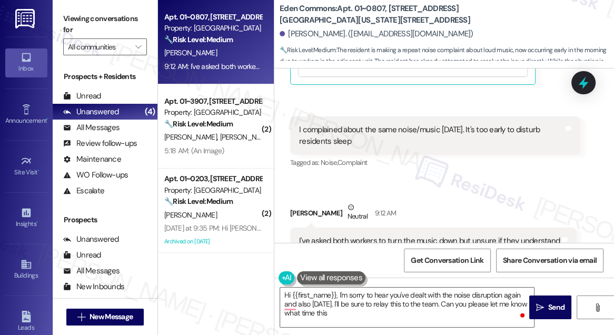
click at [344, 235] on div "I've asked both workers to turn the music down but unsure if they understand" at bounding box center [429, 240] width 261 height 11
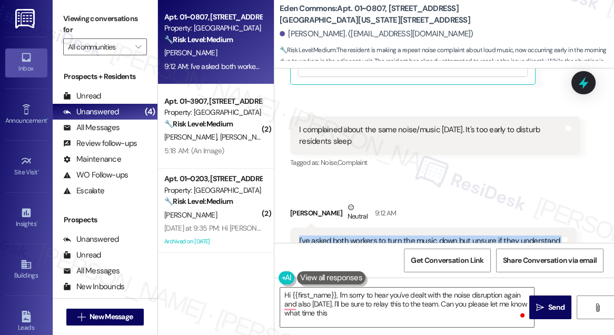
click at [344, 235] on div "I've asked both workers to turn the music down but unsure if they understand" at bounding box center [429, 240] width 261 height 11
copy div "I've asked both workers to turn the music down but unsure if they understand Ta…"
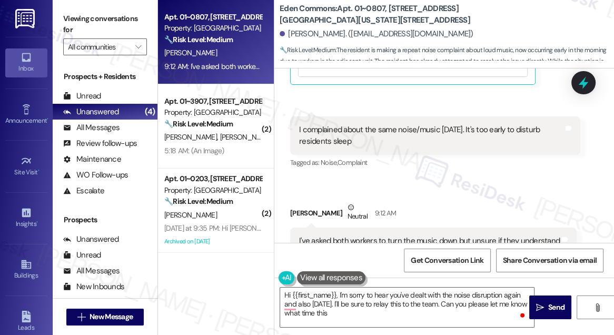
click at [94, 25] on label "Viewing conversations for" at bounding box center [105, 25] width 84 height 28
click at [92, 14] on label "Viewing conversations for" at bounding box center [105, 25] width 84 height 28
click at [433, 235] on div "I've asked both workers to turn the music down but unsure if they understand" at bounding box center [429, 240] width 261 height 11
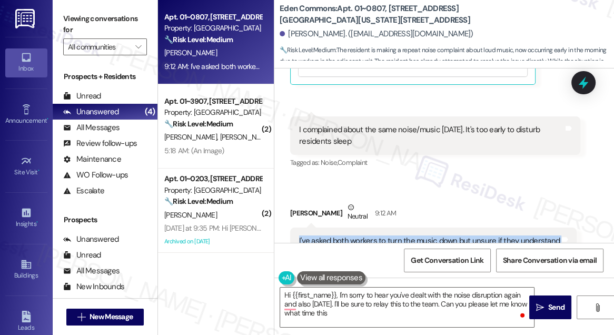
click at [433, 235] on div "I've asked both workers to turn the music down but unsure if they understand" at bounding box center [429, 240] width 261 height 11
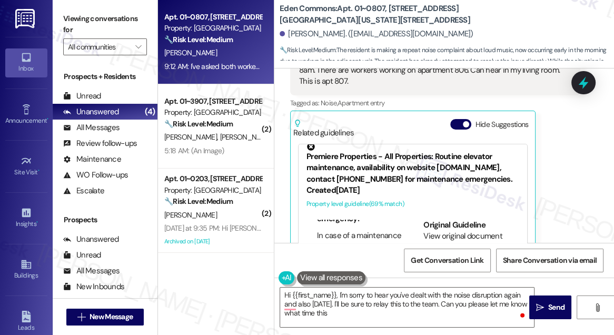
scroll to position [0, 0]
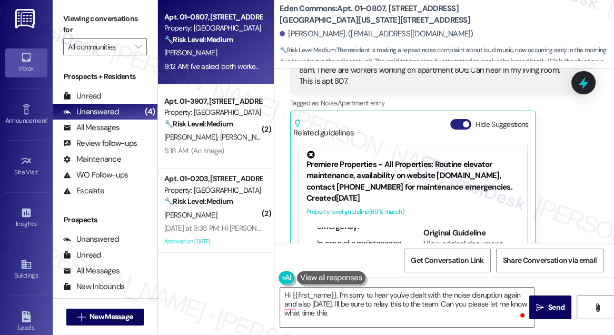
click at [450, 119] on button "Hide Suggestions" at bounding box center [460, 124] width 21 height 11
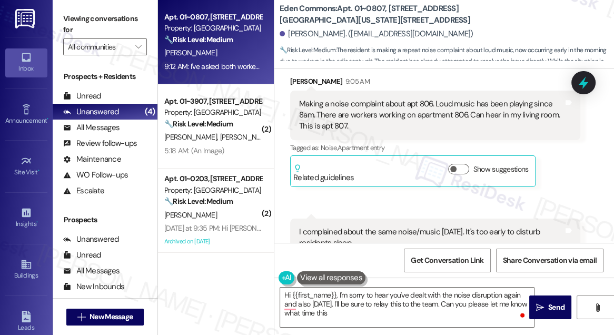
scroll to position [4265, 0]
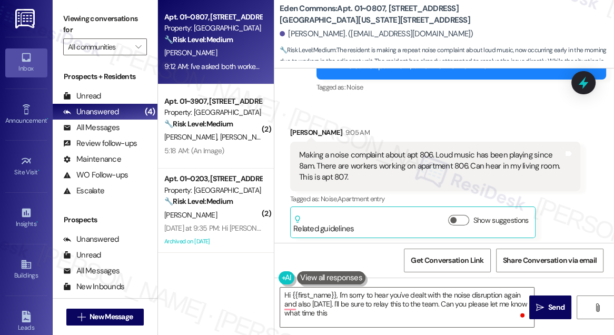
click at [392, 150] on div "Making a noise complaint about apt 806. Loud music has been playing since 8am. …" at bounding box center [431, 167] width 264 height 34
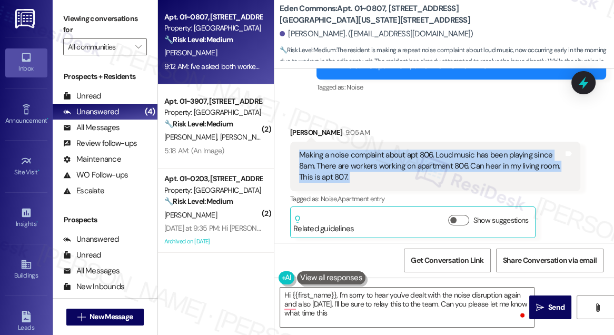
click at [392, 150] on div "Making a noise complaint about apt 806. Loud music has been playing since 8am. …" at bounding box center [431, 167] width 264 height 34
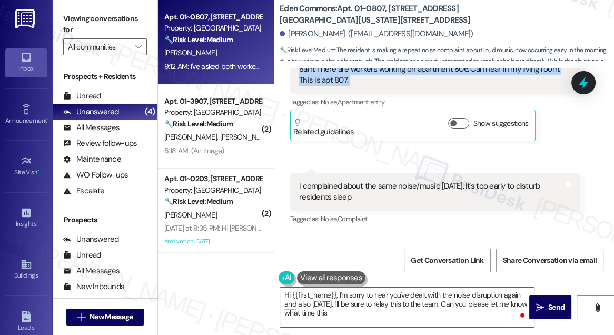
scroll to position [4419, 0]
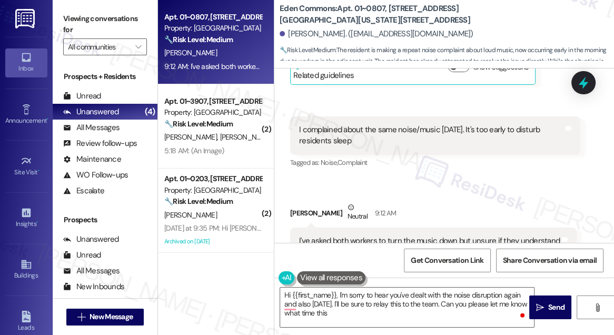
click at [399, 116] on div "I complained about the same noise/music on Tuesday. It's too early to disturb r…" at bounding box center [435, 135] width 290 height 38
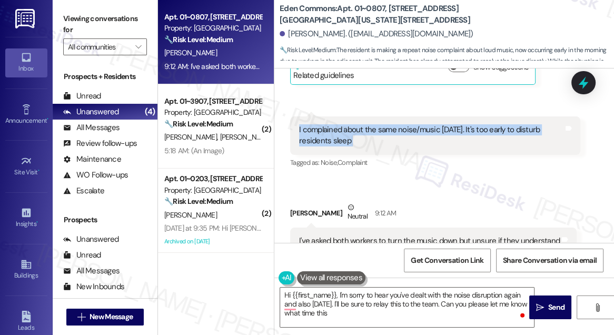
click at [399, 116] on div "I complained about the same noise/music on Tuesday. It's too early to disturb r…" at bounding box center [435, 135] width 290 height 38
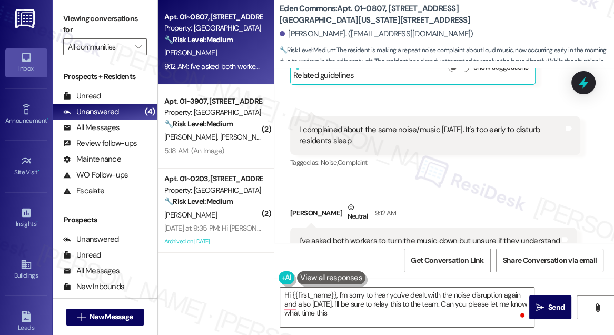
click at [350, 235] on div "I've asked both workers to turn the music down but unsure if they understand" at bounding box center [429, 240] width 261 height 11
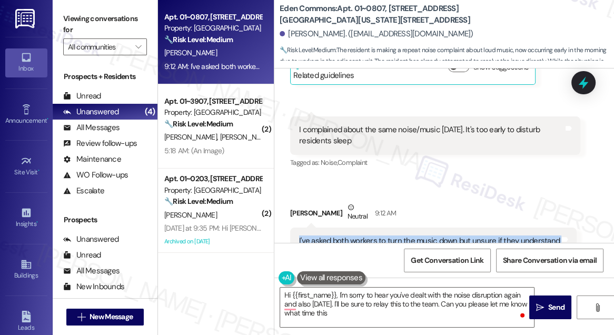
click at [350, 235] on div "I've asked both workers to turn the music down but unsure if they understand" at bounding box center [429, 240] width 261 height 11
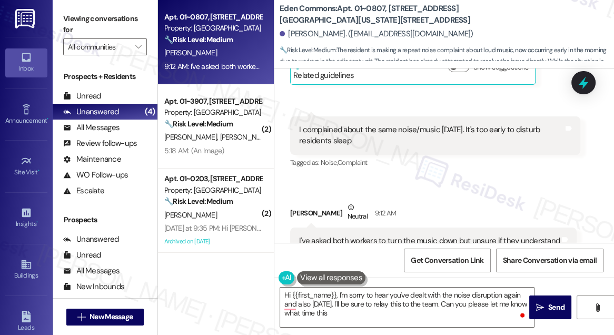
click at [277, 107] on div "Received via SMS Angela Jackson 9:05 AM Making a noise complaint about apt 806.…" at bounding box center [444, 114] width 340 height 328
click at [300, 124] on div "I complained about the same noise/music on Tuesday. It's too early to disturb r…" at bounding box center [431, 135] width 264 height 23
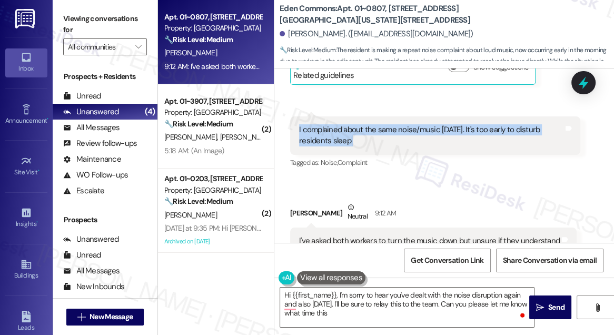
click at [300, 124] on div "I complained about the same noise/music on Tuesday. It's too early to disturb r…" at bounding box center [431, 135] width 264 height 23
click at [302, 124] on div "I complained about the same noise/music on Tuesday. It's too early to disturb r…" at bounding box center [431, 135] width 264 height 23
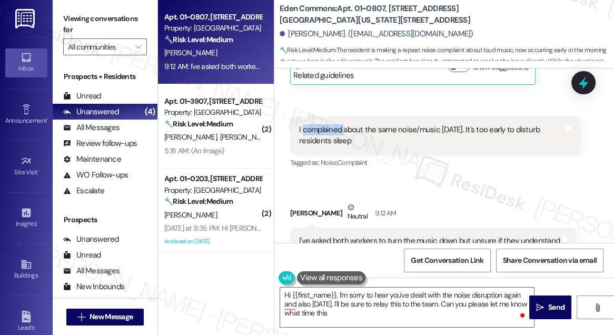
click at [302, 124] on div "I complained about the same noise/music on Tuesday. It's too early to disturb r…" at bounding box center [431, 135] width 264 height 23
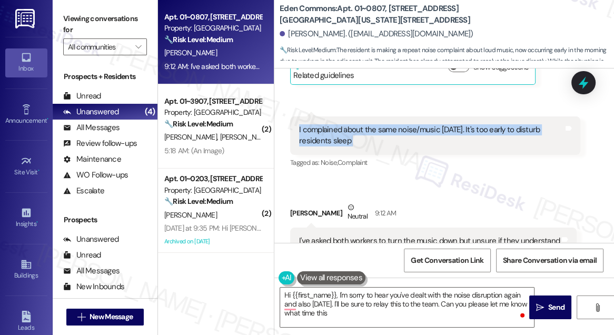
click at [302, 124] on div "I complained about the same noise/music on Tuesday. It's too early to disturb r…" at bounding box center [431, 135] width 264 height 23
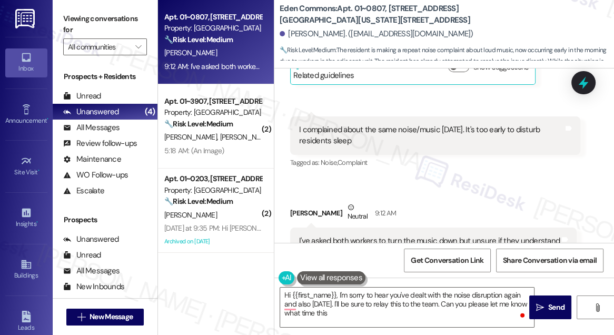
click at [418, 285] on div "Hi {{first_name}}, I'm sorry to hear you've dealt with the noise disruption aga…" at bounding box center [444, 317] width 340 height 79
click at [88, 25] on label "Viewing conversations for" at bounding box center [105, 25] width 84 height 28
click at [70, 19] on label "Viewing conversations for" at bounding box center [105, 25] width 84 height 28
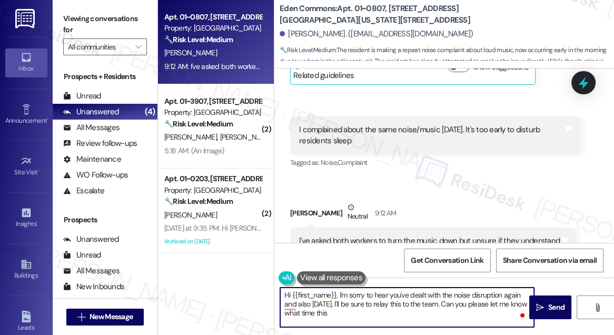
click at [397, 295] on textarea "Hi {{first_name}}, I'm sorry to hear you've dealt with the noise disruption aga…" at bounding box center [407, 308] width 254 height 40
click at [391, 308] on textarea "Hi {{first_name}}, I'm sorry to hear you've dealt with the noise disruption aga…" at bounding box center [407, 308] width 254 height 40
click at [382, 302] on textarea "Hi {{first_name}}, I'm sorry to hear you've dealt with the noise disruption aga…" at bounding box center [407, 308] width 254 height 40
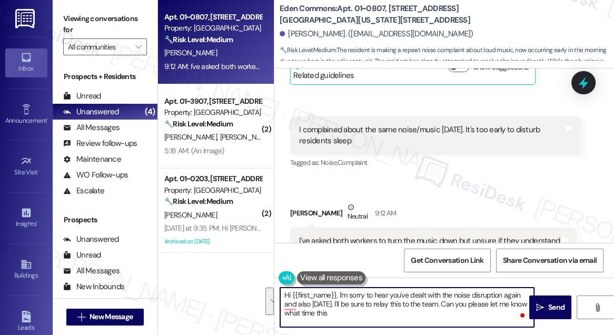
paste textarea "Thanks for letting us know. Is the music still ongoing right now, and have you …"
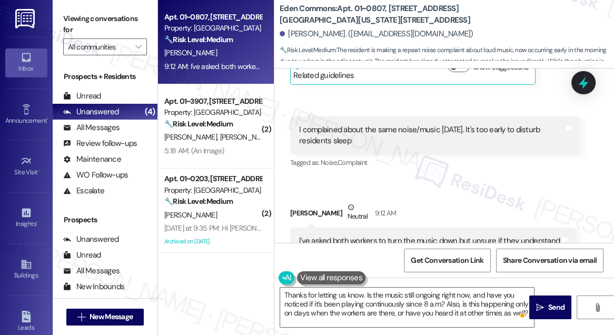
click at [89, 18] on label "Viewing conversations for" at bounding box center [105, 25] width 84 height 28
click at [81, 23] on label "Viewing conversations for" at bounding box center [105, 25] width 84 height 28
click at [400, 310] on textarea "Thanks for letting us know. Is the music still ongoing right now, and have you …" at bounding box center [407, 308] width 254 height 40
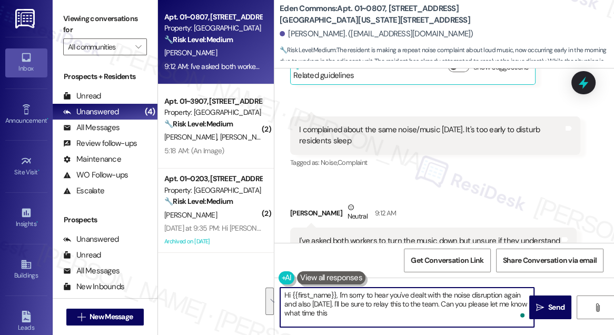
click at [356, 303] on textarea "Hi {{first_name}}, I'm sorry to hear you've dealt with the noise disruption aga…" at bounding box center [407, 308] width 254 height 40
drag, startPoint x: 362, startPoint y: 317, endPoint x: 338, endPoint y: 292, distance: 35.0
click at [338, 292] on textarea "Hi {{first_name}}, I'm sorry to hear you've dealt with the noise disruption aga…" at bounding box center [407, 308] width 254 height 40
paste textarea "Thanks for letting us know. Is the music still ongoing right now, and do you kn…"
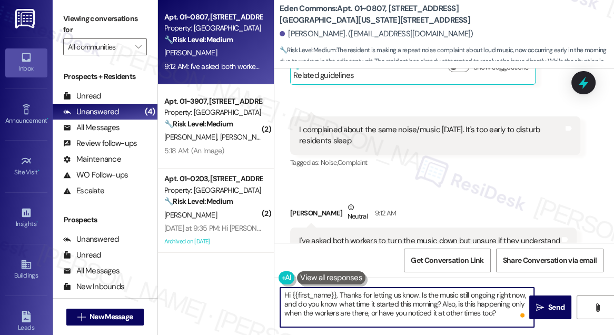
click at [340, 293] on textarea "Hi {{first_name}}, Thanks for letting us know. Is the music still ongoing right…" at bounding box center [407, 308] width 254 height 40
type textarea "Hi {{first_name}}, thanks for letting us know. Is the music still ongoing right…"
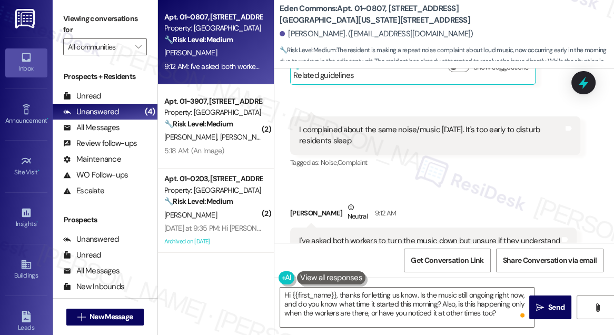
click at [366, 235] on div "I've asked both workers to turn the music down but unsure if they understand" at bounding box center [429, 240] width 261 height 11
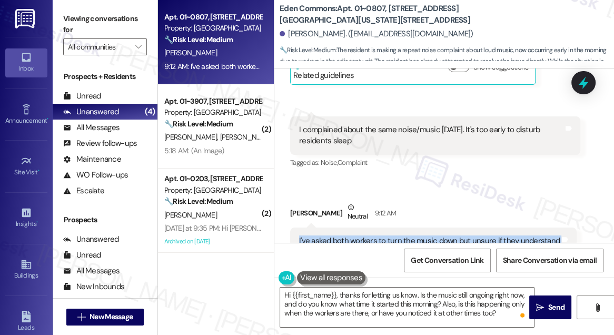
click at [366, 235] on div "I've asked both workers to turn the music down but unsure if they understand" at bounding box center [429, 240] width 261 height 11
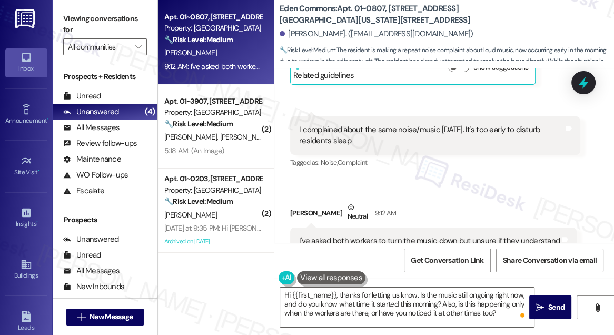
click at [426, 124] on div "I complained about the same noise/music on Tuesday. It's too early to disturb r…" at bounding box center [431, 135] width 264 height 23
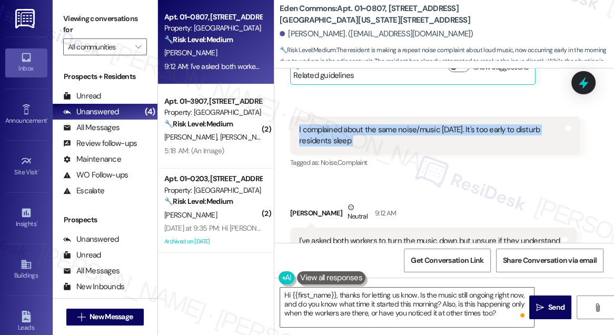
click at [426, 124] on div "I complained about the same noise/music on Tuesday. It's too early to disturb r…" at bounding box center [431, 135] width 264 height 23
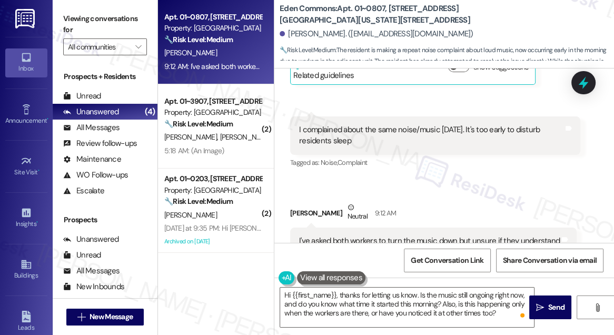
click at [442, 235] on div "I've asked both workers to turn the music down but unsure if they understand" at bounding box center [429, 240] width 261 height 11
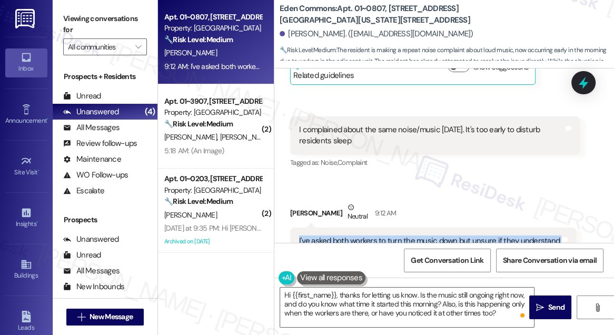
click at [441, 235] on div "I've asked both workers to turn the music down but unsure if they understand" at bounding box center [429, 240] width 261 height 11
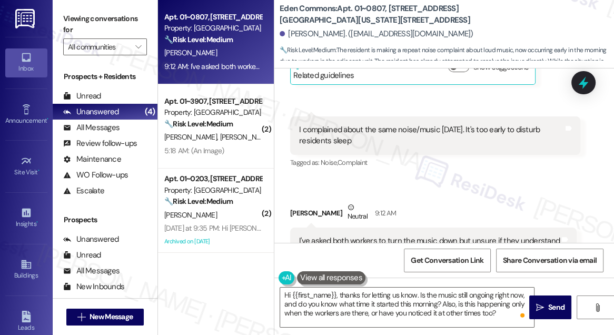
click at [312, 124] on div "I complained about the same noise/music on Tuesday. It's too early to disturb r…" at bounding box center [431, 135] width 264 height 23
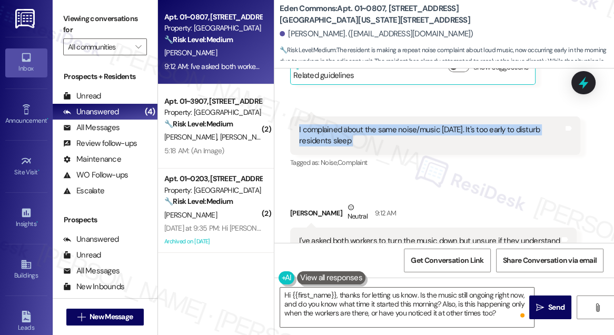
click at [312, 124] on div "I complained about the same noise/music on Tuesday. It's too early to disturb r…" at bounding box center [431, 135] width 264 height 23
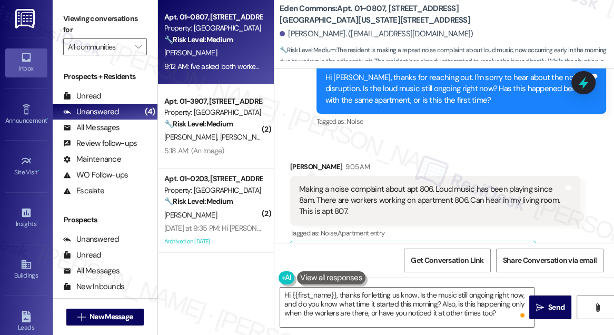
scroll to position [4227, 0]
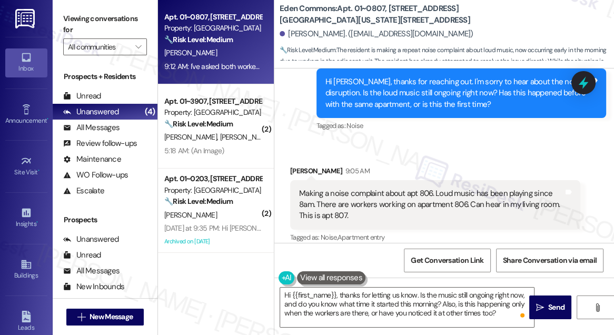
click at [307, 165] on div "Angela Jackson 9:05 AM" at bounding box center [435, 172] width 290 height 15
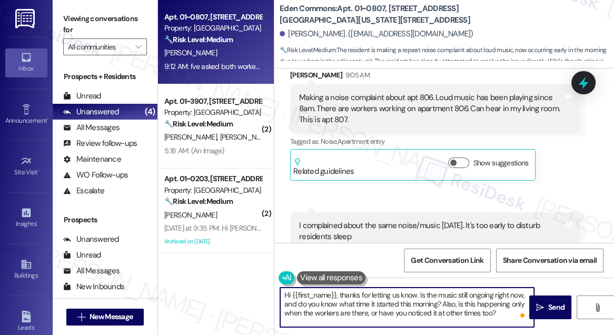
drag, startPoint x: 337, startPoint y: 292, endPoint x: 291, endPoint y: 295, distance: 45.9
click at [291, 295] on textarea "Hi {{first_name}}, thanks for letting us know. Is the music still ongoing right…" at bounding box center [407, 308] width 254 height 40
click at [354, 220] on div "I complained about the same noise/music on Tuesday. It's too early to disturb r…" at bounding box center [431, 231] width 264 height 23
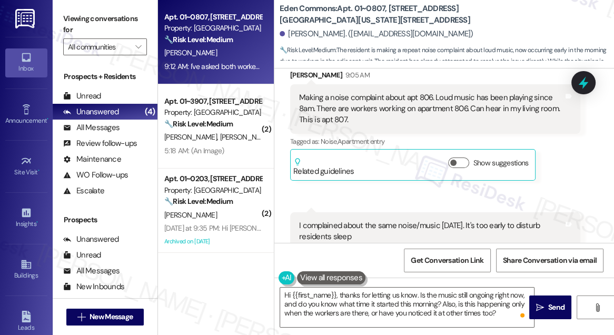
click at [354, 220] on div "I complained about the same noise/music on Tuesday. It's too early to disturb r…" at bounding box center [431, 231] width 264 height 23
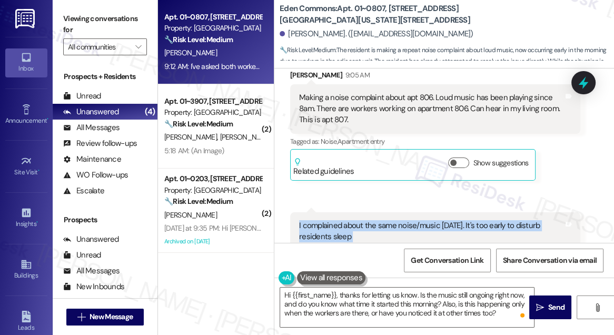
click at [354, 220] on div "I complained about the same noise/music on Tuesday. It's too early to disturb r…" at bounding box center [431, 231] width 264 height 23
click at [362, 220] on div "I complained about the same noise/music on Tuesday. It's too early to disturb r…" at bounding box center [431, 231] width 264 height 23
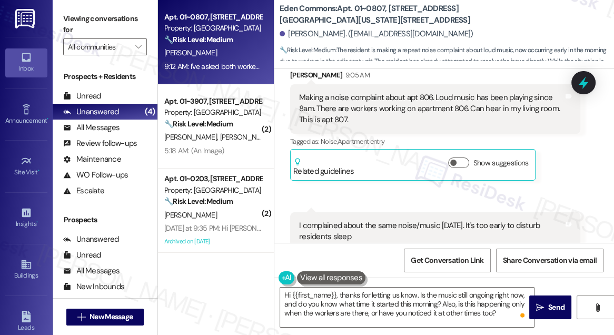
click at [362, 220] on div "I complained about the same noise/music on Tuesday. It's too early to disturb r…" at bounding box center [431, 231] width 264 height 23
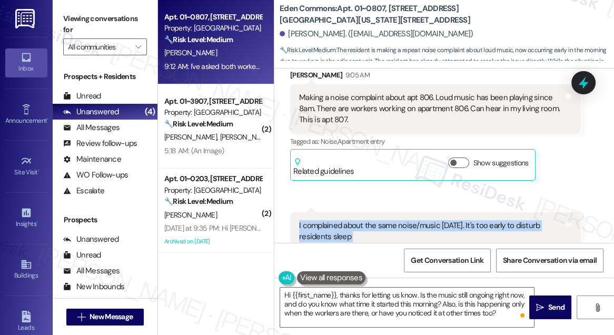
click at [362, 220] on div "I complained about the same noise/music on Tuesday. It's too early to disturb r…" at bounding box center [431, 231] width 264 height 23
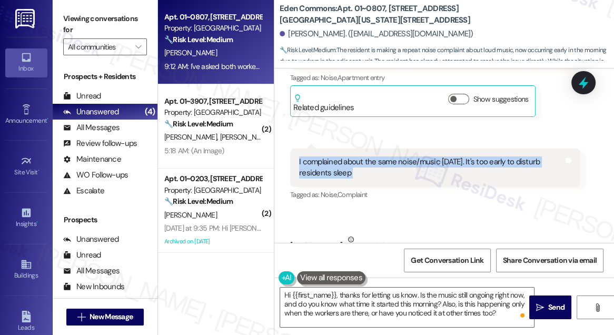
scroll to position [4419, 0]
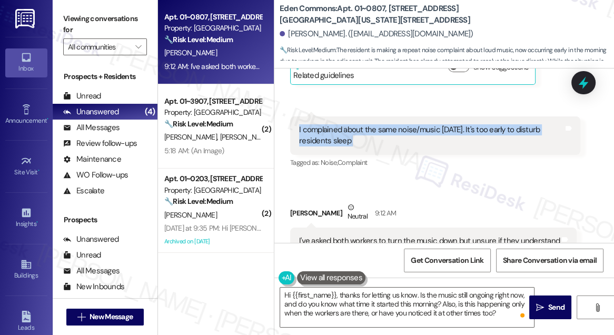
click at [333, 116] on div "I complained about the same noise/music on Tuesday. It's too early to disturb r…" at bounding box center [435, 135] width 290 height 38
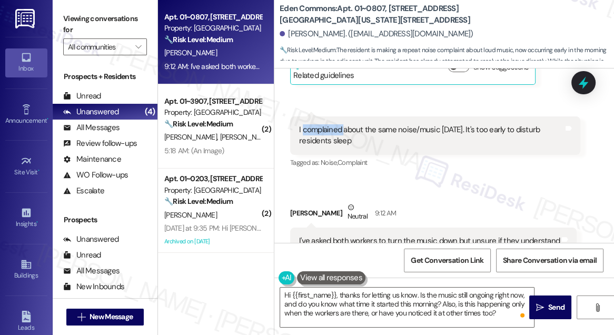
click at [333, 116] on div "I complained about the same noise/music on Tuesday. It's too early to disturb r…" at bounding box center [435, 135] width 290 height 38
click at [329, 124] on div "I complained about the same noise/music on Tuesday. It's too early to disturb r…" at bounding box center [431, 135] width 264 height 23
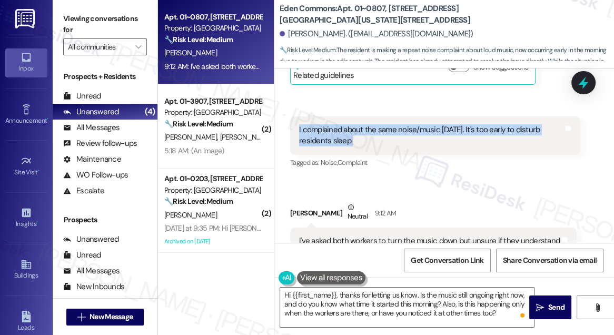
click at [329, 124] on div "I complained about the same noise/music on Tuesday. It's too early to disturb r…" at bounding box center [431, 135] width 264 height 23
click at [333, 124] on div "I complained about the same noise/music on Tuesday. It's too early to disturb r…" at bounding box center [431, 135] width 264 height 23
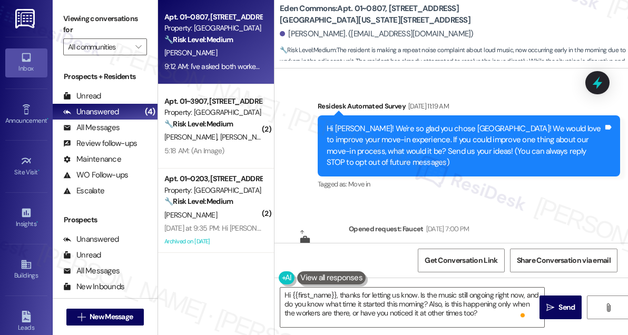
scroll to position [4419, 0]
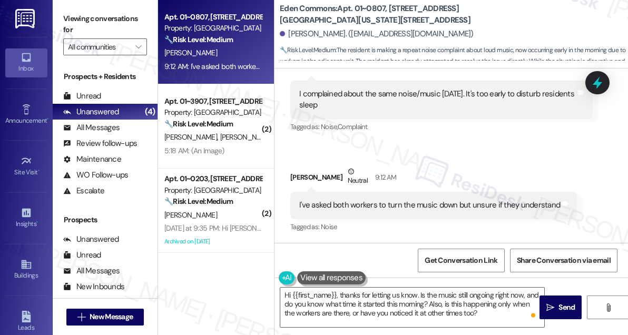
click at [371, 210] on div "I've asked both workers to turn the music down but unsure if they understand" at bounding box center [429, 205] width 261 height 11
click at [370, 210] on div "I've asked both workers to turn the music down but unsure if they understand" at bounding box center [429, 205] width 261 height 11
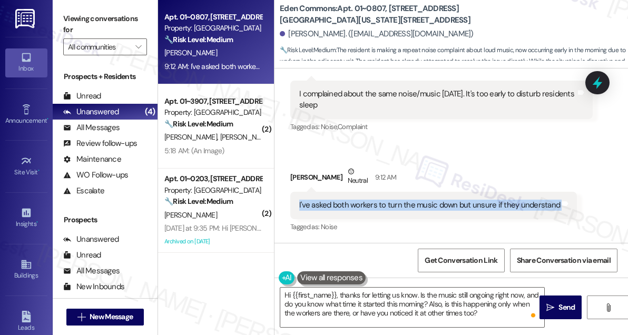
click at [370, 210] on div "I've asked both workers to turn the music down but unsure if they understand" at bounding box center [429, 205] width 261 height 11
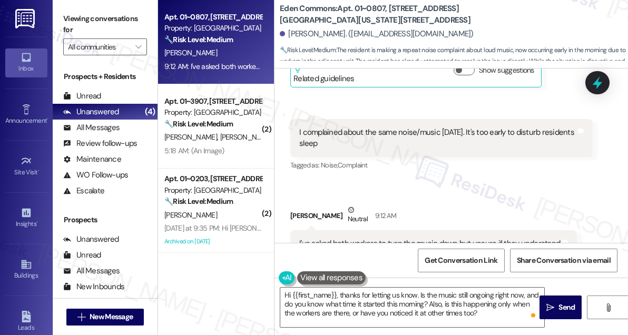
click at [359, 150] on div "I complained about the same noise/music [DATE]. It's too early to disturb resid…" at bounding box center [437, 138] width 277 height 23
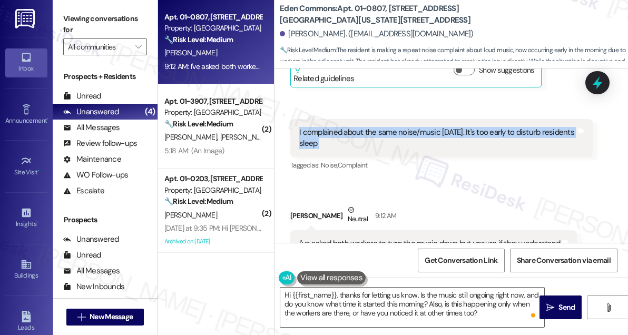
click at [359, 150] on div "I complained about the same noise/music [DATE]. It's too early to disturb resid…" at bounding box center [437, 138] width 277 height 23
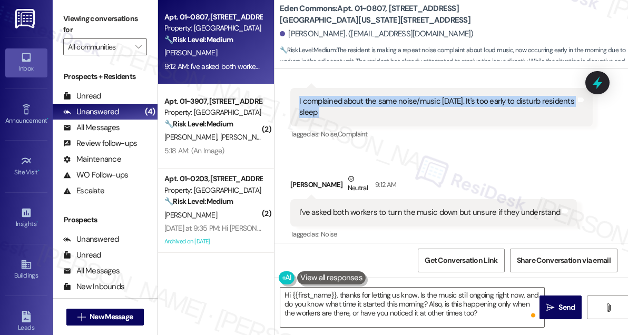
scroll to position [4419, 0]
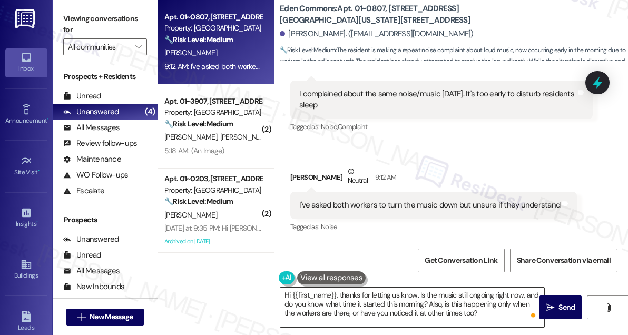
click at [365, 293] on textarea "Hi {{first_name}}, thanks for letting us know. Is the music still ongoing right…" at bounding box center [412, 308] width 264 height 40
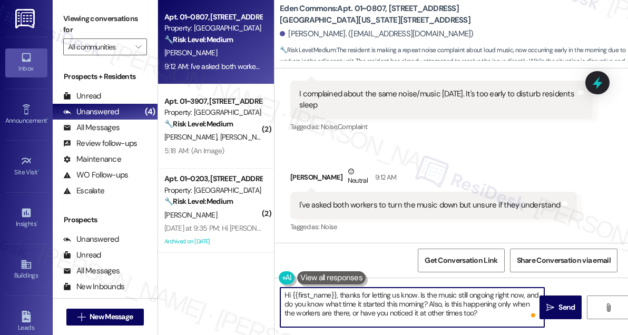
drag, startPoint x: 365, startPoint y: 293, endPoint x: 378, endPoint y: 292, distance: 13.2
click at [365, 293] on textarea "Hi {{first_name}}, thanks for letting us know. Is the music still ongoing right…" at bounding box center [412, 308] width 264 height 40
click at [477, 310] on textarea "Hi {{first_name}}, thanks for letting us know. Is the music still ongoing right…" at bounding box center [412, 308] width 264 height 40
click at [479, 293] on textarea "Hi {{first_name}}, thanks for letting us know. Is the music still ongoing right…" at bounding box center [412, 308] width 264 height 40
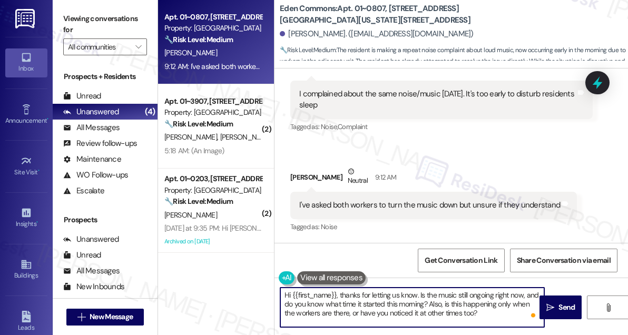
click at [479, 293] on textarea "Hi {{first_name}}, thanks for letting us know. Is the music still ongoing right…" at bounding box center [412, 308] width 264 height 40
click at [432, 318] on textarea "Hi {{first_name}}, thanks for letting us know. Is the music still ongoing right…" at bounding box center [412, 308] width 264 height 40
drag, startPoint x: 370, startPoint y: 303, endPoint x: 439, endPoint y: 304, distance: 69.0
click at [439, 304] on textarea "Hi {{first_name}}, thanks for letting us know. Is the music still ongoing right…" at bounding box center [412, 308] width 264 height 40
click at [462, 307] on textarea "Hi {{first_name}}, thanks for letting us know. Is the music still ongoing right…" at bounding box center [412, 308] width 264 height 40
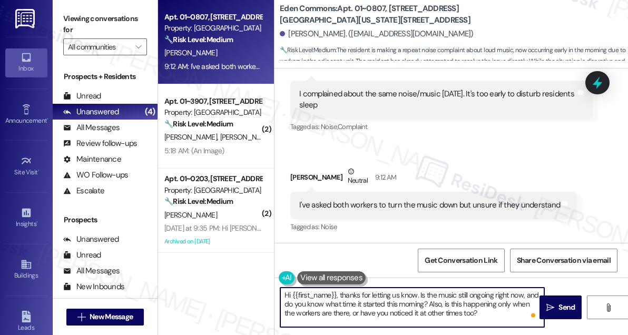
drag, startPoint x: 499, startPoint y: 314, endPoint x: 389, endPoint y: 309, distance: 109.7
click at [389, 309] on textarea "Hi {{first_name}}, thanks for letting us know. Is the music still ongoing right…" at bounding box center [412, 308] width 264 height 40
click at [399, 305] on textarea "Hi {{first_name}}, thanks for letting us know. Is the music still ongoing right…" at bounding box center [412, 308] width 264 height 40
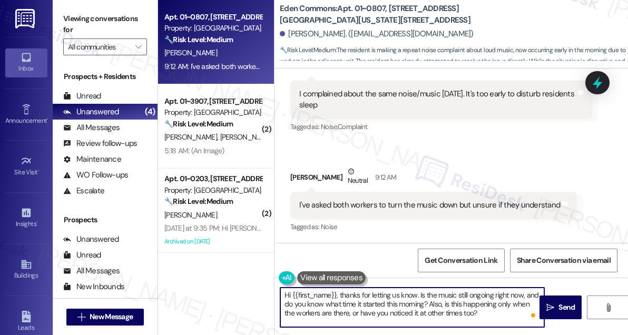
click at [485, 309] on textarea "Hi {{first_name}}, thanks for letting us know. Is the music still ongoing right…" at bounding box center [412, 308] width 264 height 40
click at [552, 311] on span " Send" at bounding box center [560, 307] width 33 height 11
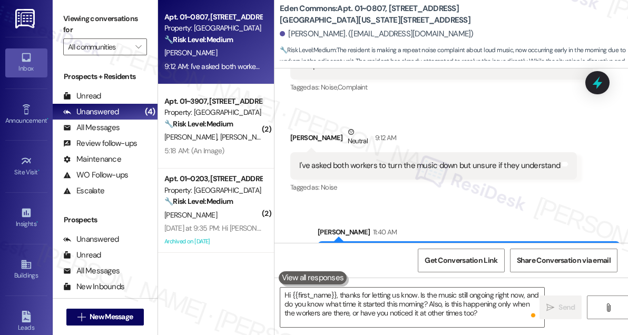
scroll to position [4514, 0]
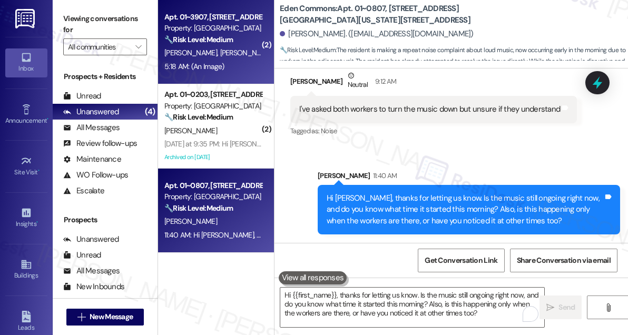
click at [218, 46] on div "T. Naylor D. Hill" at bounding box center [213, 52] width 100 height 13
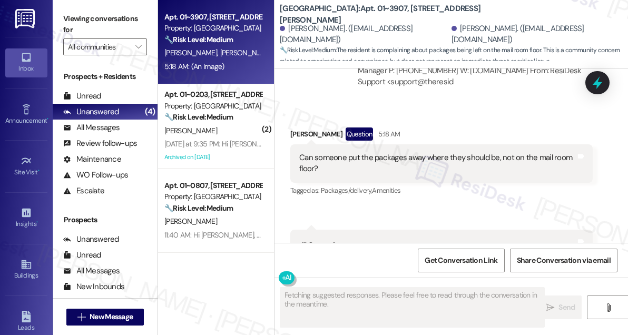
scroll to position [3262, 0]
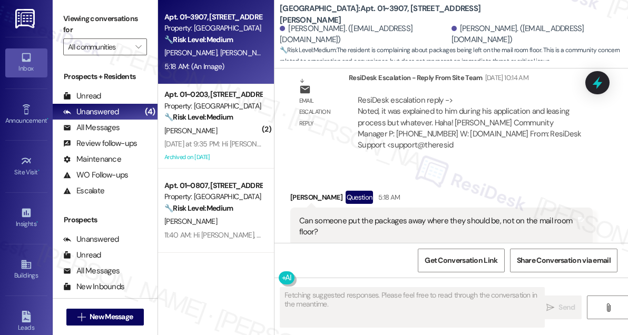
click at [341, 215] on div "Can someone put the packages away where they should be, not on the mail room fl…" at bounding box center [437, 226] width 277 height 23
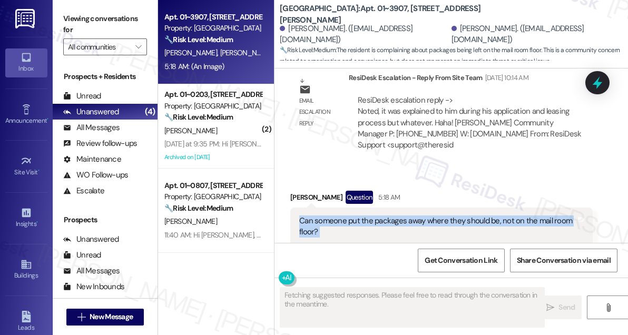
click at [341, 215] on div "Can someone put the packages away where they should be, not on the mail room fl…" at bounding box center [437, 226] width 277 height 23
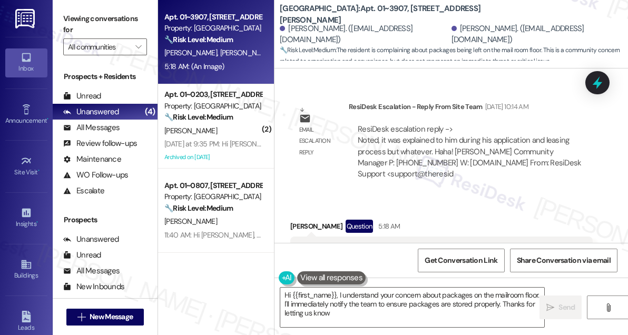
scroll to position [3167, 0]
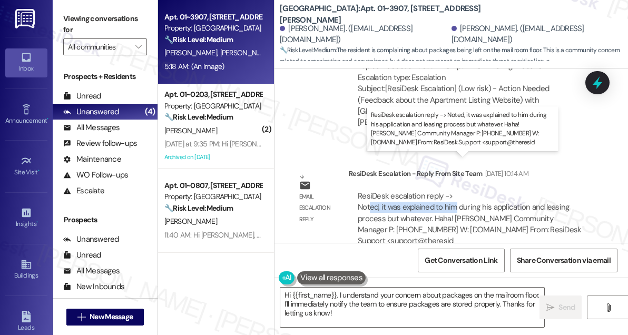
drag, startPoint x: 369, startPoint y: 175, endPoint x: 456, endPoint y: 175, distance: 86.9
click at [456, 191] on div "ResiDesk escalation reply -> Noted, it was explained to him during his applicat…" at bounding box center [469, 219] width 223 height 56
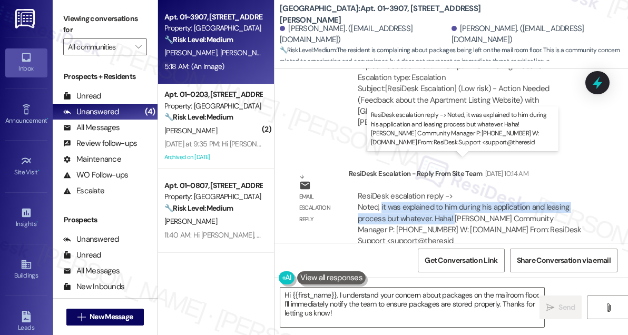
drag, startPoint x: 380, startPoint y: 176, endPoint x: 452, endPoint y: 182, distance: 71.9
click at [452, 191] on div "ResiDesk escalation reply -> Noted, it was explained to him during his applicat…" at bounding box center [469, 219] width 223 height 56
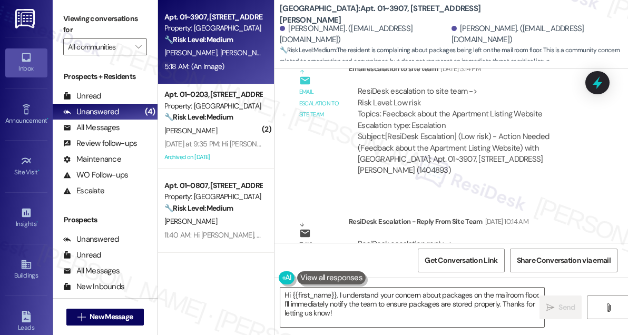
scroll to position [3358, 0]
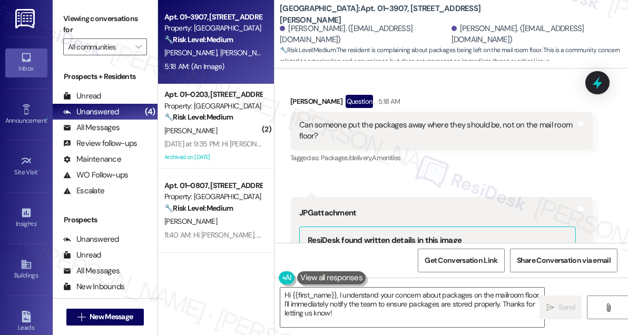
click at [341, 120] on div "Can someone put the packages away where they should be, not on the mail room fl…" at bounding box center [437, 131] width 277 height 23
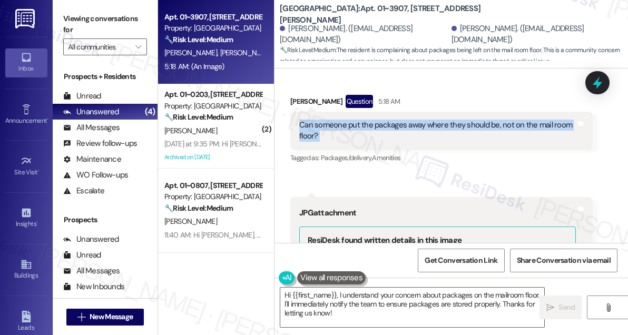
click at [341, 120] on div "Can someone put the packages away where they should be, not on the mail room fl…" at bounding box center [437, 131] width 277 height 23
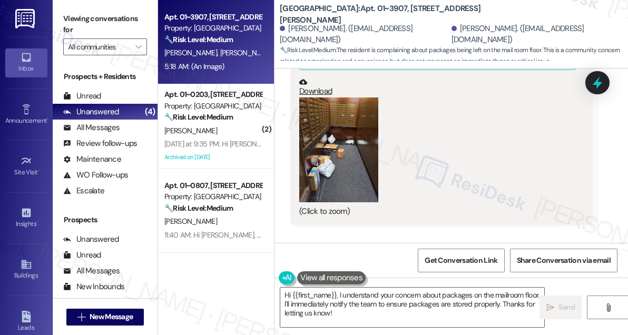
scroll to position [3549, 0]
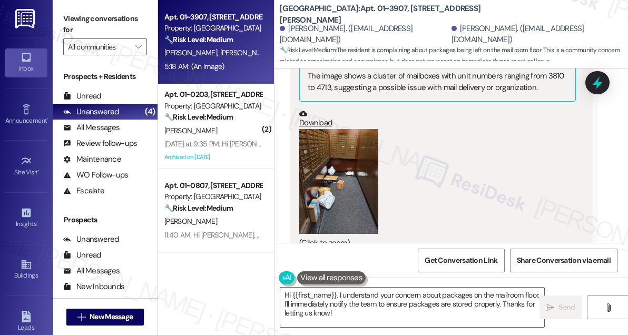
click at [330, 157] on button "Zoom image" at bounding box center [338, 181] width 79 height 105
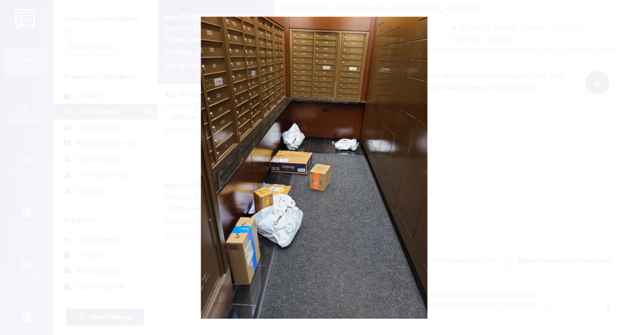
click at [502, 155] on button "Unzoom image" at bounding box center [314, 167] width 628 height 335
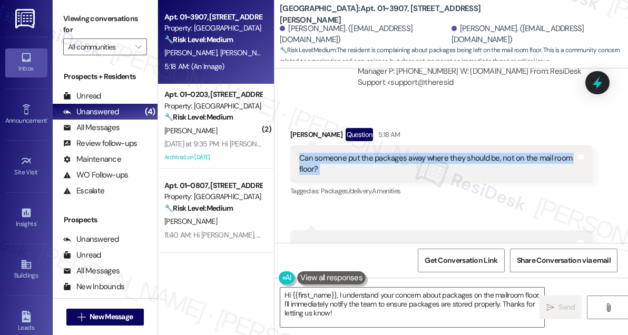
scroll to position [3310, 0]
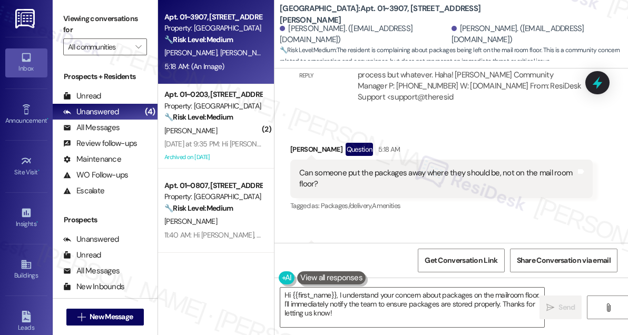
click at [304, 143] on div "Darrell Hill Question 5:18 AM" at bounding box center [441, 151] width 302 height 17
copy div "Darrell"
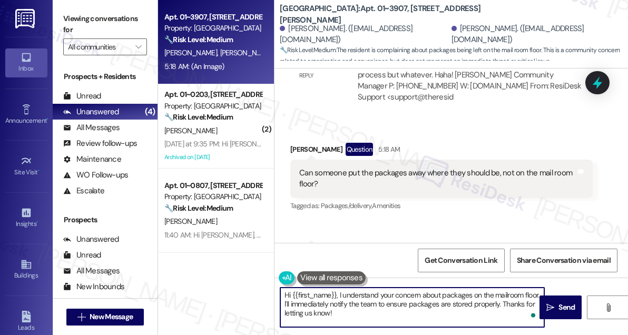
drag, startPoint x: 293, startPoint y: 292, endPoint x: 338, endPoint y: 284, distance: 45.4
click at [338, 287] on div "Hi {{first_name}}, I understand your concern about packages on the mailroom flo…" at bounding box center [406, 307] width 265 height 41
paste textarea "Darrell"
click at [410, 297] on textarea "Hi Darrell, I understand your concern about packages on the mailroom floor. I'l…" at bounding box center [412, 308] width 264 height 40
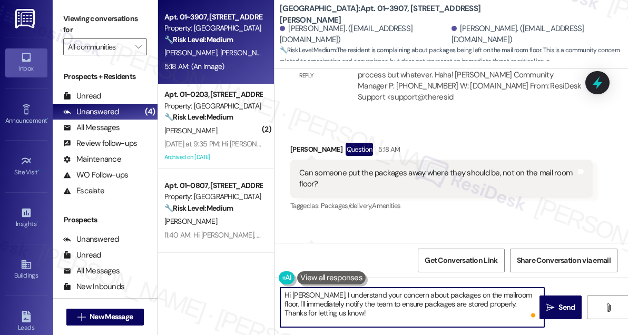
click at [410, 297] on textarea "Hi Darrell, I understand your concern about packages on the mailroom floor. I'l…" at bounding box center [412, 308] width 264 height 40
click at [346, 313] on textarea "Hi Darrell, I understand your concern about packages on the mailroom floor. I'l…" at bounding box center [412, 308] width 264 height 40
click at [309, 308] on textarea "Hi Darrell, I understand your concern about packages on the mailroom floor. I'l…" at bounding box center [412, 308] width 264 height 40
click at [425, 304] on textarea "Hi Darrell, I understand your concern about packages on the mailroom floor. I'l…" at bounding box center [412, 308] width 264 height 40
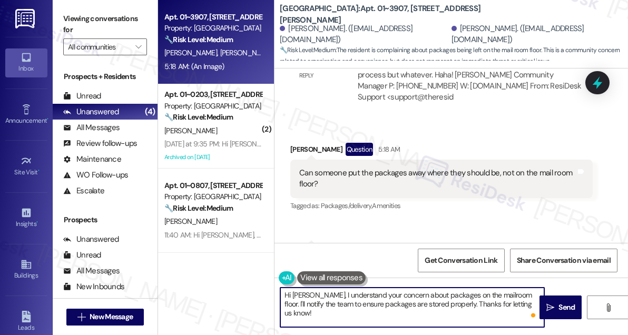
click at [426, 303] on textarea "Hi Darrell, I understand your concern about packages on the mailroom floor. I'l…" at bounding box center [412, 308] width 264 height 40
click at [522, 303] on textarea "Hi Darrell, I understand your concern about packages on the mailroom floor. I'l…" at bounding box center [412, 308] width 264 height 40
type textarea "Hi Darrell, I understand your concern about packages on the mailroom floor. I'l…"
click at [552, 303] on icon "" at bounding box center [550, 307] width 8 height 8
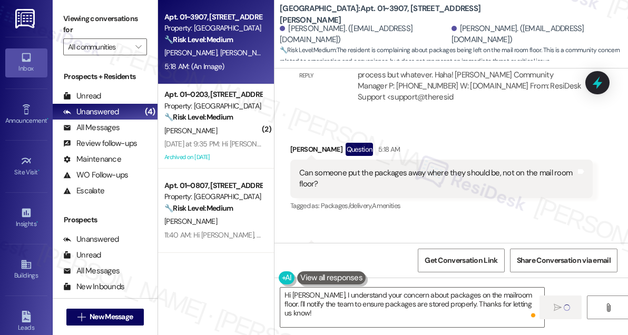
click at [479, 167] on div "Can someone put the packages away where they should be, not on the mail room fl…" at bounding box center [437, 178] width 277 height 23
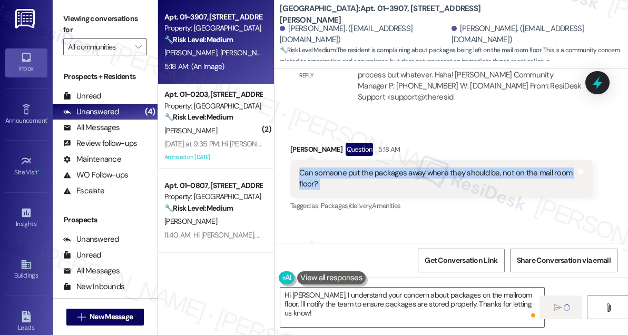
click at [479, 167] on div "Can someone put the packages away where they should be, not on the mail room fl…" at bounding box center [437, 178] width 277 height 23
copy div "Can someone put the packages away where they should be, not on the mail room fl…"
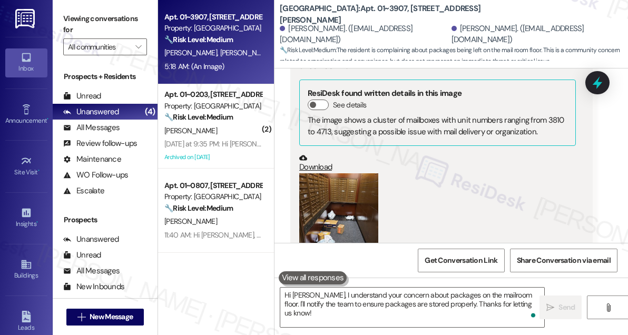
scroll to position [3537, 0]
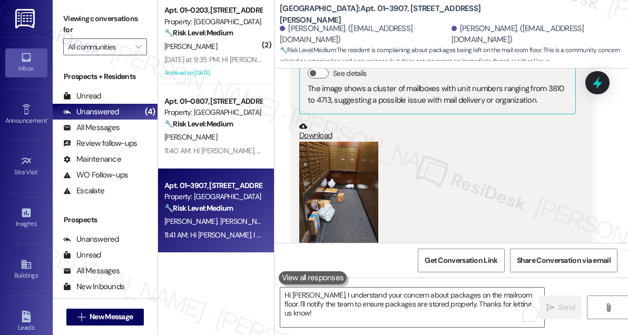
click at [89, 18] on label "Viewing conversations for" at bounding box center [105, 25] width 84 height 28
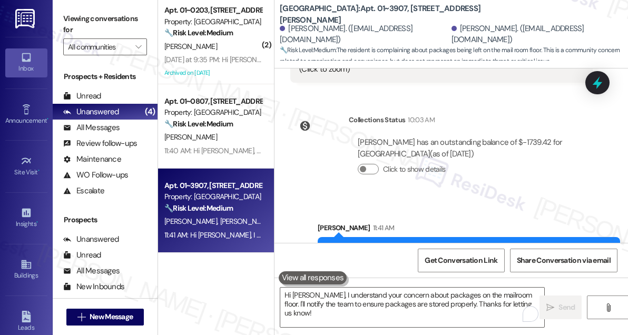
scroll to position [3730, 0]
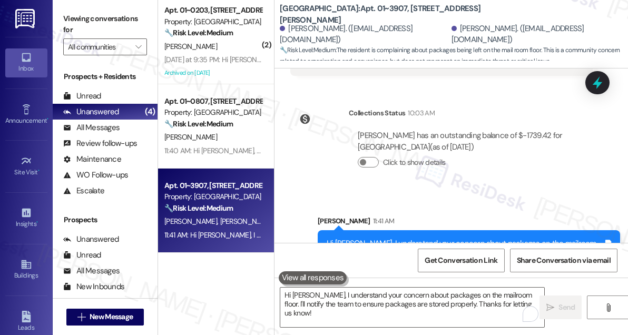
drag, startPoint x: 78, startPoint y: 16, endPoint x: 113, endPoint y: 25, distance: 36.4
click at [78, 16] on label "Viewing conversations for" at bounding box center [105, 25] width 84 height 28
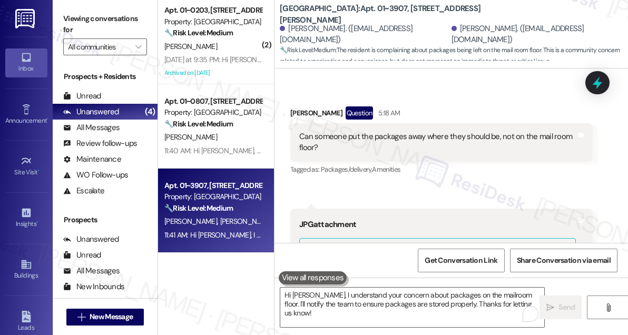
scroll to position [3251, 0]
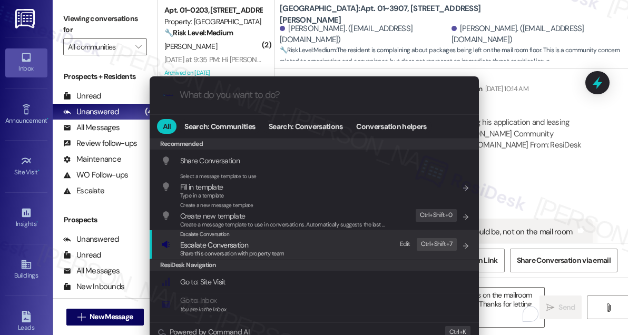
click at [302, 248] on div "Escalate Conversation Escalate Conversation Share this conversation with proper…" at bounding box center [315, 244] width 308 height 28
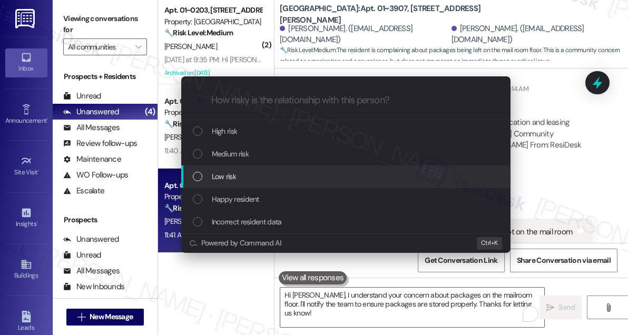
click at [222, 175] on span "Low risk" at bounding box center [224, 177] width 24 height 12
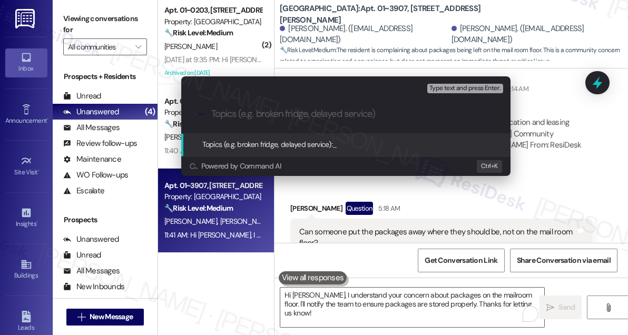
paste input "Request to Store Packages Properly in Mail Room"
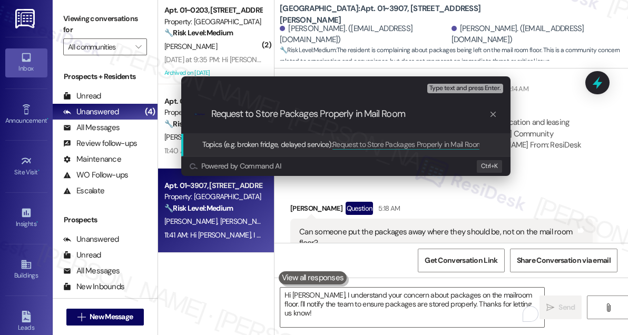
click at [342, 110] on input "Request to Store Packages Properly in Mail Room" at bounding box center [350, 114] width 278 height 11
drag, startPoint x: 354, startPoint y: 112, endPoint x: 425, endPoint y: 114, distance: 70.6
click at [425, 114] on input "Request to Store Packages Properly in Mail Room" at bounding box center [350, 114] width 278 height 11
type input "Request to Store Packages Properly"
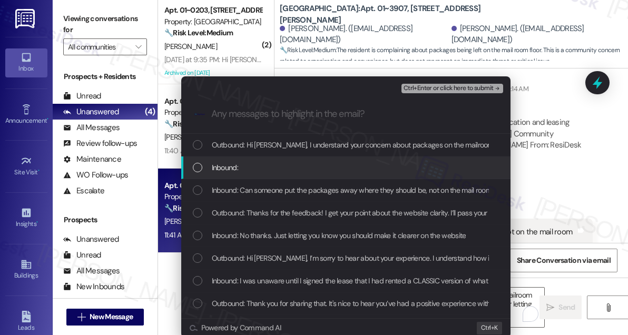
click at [285, 167] on div "Inbound:" at bounding box center [347, 168] width 308 height 12
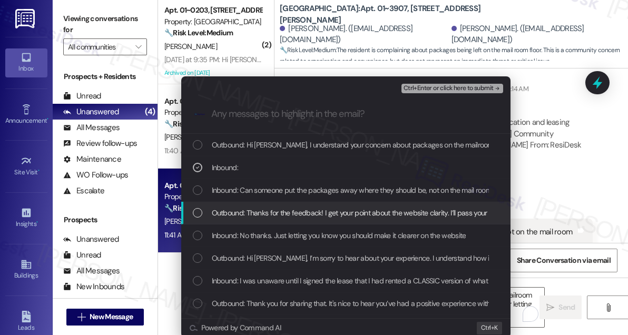
click at [284, 191] on span "Inbound: Can someone put the packages away where they should be, not on the mai…" at bounding box center [361, 190] width 299 height 12
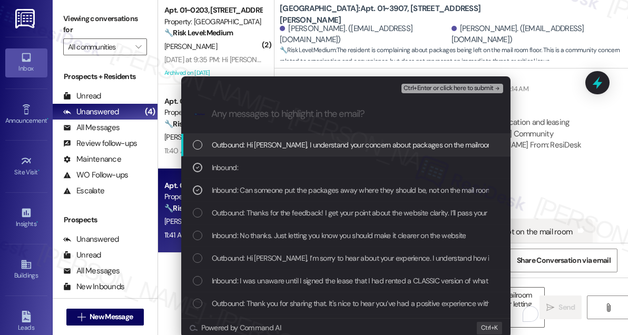
click at [439, 88] on span "Ctrl+Enter or click here to submit" at bounding box center [448, 88] width 90 height 7
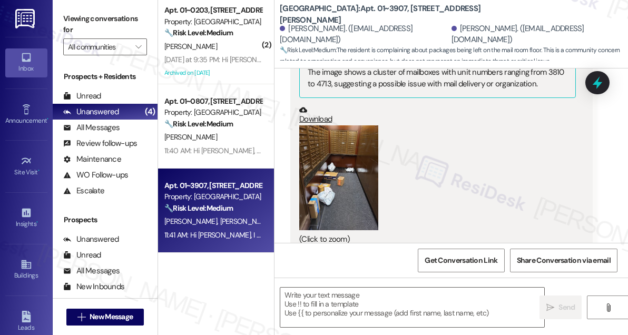
scroll to position [3552, 0]
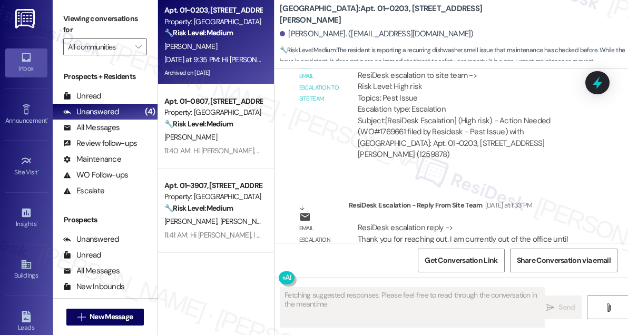
scroll to position [15319, 0]
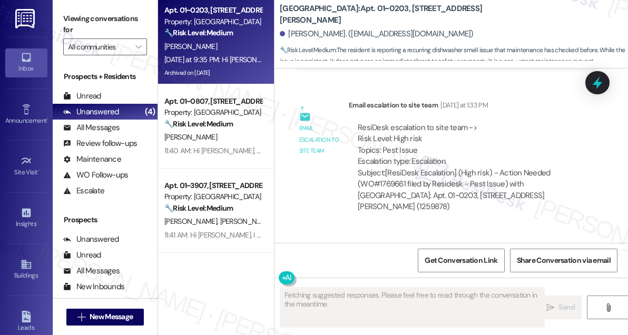
drag, startPoint x: 424, startPoint y: 186, endPoint x: 516, endPoint y: 188, distance: 92.2
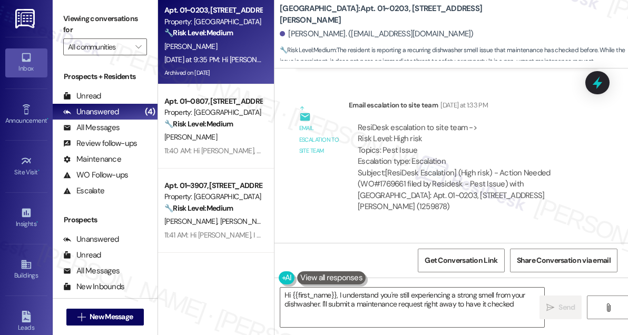
scroll to position [15510, 0]
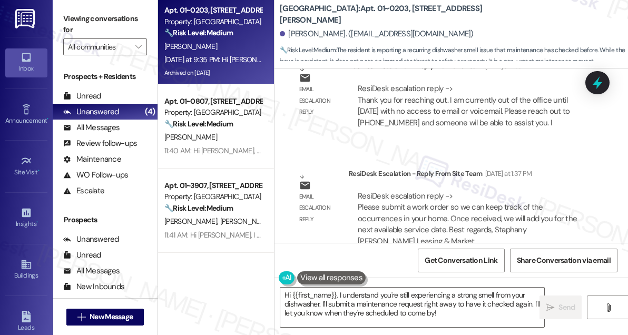
drag, startPoint x: 431, startPoint y: 185, endPoint x: 460, endPoint y: 196, distance: 30.5
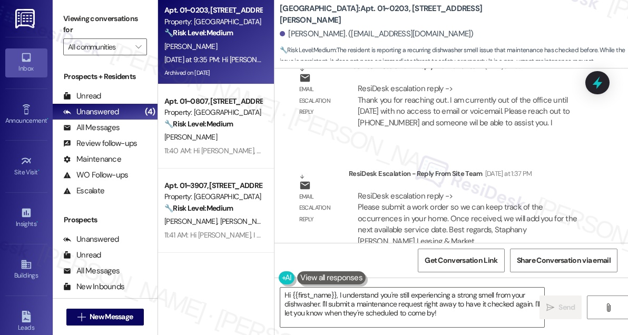
click at [458, 18] on div "Columbus Plaza: Apt. 01~0203, 233 East Wacker" at bounding box center [385, 14] width 211 height 13
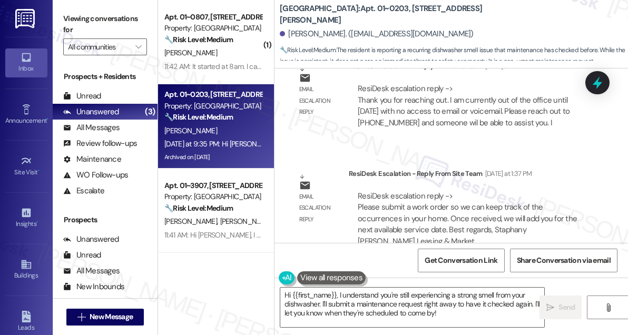
click at [76, 25] on label "Viewing conversations for" at bounding box center [105, 25] width 84 height 28
drag, startPoint x: 448, startPoint y: 14, endPoint x: 389, endPoint y: 7, distance: 59.9
click at [389, 8] on div "Columbus Plaza: Apt. 01~0203, 233 East Wacker" at bounding box center [385, 14] width 211 height 13
copy b "233 East Wacker"
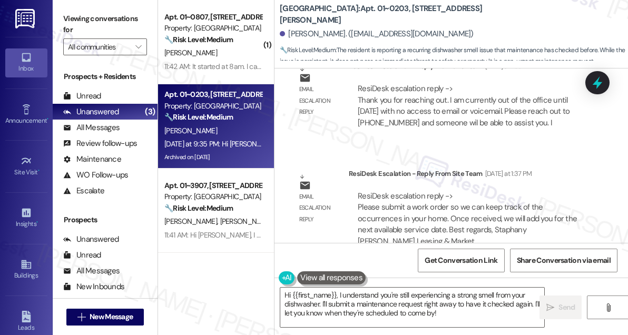
click at [83, 17] on label "Viewing conversations for" at bounding box center [105, 25] width 84 height 28
drag, startPoint x: 441, startPoint y: 14, endPoint x: 388, endPoint y: 15, distance: 53.2
click at [388, 15] on div "Columbus Plaza: Apt. 01~0203, 233 East Wacker" at bounding box center [385, 14] width 211 height 13
copy b "233 East Wacker"
click at [70, 15] on label "Viewing conversations for" at bounding box center [105, 25] width 84 height 28
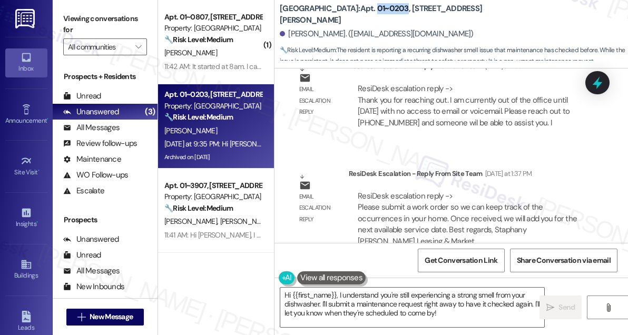
drag, startPoint x: 354, startPoint y: 16, endPoint x: 384, endPoint y: 16, distance: 30.0
click at [384, 16] on b "Columbus Plaza: Apt. 01~0203, 233 East Wacker" at bounding box center [385, 14] width 211 height 23
copy b "01~0203"
click at [82, 19] on label "Viewing conversations for" at bounding box center [105, 25] width 84 height 28
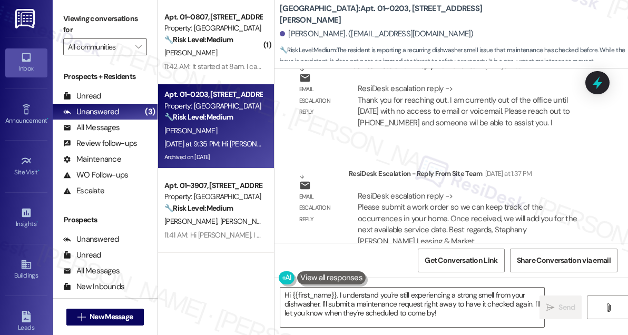
click at [352, 292] on textarea "Hi {{first_name}}, I understand you're still experiencing a strong smell from y…" at bounding box center [412, 308] width 264 height 40
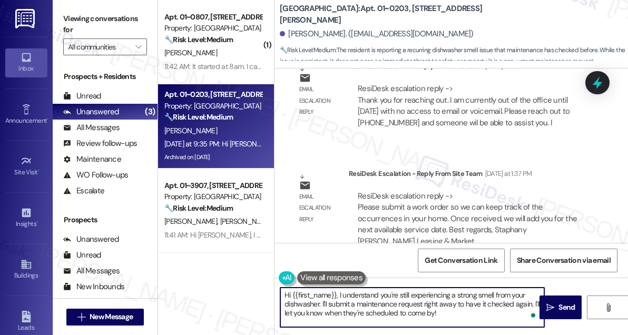
click at [352, 292] on textarea "Hi {{first_name}}, I understand you're still experiencing a strong smell from y…" at bounding box center [412, 308] width 264 height 40
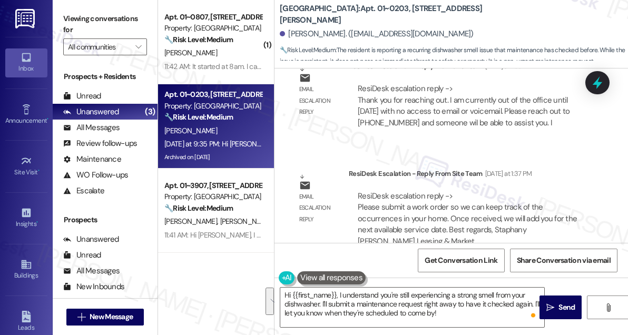
copy div "Hi Sara, I frequently have a strong smell coming from my dishwasher that I had …"
drag, startPoint x: 86, startPoint y: 25, endPoint x: 93, endPoint y: 29, distance: 7.3
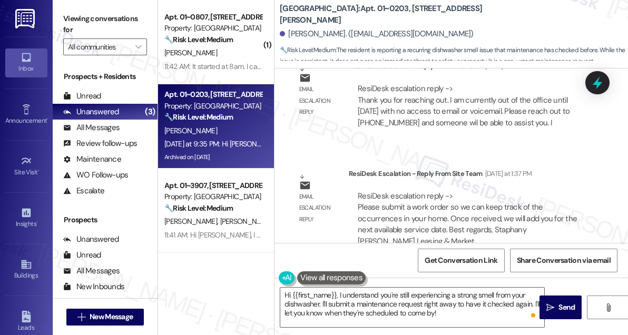
click at [86, 25] on label "Viewing conversations for" at bounding box center [105, 25] width 84 height 28
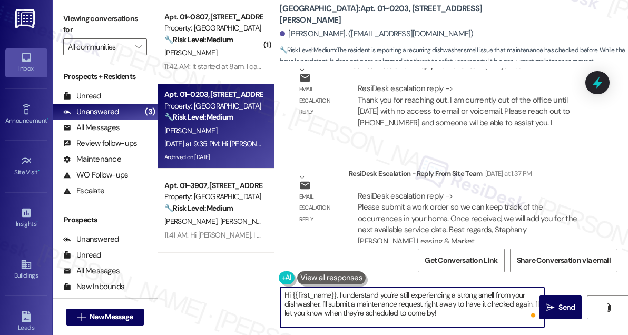
click at [447, 292] on textarea "Hi {{first_name}}, I understand you're still experiencing a strong smell from y…" at bounding box center [412, 308] width 264 height 40
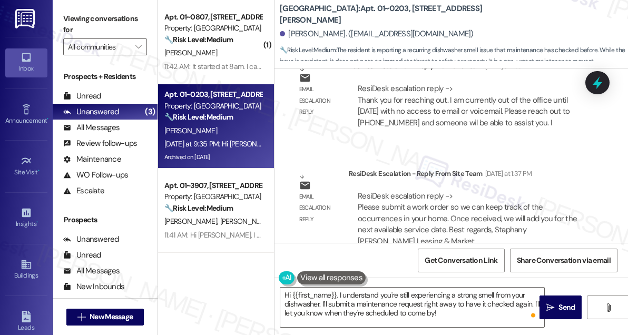
click at [84, 21] on label "Viewing conversations for" at bounding box center [105, 25] width 84 height 28
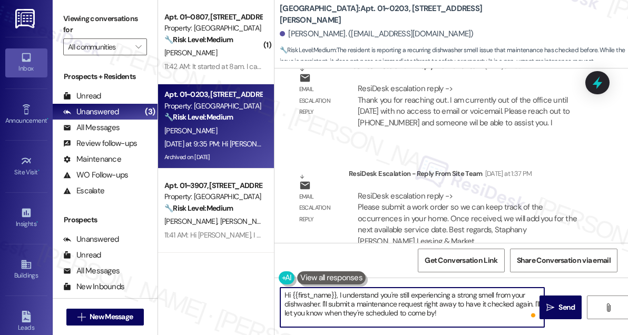
click at [440, 315] on textarea "Hi {{first_name}}, I understand you're still experiencing a strong smell from y…" at bounding box center [412, 308] width 264 height 40
drag, startPoint x: 456, startPoint y: 315, endPoint x: 321, endPoint y: 302, distance: 135.0
click at [321, 302] on textarea "Hi {{first_name}}, I understand you're still experiencing a strong smell from y…" at bounding box center [412, 308] width 264 height 40
paste textarea "n the meantime, when did you first start noticing the smell again, and does it …"
click at [435, 297] on textarea "Hi {{first_name}}, I understand you're still experiencing a strong smell from y…" at bounding box center [412, 308] width 264 height 40
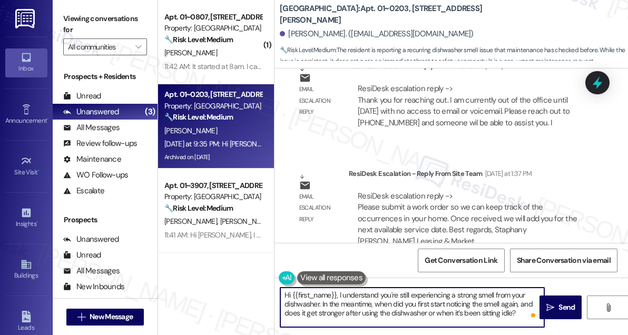
click at [435, 297] on textarea "Hi {{first_name}}, I understand you're still experiencing a strong smell from y…" at bounding box center [412, 308] width 264 height 40
click at [382, 304] on textarea "Hi {{first_name}}, I understand you're still experiencing a strong smell from y…" at bounding box center [412, 308] width 264 height 40
drag, startPoint x: 378, startPoint y: 304, endPoint x: 371, endPoint y: 304, distance: 6.3
click at [372, 304] on textarea "Hi {{first_name}}, I understand you're still experiencing a strong smell from y…" at bounding box center [412, 308] width 264 height 40
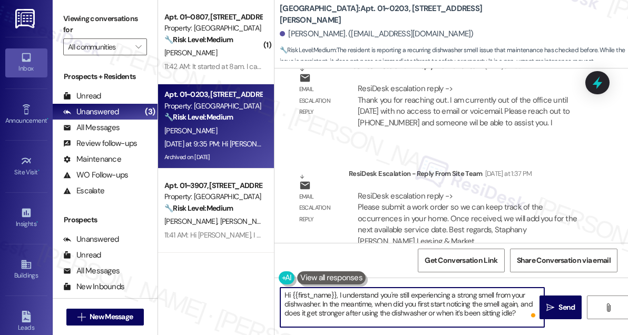
click at [366, 304] on textarea "Hi {{first_name}}, I understand you're still experiencing a strong smell from y…" at bounding box center [412, 308] width 264 height 40
drag, startPoint x: 373, startPoint y: 304, endPoint x: 337, endPoint y: 305, distance: 36.9
click at [322, 304] on textarea "Hi {{first_name}}, I understand you're still experiencing a strong smell from y…" at bounding box center [412, 308] width 264 height 40
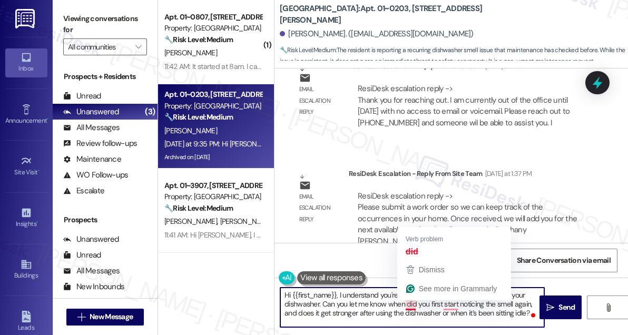
click at [408, 303] on textarea "Hi {{first_name}}, I understand you're still experiencing a strong smell from y…" at bounding box center [412, 308] width 264 height 40
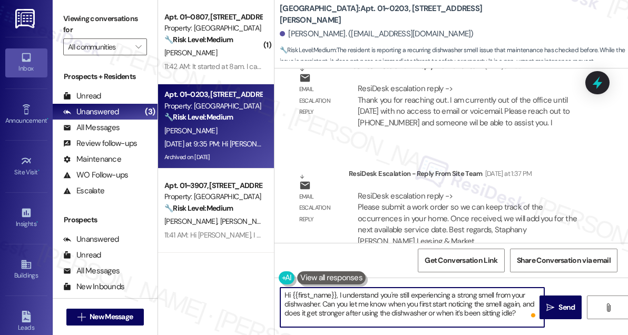
click at [357, 311] on textarea "Hi {{first_name}}, I understand you're still experiencing a strong smell from y…" at bounding box center [412, 308] width 264 height 40
type textarea "Hi {{first_name}}, I understand you're still experiencing a strong smell from y…"
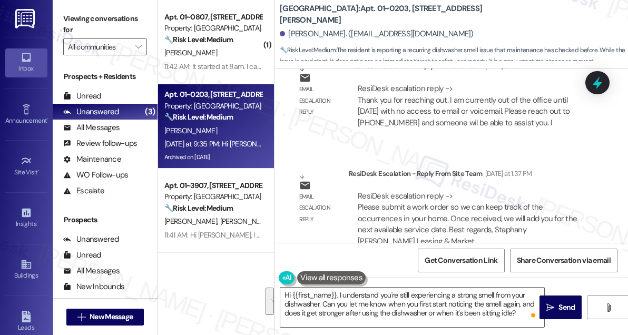
drag, startPoint x: 412, startPoint y: 181, endPoint x: 533, endPoint y: 182, distance: 121.2
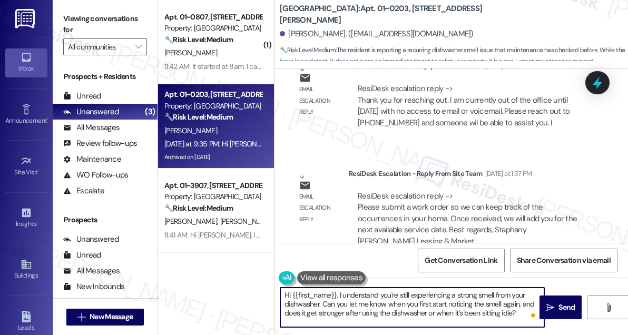
click at [344, 294] on textarea "Hi {{first_name}}, I understand you're still experiencing a strong smell from y…" at bounding box center [412, 308] width 264 height 40
click at [375, 308] on textarea "Hi {{first_name}}, I understand you're still experiencing a strong smell from y…" at bounding box center [412, 308] width 264 height 40
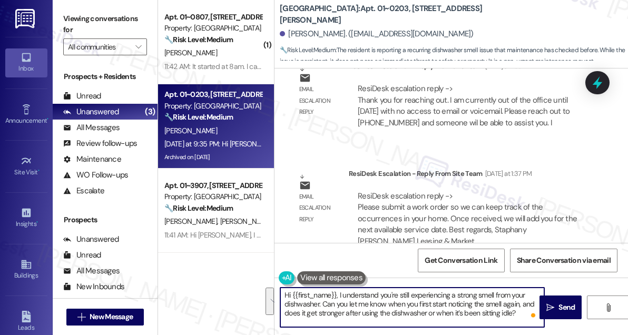
click at [375, 308] on textarea "Hi {{first_name}}, I understand you're still experiencing a strong smell from y…" at bounding box center [412, 308] width 264 height 40
click at [462, 311] on textarea "Hi {{first_name}}, I understand you're still experiencing a strong smell from y…" at bounding box center [412, 308] width 264 height 40
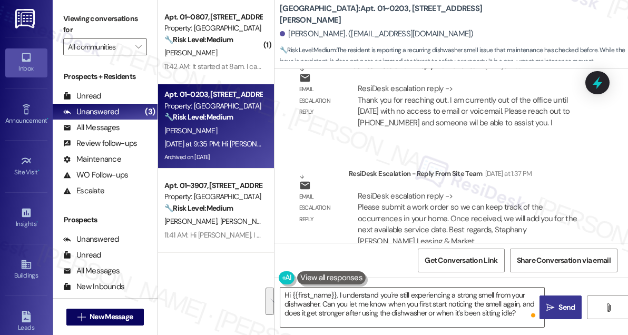
click at [553, 305] on icon "" at bounding box center [550, 307] width 8 height 8
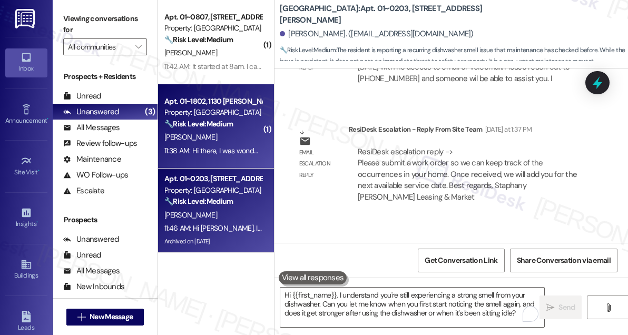
scroll to position [15607, 0]
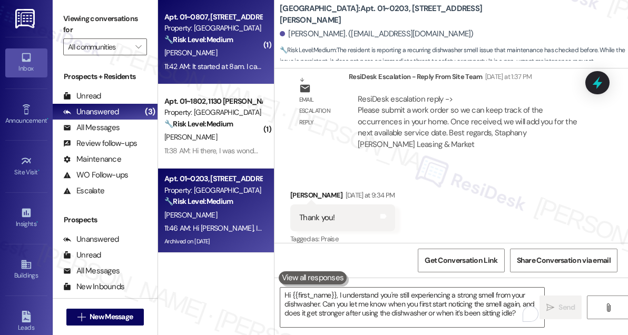
click at [212, 65] on div "11:42 AM: It started at 8am. I can still hear it. And it is when the workers ar…" at bounding box center [285, 66] width 242 height 9
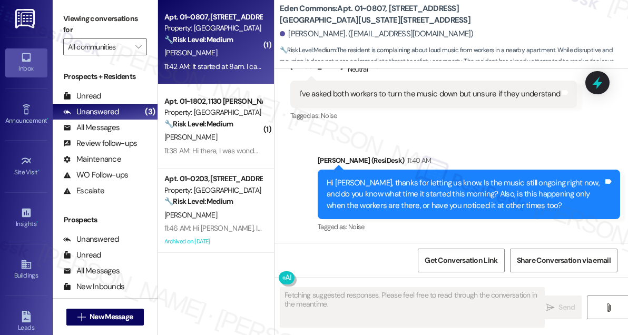
scroll to position [4602, 0]
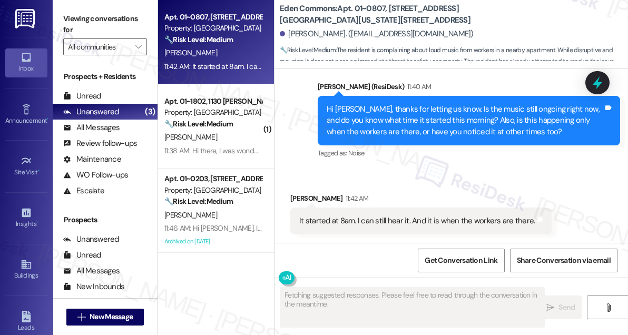
click at [368, 214] on div "It started at 8am. I can still hear it. And it is when the workers are there. T…" at bounding box center [420, 221] width 261 height 27
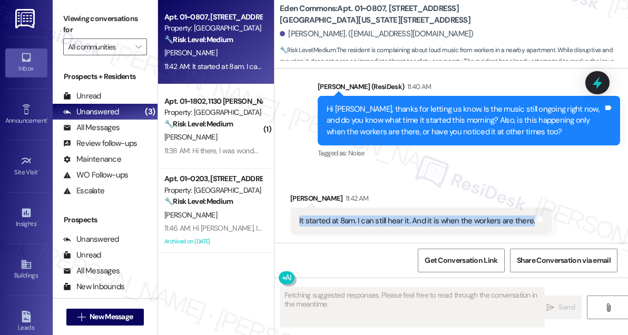
click at [368, 214] on div "It started at 8am. I can still hear it. And it is when the workers are there. T…" at bounding box center [420, 221] width 261 height 27
click at [496, 224] on div "It started at 8am. I can still hear it. And it is when the workers are there." at bounding box center [416, 220] width 235 height 11
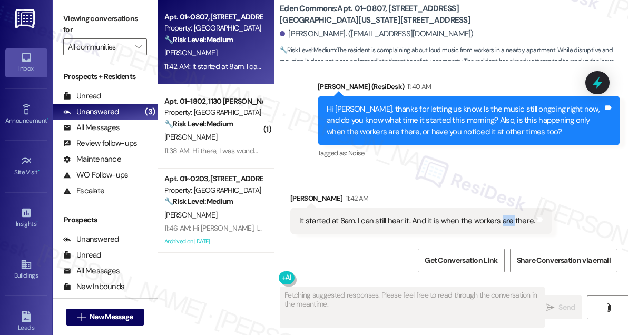
click at [496, 224] on div "It started at 8am. I can still hear it. And it is when the workers are there." at bounding box center [416, 220] width 235 height 11
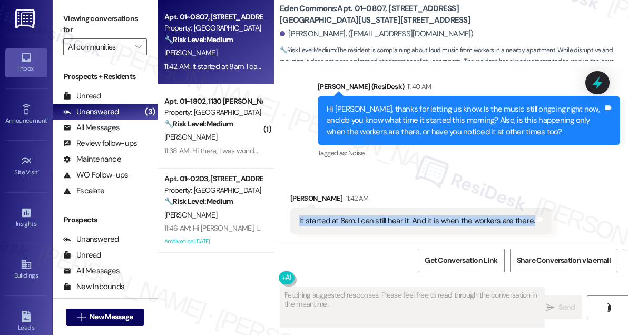
click at [496, 224] on div "It started at 8am. I can still hear it. And it is when the workers are there." at bounding box center [416, 220] width 235 height 11
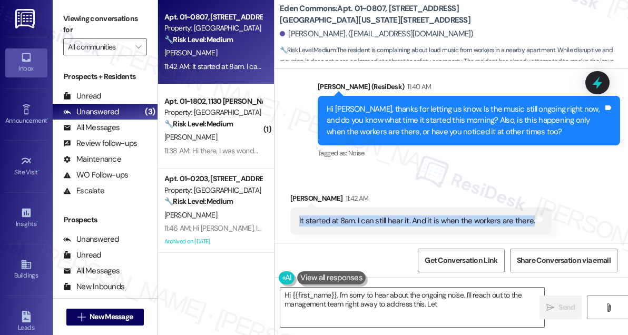
click at [493, 121] on div "Hi Angela, thanks for letting us know. Is the music still ongoing right now, an…" at bounding box center [465, 121] width 277 height 34
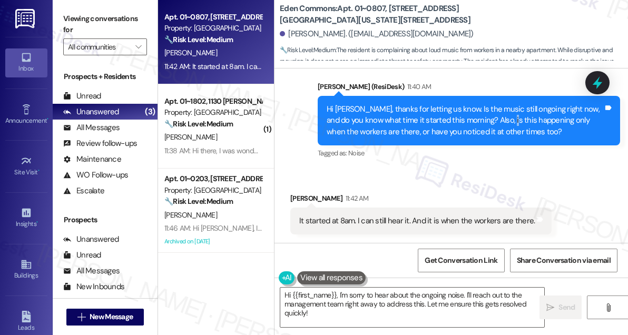
click at [493, 121] on div "Hi Angela, thanks for letting us know. Is the music still ongoing right now, an…" at bounding box center [465, 121] width 277 height 34
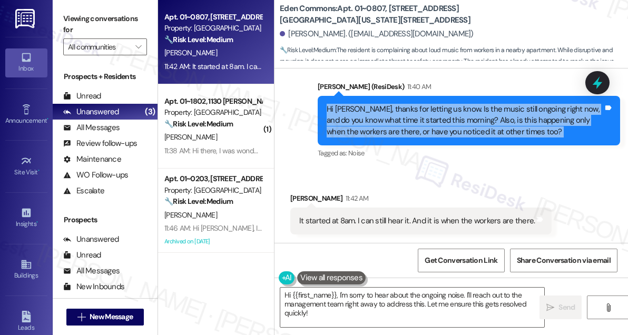
click at [493, 121] on div "Hi Angela, thanks for letting us know. Is the music still ongoing right now, an…" at bounding box center [465, 121] width 277 height 34
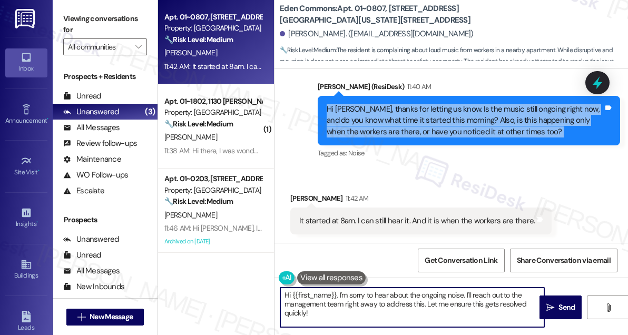
click at [406, 298] on textarea "Hi {{first_name}}, I'm sorry to hear about the ongoing noise. I'll reach out to…" at bounding box center [412, 308] width 264 height 40
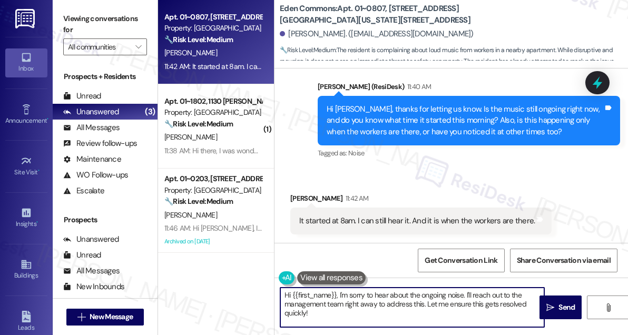
click at [406, 298] on textarea "Hi {{first_name}}, I'm sorry to hear about the ongoing noise. I'll reach out to…" at bounding box center [412, 308] width 264 height 40
click at [400, 197] on div "Angela Jackson 11:42 AM" at bounding box center [420, 200] width 261 height 15
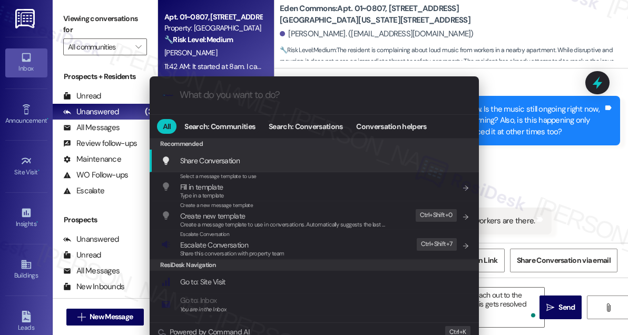
click at [509, 129] on div ".cls-1{fill:#0a055f;}.cls-2{fill:#0cc4c4;} resideskLogoBlueOrange All Search: C…" at bounding box center [314, 167] width 628 height 335
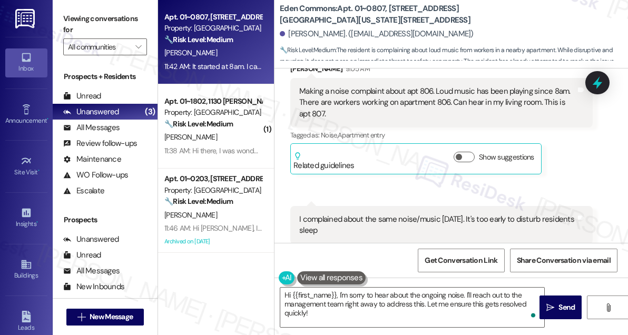
scroll to position [4267, 0]
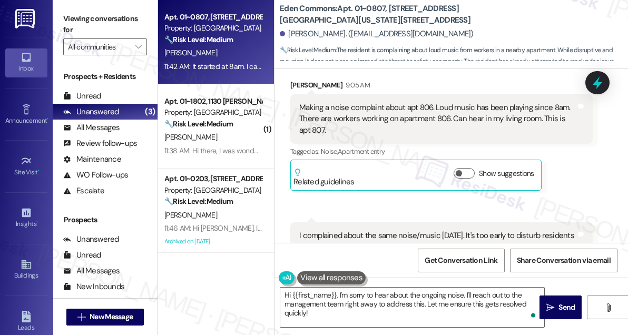
click at [362, 113] on div "Making a noise complaint about apt 806. Loud music has been playing since 8am. …" at bounding box center [437, 119] width 277 height 34
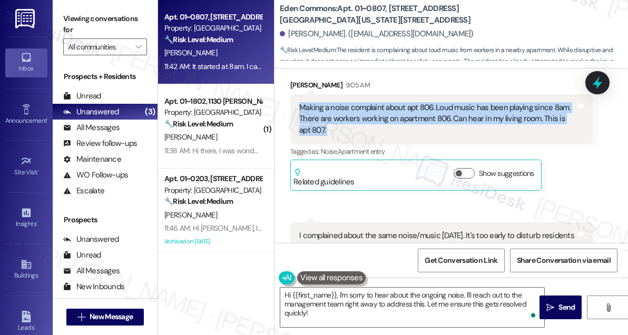
click at [362, 113] on div "Making a noise complaint about apt 806. Loud music has been playing since 8am. …" at bounding box center [437, 119] width 277 height 34
copy div "Making a noise complaint about apt 806. Loud music has been playing since 8am. …"
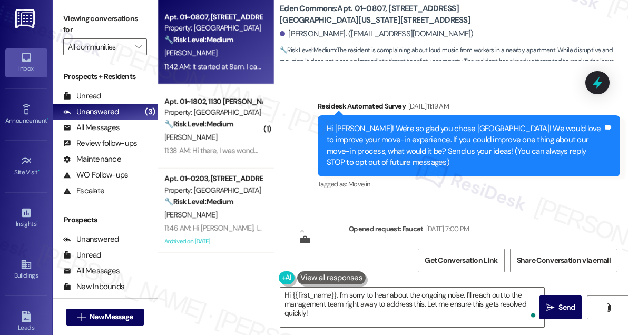
scroll to position [4267, 0]
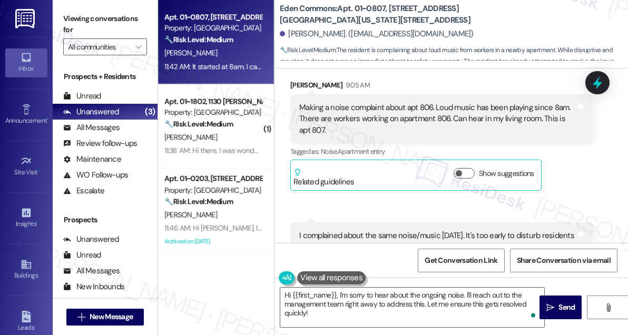
click at [87, 19] on label "Viewing conversations for" at bounding box center [105, 25] width 84 height 28
click at [73, 22] on label "Viewing conversations for" at bounding box center [105, 25] width 84 height 28
click at [453, 144] on div "Making a noise complaint about apt 806. Loud music has been playing since 8am. …" at bounding box center [441, 119] width 302 height 50
click at [439, 122] on div "Making a noise complaint about apt 806. Loud music has been playing since 8am. …" at bounding box center [437, 119] width 277 height 34
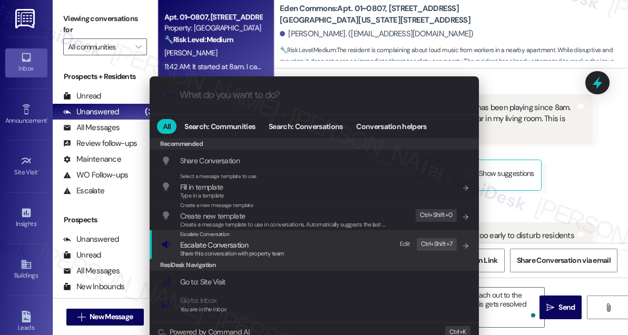
click at [246, 235] on div "Escalate Conversation" at bounding box center [232, 234] width 104 height 8
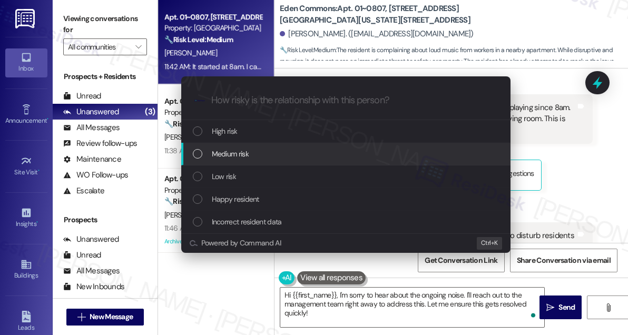
click at [247, 157] on span "Medium risk" at bounding box center [230, 154] width 37 height 12
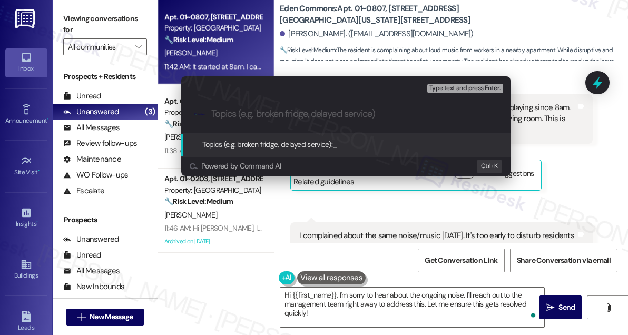
paste input "Noise Complaint"
type input "Noise Complaint from workers"
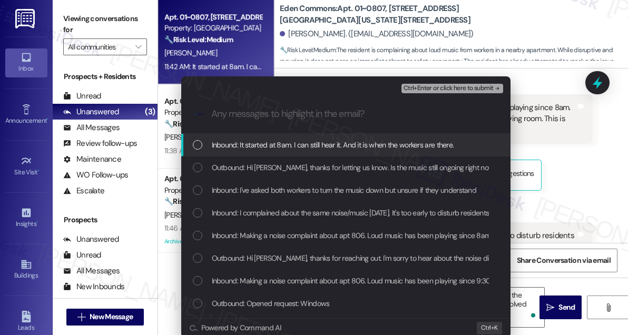
click at [283, 143] on span "Inbound: It started at 8am. I can still hear it. And it is when the workers are…" at bounding box center [333, 145] width 242 height 12
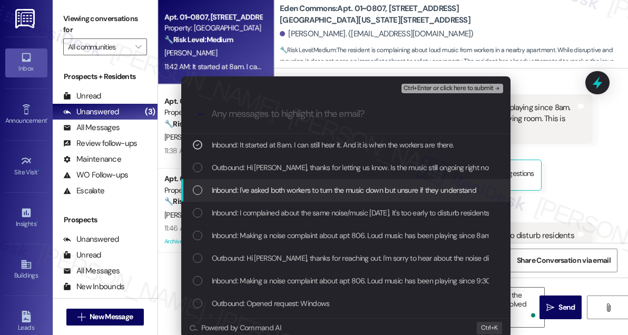
click at [287, 186] on span "Inbound: I've asked both workers to turn the music down but unsure if they unde…" at bounding box center [344, 190] width 265 height 12
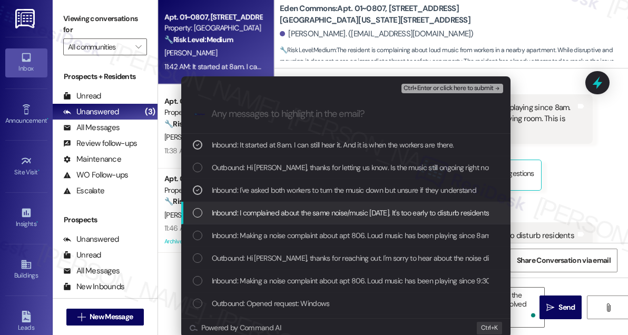
click at [302, 212] on span "Inbound: I complained about the same noise/music on Tuesday. It's too early to …" at bounding box center [359, 213] width 295 height 12
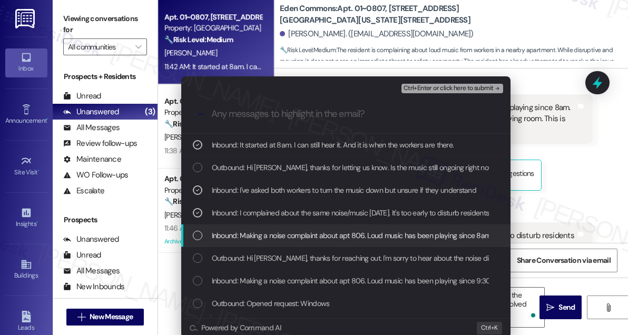
click at [327, 237] on span "Inbound: Making a noise complaint about apt 806. Loud music has been playing si…" at bounding box center [488, 236] width 553 height 12
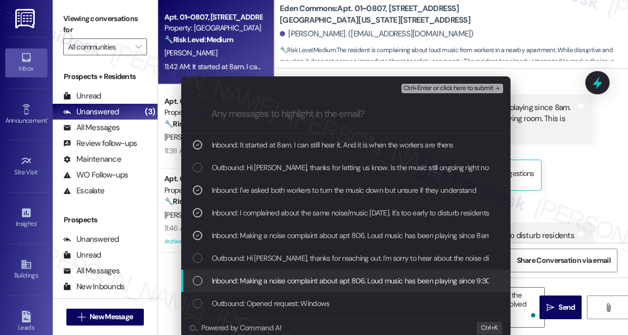
click at [312, 287] on div "Inbound: Making a noise complaint about apt 806. Loud music has been playing si…" at bounding box center [345, 281] width 329 height 23
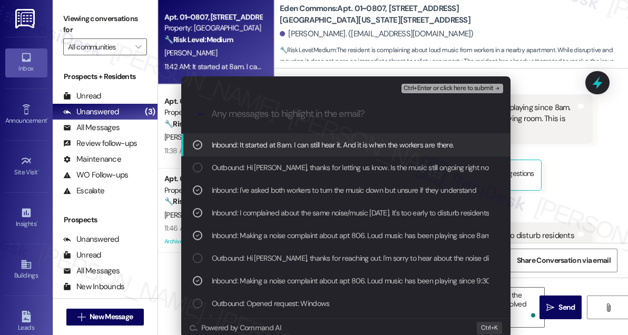
click at [431, 90] on span "Ctrl+Enter or click here to submit" at bounding box center [448, 88] width 90 height 7
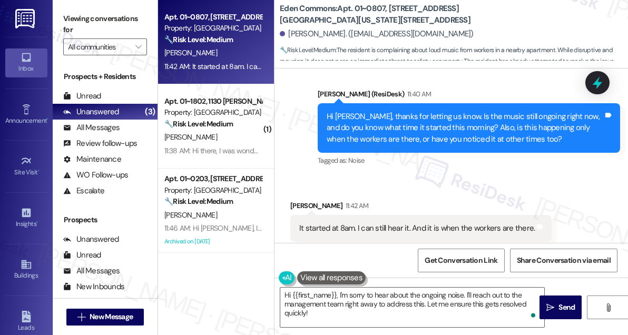
scroll to position [0, 0]
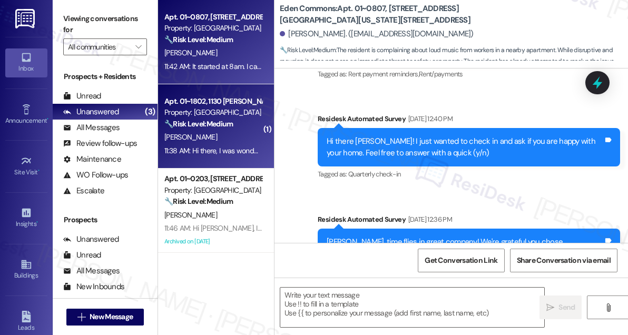
type textarea "Fetching suggested responses. Please feel free to read through the conversation…"
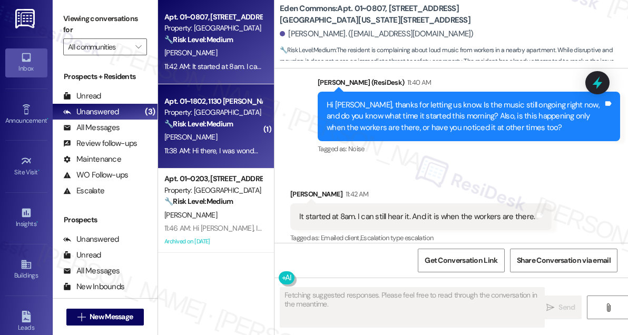
scroll to position [4618, 0]
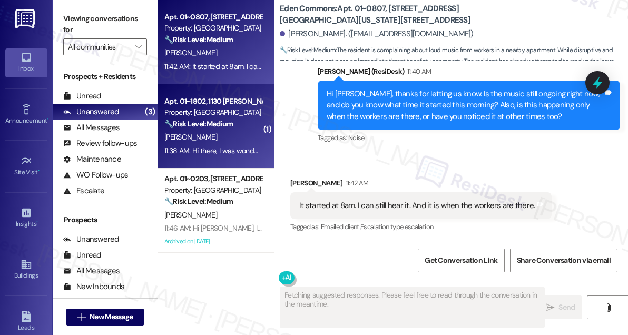
click at [247, 152] on div "11:38 AM: Hi there, I was wondering when we were getting new washer and dryers?…" at bounding box center [406, 150] width 485 height 9
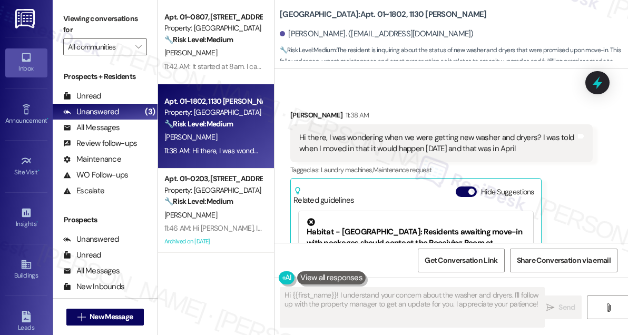
scroll to position [2001, 0]
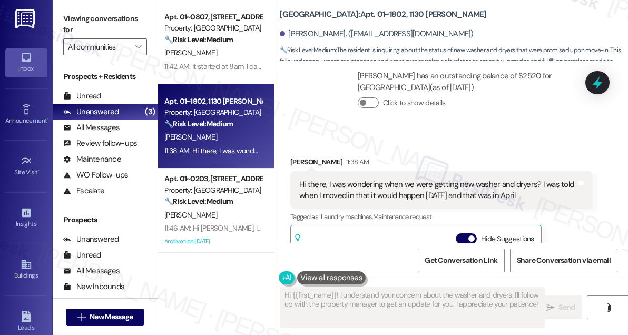
click at [369, 179] on div "Hi there, I was wondering when we were getting new washer and dryers? I was tol…" at bounding box center [437, 190] width 277 height 23
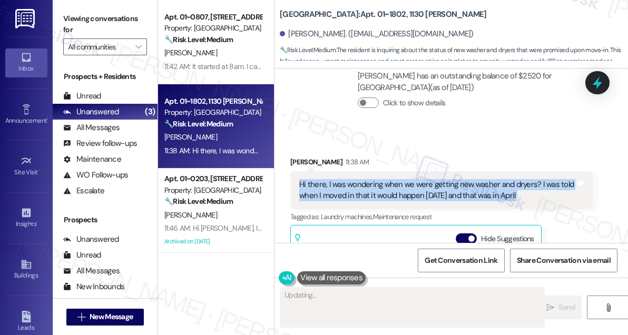
click at [369, 179] on div "Hi there, I was wondering when we were getting new washer and dryers? I was tol…" at bounding box center [437, 190] width 277 height 23
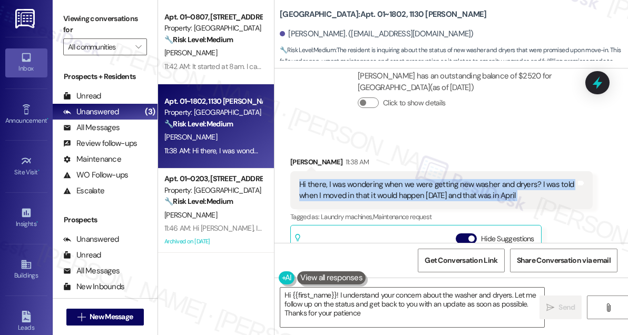
type textarea "Hi {{first_name}}! I understand your concern about the washer and dryers. Let m…"
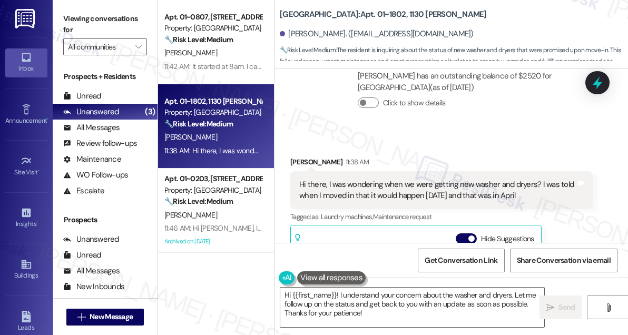
click at [460, 156] on div "Sydney Weiss 11:38 AM" at bounding box center [441, 163] width 302 height 15
click at [387, 179] on div "Hi there, I was wondering when we were getting new washer and dryers? I was tol…" at bounding box center [437, 190] width 277 height 23
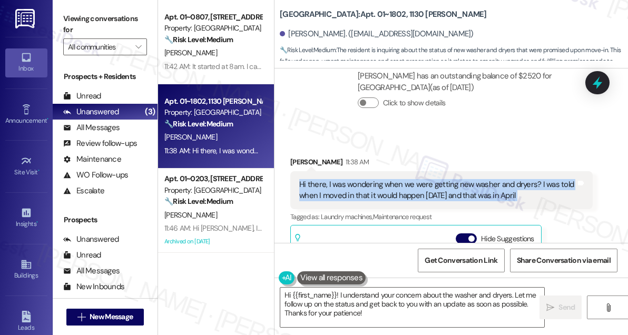
click at [387, 179] on div "Hi there, I was wondering when we were getting new washer and dryers? I was tol…" at bounding box center [437, 190] width 277 height 23
click at [479, 179] on div "Hi there, I was wondering when we were getting new washer and dryers? I was tol…" at bounding box center [437, 190] width 277 height 23
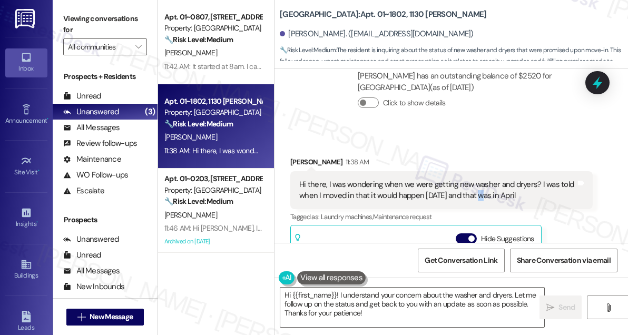
click at [479, 179] on div "Hi there, I was wondering when we were getting new washer and dryers? I was tol…" at bounding box center [437, 190] width 277 height 23
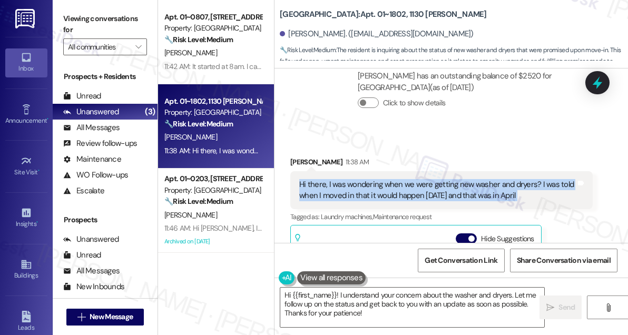
click at [479, 179] on div "Hi there, I was wondering when we were getting new washer and dryers? I was tol…" at bounding box center [437, 190] width 277 height 23
click at [577, 181] on div "Tags and notes" at bounding box center [581, 190] width 8 height 23
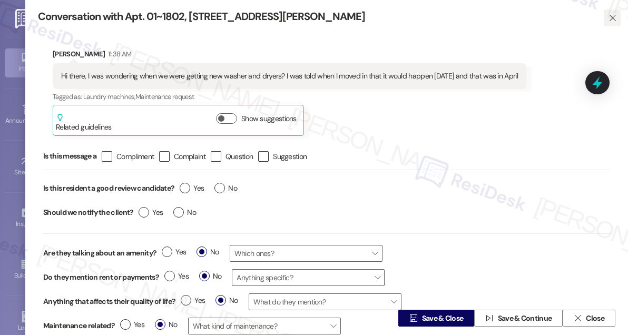
click at [611, 17] on icon "" at bounding box center [612, 18] width 8 height 8
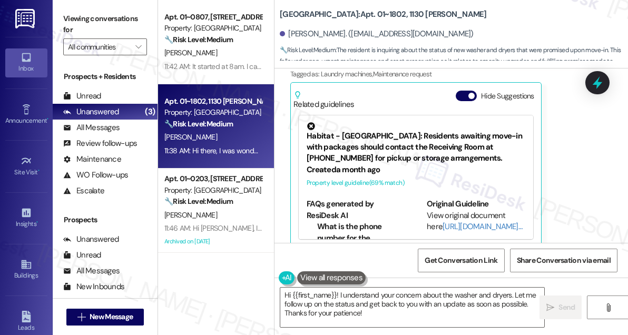
scroll to position [2144, 0]
click at [465, 90] on button "Hide Suggestions" at bounding box center [466, 95] width 21 height 11
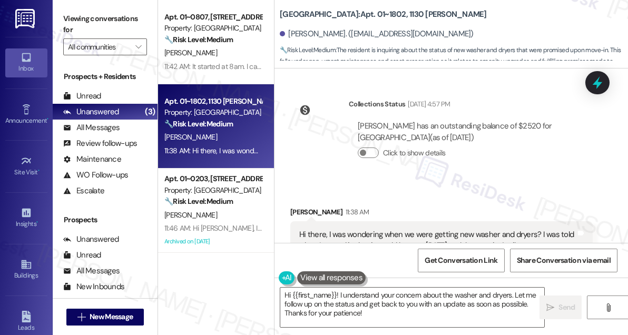
scroll to position [1819, 0]
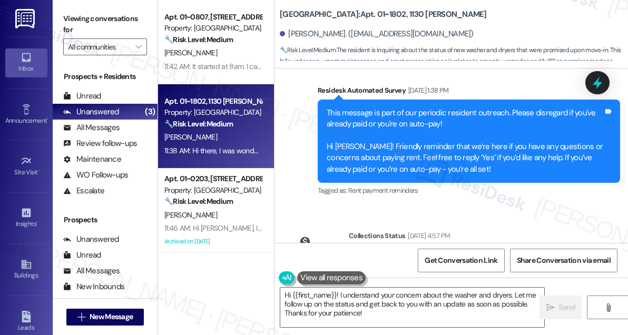
click at [374, 111] on div "This message is part of our periodic resident outreach. Please disregard if you…" at bounding box center [465, 141] width 277 height 68
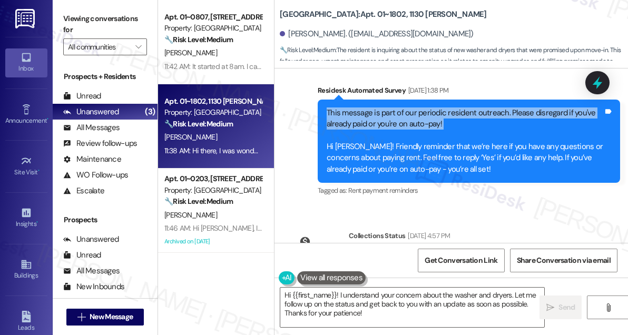
click at [374, 111] on div "This message is part of our periodic resident outreach. Please disregard if you…" at bounding box center [465, 141] width 277 height 68
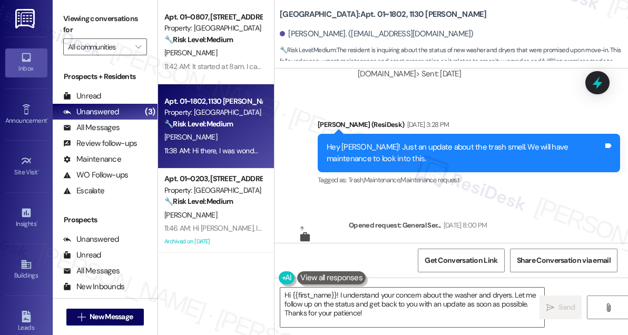
scroll to position [1149, 0]
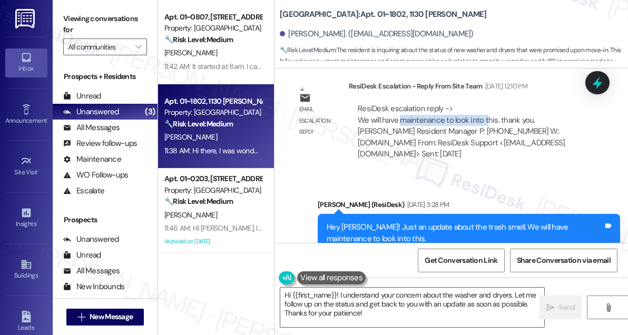
drag, startPoint x: 399, startPoint y: 103, endPoint x: 487, endPoint y: 105, distance: 88.0
click at [487, 105] on div "ResiDesk escalation reply -> We will have maintenance to look into this. thank …" at bounding box center [461, 131] width 207 height 56
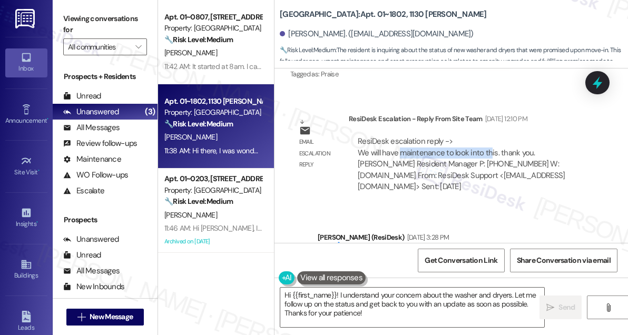
scroll to position [1245, 0]
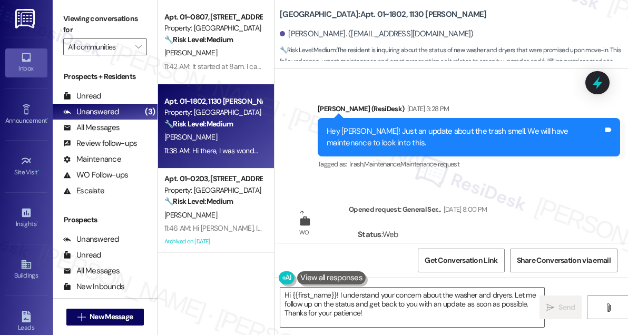
click at [391, 126] on div "Hey Sydney! Just an update about the trash smell. We will have maintenance to l…" at bounding box center [465, 137] width 277 height 23
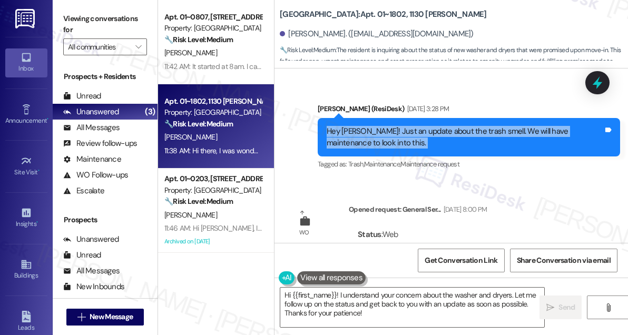
click at [391, 126] on div "Hey Sydney! Just an update about the trash smell. We will have maintenance to l…" at bounding box center [465, 137] width 277 height 23
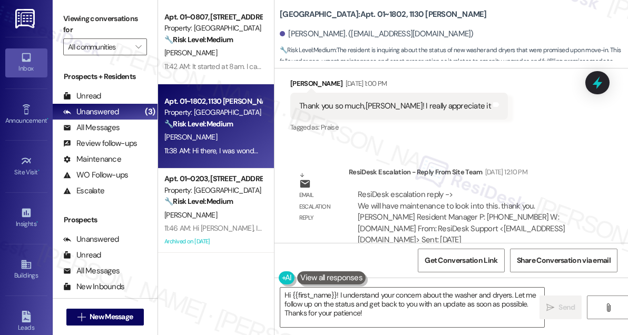
scroll to position [1053, 0]
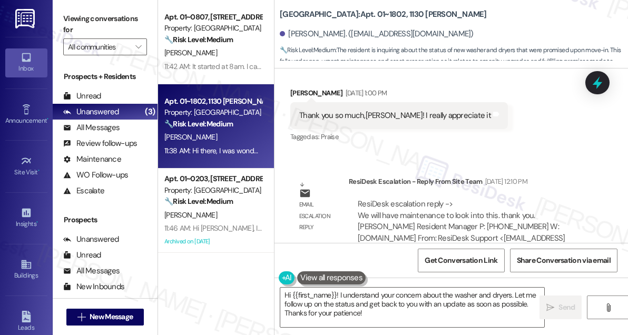
click at [437, 110] on div "Thank you so much,Sarah! I really appreciate it" at bounding box center [395, 115] width 192 height 11
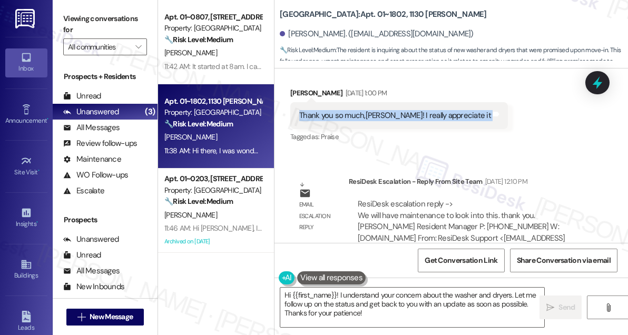
click at [437, 110] on div "Thank you so much,Sarah! I really appreciate it" at bounding box center [395, 115] width 192 height 11
click at [405, 110] on div "Thank you so much,Sarah! I really appreciate it" at bounding box center [395, 115] width 192 height 11
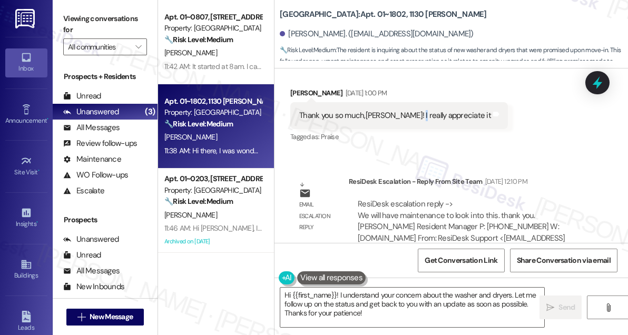
click at [405, 110] on div "Thank you so much,Sarah! I really appreciate it" at bounding box center [395, 115] width 192 height 11
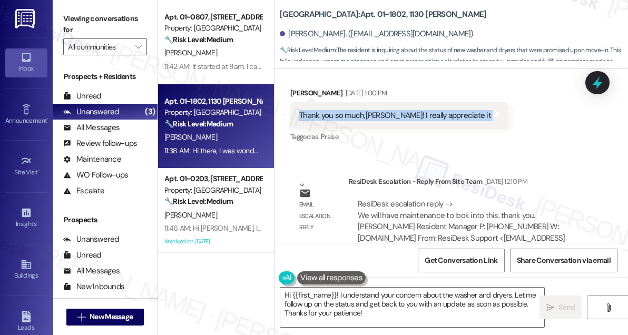
click at [405, 110] on div "Thank you so much,Sarah! I really appreciate it" at bounding box center [395, 115] width 192 height 11
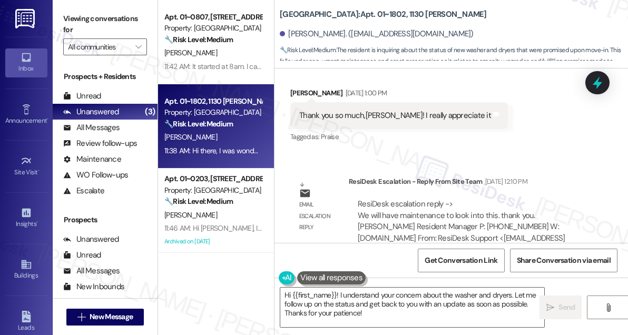
click at [413, 132] on div "Tagged as: Praise Click to highlight conversations about Praise" at bounding box center [399, 136] width 218 height 15
click at [378, 110] on div "Thank you so much,Sarah! I really appreciate it" at bounding box center [395, 115] width 192 height 11
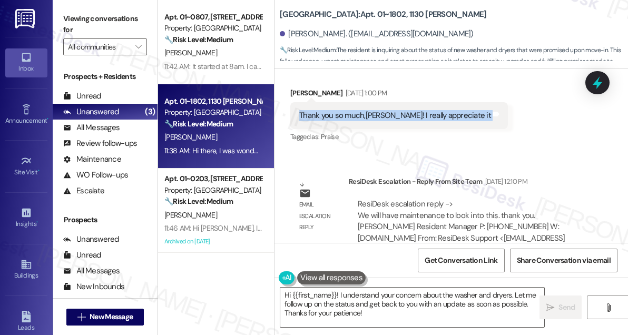
click at [378, 110] on div "Thank you so much,Sarah! I really appreciate it" at bounding box center [395, 115] width 192 height 11
click at [352, 102] on div "Thank you so much,Sarah! I really appreciate it Tags and notes" at bounding box center [399, 115] width 218 height 27
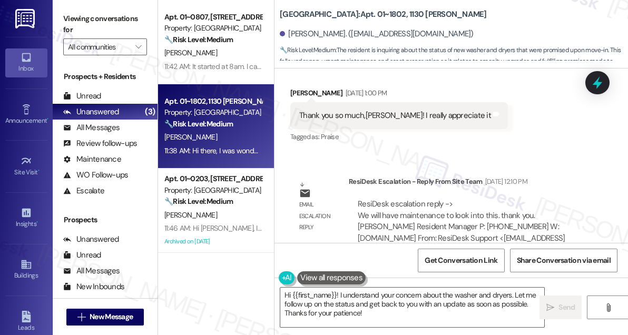
click at [351, 110] on div "Thank you so much,Sarah! I really appreciate it" at bounding box center [395, 115] width 192 height 11
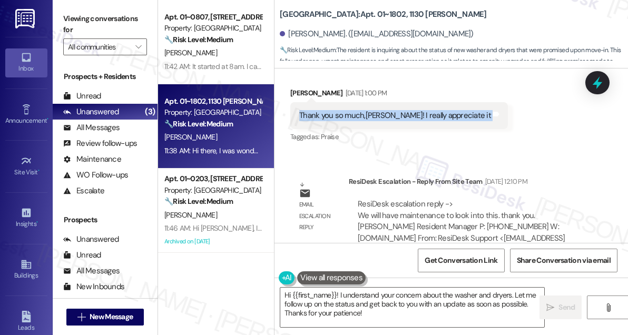
click at [351, 110] on div "Thank you so much,Sarah! I really appreciate it" at bounding box center [395, 115] width 192 height 11
copy div "Thank you so much,Sarah! I really appreciate it Tags and notes"
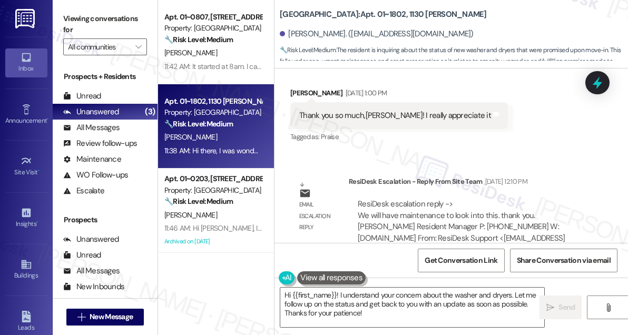
click at [393, 129] on div "Tagged as: Praise Click to highlight conversations about Praise" at bounding box center [399, 136] width 218 height 15
click at [405, 110] on div "Thank you so much,Sarah! I really appreciate it" at bounding box center [395, 115] width 192 height 11
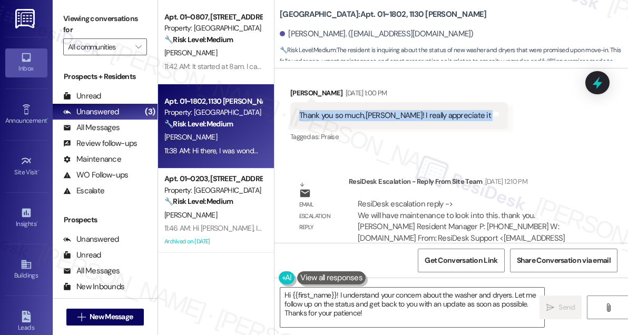
click at [405, 110] on div "Thank you so much,Sarah! I really appreciate it" at bounding box center [395, 115] width 192 height 11
click at [389, 110] on div "Thank you so much,Sarah! I really appreciate it" at bounding box center [395, 115] width 192 height 11
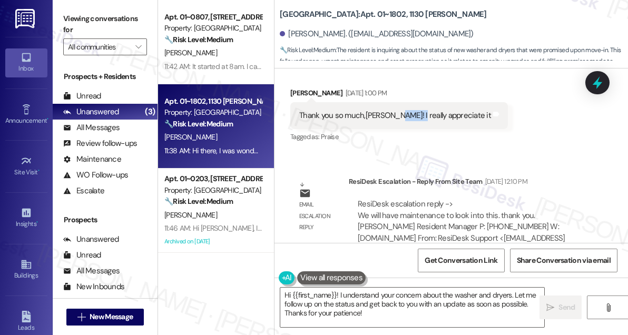
click at [389, 110] on div "Thank you so much,Sarah! I really appreciate it" at bounding box center [395, 115] width 192 height 11
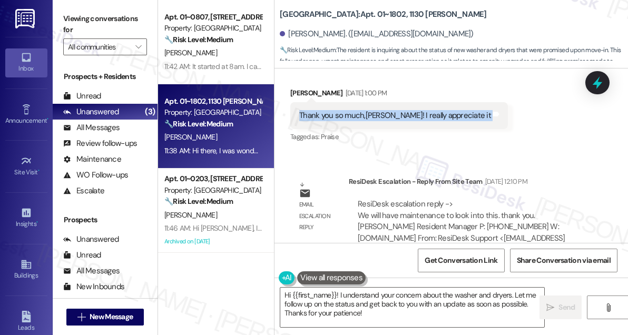
click at [389, 110] on div "Thank you so much,Sarah! I really appreciate it" at bounding box center [395, 115] width 192 height 11
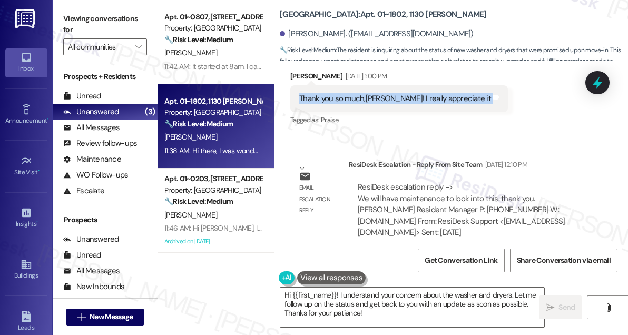
scroll to position [1005, 0]
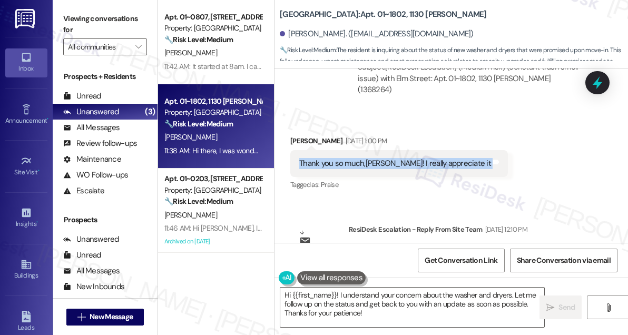
click at [352, 158] on div "Thank you so much,Sarah! I really appreciate it" at bounding box center [395, 163] width 192 height 11
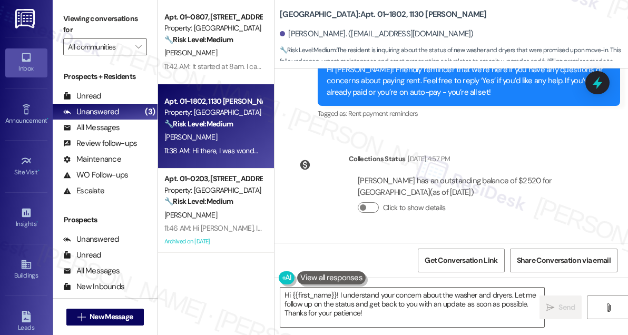
scroll to position [2010, 0]
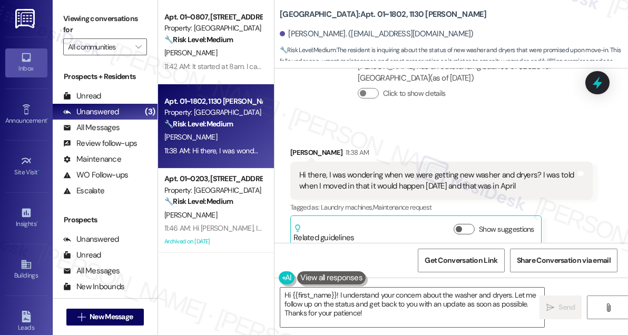
click at [484, 170] on div "Hi there, I was wondering when we were getting new washer and dryers? I was tol…" at bounding box center [437, 181] width 277 height 23
copy div "washer"
click at [501, 293] on textarea "Hi {{first_name}}! I understand your concern about the washer and dryers. Let m…" at bounding box center [412, 308] width 264 height 40
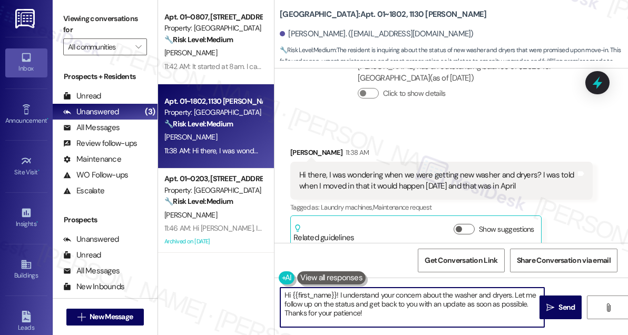
click at [501, 293] on textarea "Hi {{first_name}}! I understand your concern about the washer and dryers. Let m…" at bounding box center [412, 308] width 264 height 40
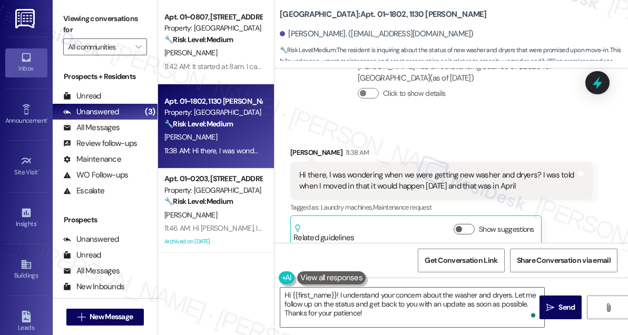
click at [460, 179] on div "Hi there, I was wondering when we were getting new washer and dryers? I was tol…" at bounding box center [437, 181] width 277 height 23
click at [437, 162] on div "Hi there, I was wondering when we were getting new washer and dryers? I was tol…" at bounding box center [441, 181] width 302 height 38
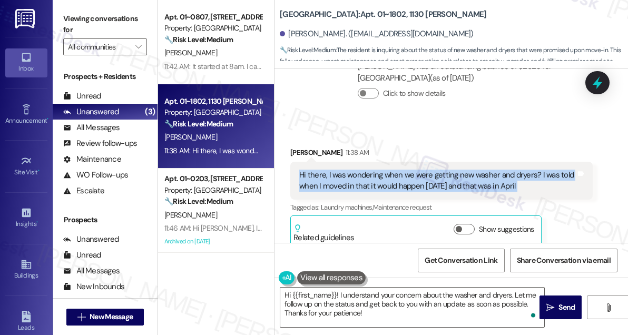
click at [437, 162] on div "Hi there, I was wondering when we were getting new washer and dryers? I was tol…" at bounding box center [441, 181] width 302 height 38
click at [432, 170] on div "Hi there, I was wondering when we were getting new washer and dryers? I was tol…" at bounding box center [437, 181] width 277 height 23
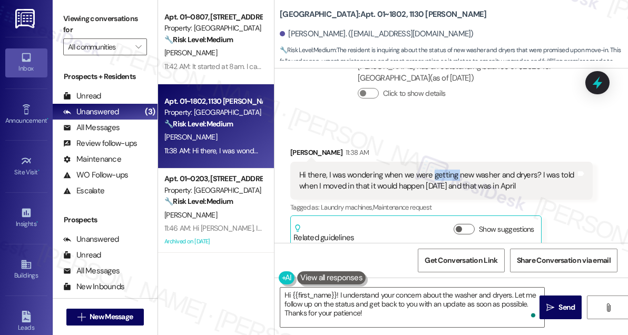
click at [432, 170] on div "Hi there, I was wondering when we were getting new washer and dryers? I was tol…" at bounding box center [437, 181] width 277 height 23
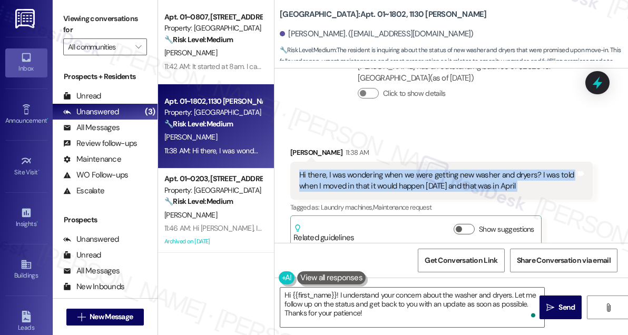
click at [432, 170] on div "Hi there, I was wondering when we were getting new washer and dryers? I was tol…" at bounding box center [437, 181] width 277 height 23
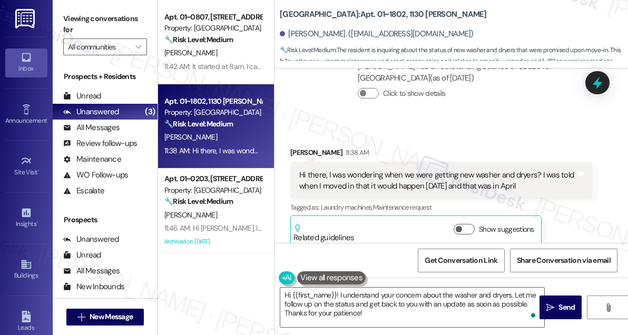
click at [472, 139] on div "Received via SMS Sydney Weiss 11:38 AM Hi there, I was wondering when we were g…" at bounding box center [441, 197] width 318 height 116
click at [77, 13] on label "Viewing conversations for" at bounding box center [105, 25] width 84 height 28
click at [352, 170] on div "Hi there, I was wondering when we were getting new washer and dryers? I was tol…" at bounding box center [437, 181] width 277 height 23
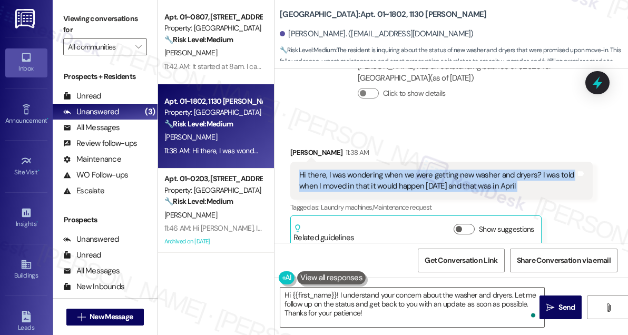
click at [352, 170] on div "Hi there, I was wondering when we were getting new washer and dryers? I was tol…" at bounding box center [437, 181] width 277 height 23
copy div "Hi there, I was wondering when we were getting new washer and dryers? I was tol…"
click at [381, 171] on div "Hi there, I was wondering when we were getting new washer and dryers? I was tol…" at bounding box center [437, 181] width 277 height 23
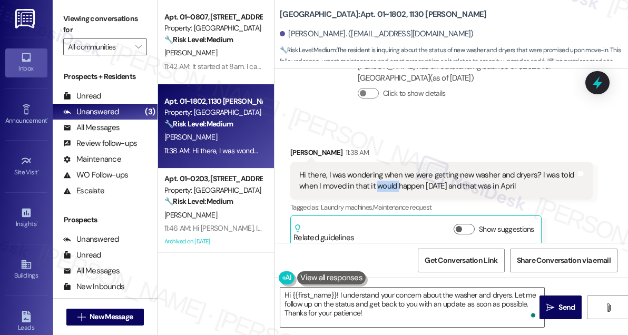
click at [381, 171] on div "Hi there, I was wondering when we were getting new washer and dryers? I was tol…" at bounding box center [437, 181] width 277 height 23
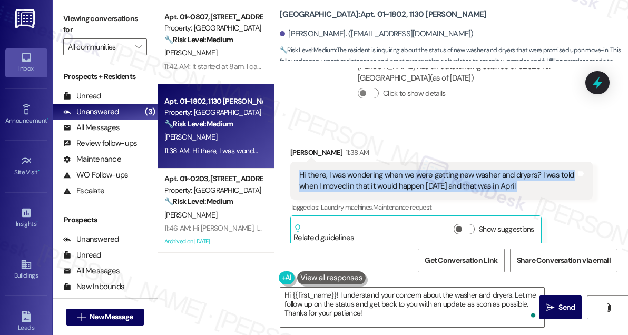
click at [381, 171] on div "Hi there, I was wondering when we were getting new washer and dryers? I was tol…" at bounding box center [437, 181] width 277 height 23
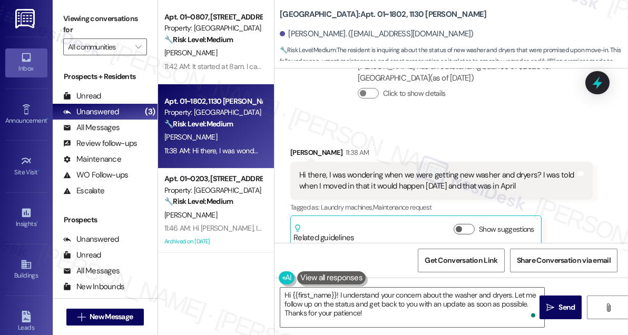
click at [74, 26] on label "Viewing conversations for" at bounding box center [105, 25] width 84 height 28
click at [114, 15] on label "Viewing conversations for" at bounding box center [105, 25] width 84 height 28
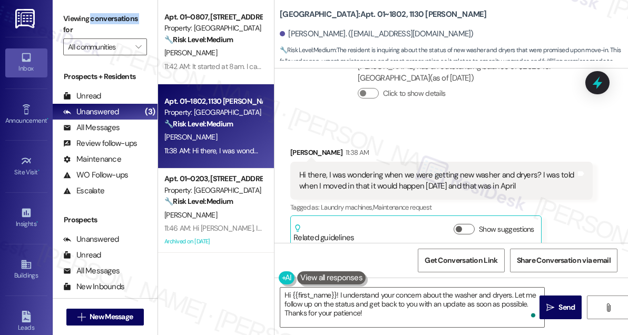
click at [114, 15] on label "Viewing conversations for" at bounding box center [105, 25] width 84 height 28
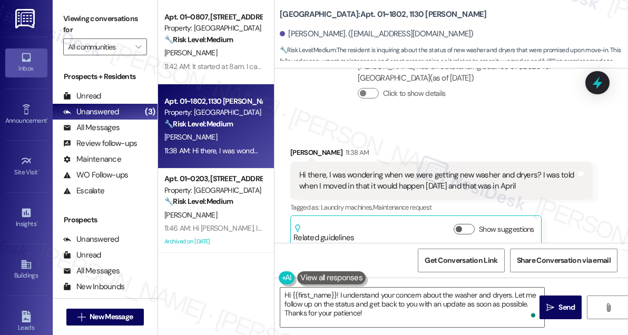
click at [489, 98] on div "Sydney Weiss has an outstanding balance of $2520 for Elm Street (as of Jul 02, …" at bounding box center [471, 84] width 244 height 62
click at [83, 11] on label "Viewing conversations for" at bounding box center [105, 25] width 84 height 28
click at [381, 170] on div "Hi there, I was wondering when we were getting new washer and dryers? I was tol…" at bounding box center [437, 181] width 277 height 23
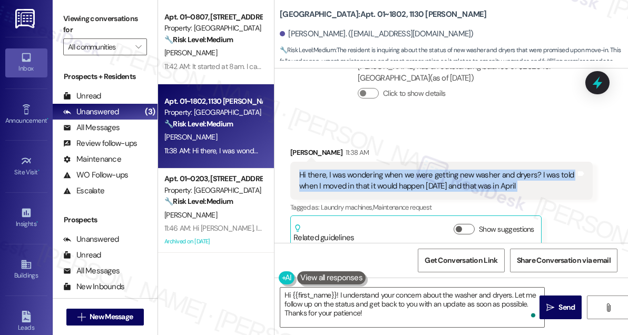
click at [381, 170] on div "Hi there, I was wondering when we were getting new washer and dryers? I was tol…" at bounding box center [437, 181] width 277 height 23
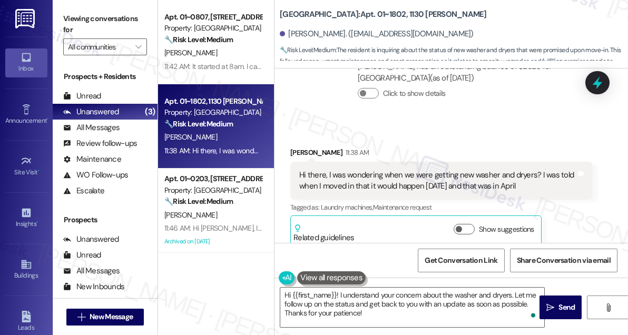
click at [84, 14] on label "Viewing conversations for" at bounding box center [105, 25] width 84 height 28
drag, startPoint x: 434, startPoint y: 16, endPoint x: 367, endPoint y: 16, distance: 67.4
click at [367, 16] on div "Elm Street: Apt. 01~1802, 1130 N. Dearborn" at bounding box center [385, 14] width 211 height 13
copy b "1130 N. Dearborn"
click at [90, 24] on label "Viewing conversations for" at bounding box center [105, 25] width 84 height 28
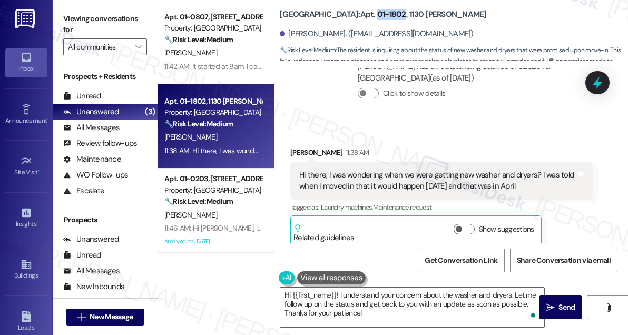
drag, startPoint x: 336, startPoint y: 16, endPoint x: 363, endPoint y: 15, distance: 27.4
click at [363, 15] on b "Elm Street: Apt. 01~1802, 1130 N. Dearborn" at bounding box center [383, 14] width 207 height 11
copy b "01~1802"
drag, startPoint x: 81, startPoint y: 9, endPoint x: 104, endPoint y: 15, distance: 24.0
click at [81, 9] on div "Viewing conversations for All communities " at bounding box center [105, 33] width 105 height 66
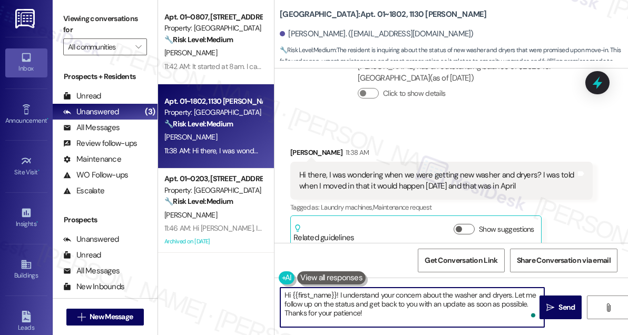
drag, startPoint x: 396, startPoint y: 310, endPoint x: 374, endPoint y: 295, distance: 26.6
click at [374, 295] on textarea "Hi {{first_name}}! I understand your concern about the washer and dryers. Let m…" at bounding box center [412, 308] width 264 height 40
click at [399, 299] on textarea "Hi {{first_name}}! I understand your concern about the washer and dryers. Let m…" at bounding box center [412, 308] width 264 height 40
click at [381, 302] on textarea "Hi {{first_name}}! I understand your concern about the washer and dryers. Let m…" at bounding box center [412, 308] width 264 height 40
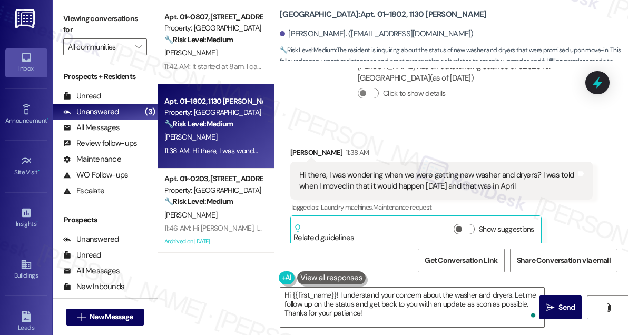
click at [540, 170] on div "Hi there, I was wondering when we were getting new washer and dryers? I was tol…" at bounding box center [437, 181] width 277 height 23
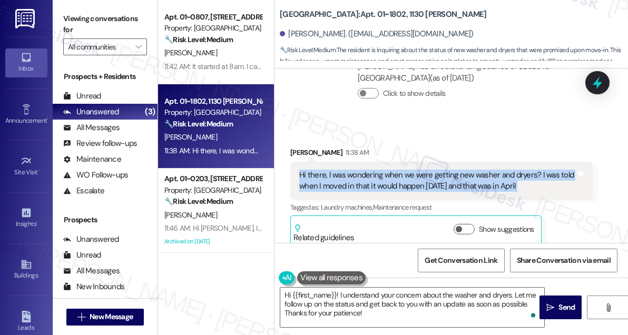
click at [540, 170] on div "Hi there, I was wondering when we were getting new washer and dryers? I was tol…" at bounding box center [437, 181] width 277 height 23
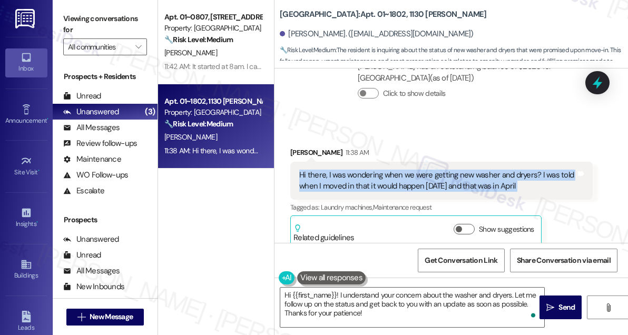
click at [462, 170] on div "Hi there, I was wondering when we were getting new washer and dryers? I was tol…" at bounding box center [437, 181] width 277 height 23
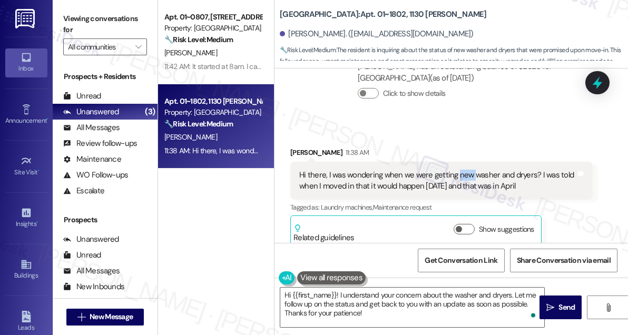
click at [462, 170] on div "Hi there, I was wondering when we were getting new washer and dryers? I was tol…" at bounding box center [437, 181] width 277 height 23
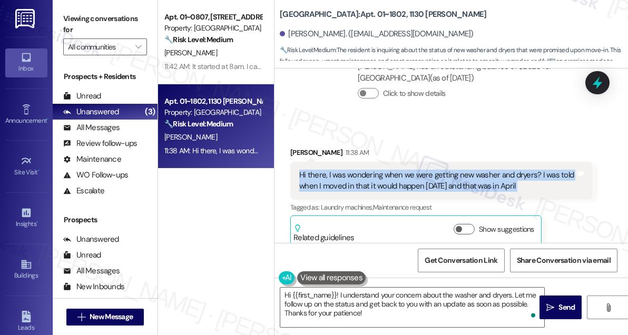
click at [462, 170] on div "Hi there, I was wondering when we were getting new washer and dryers? I was tol…" at bounding box center [437, 181] width 277 height 23
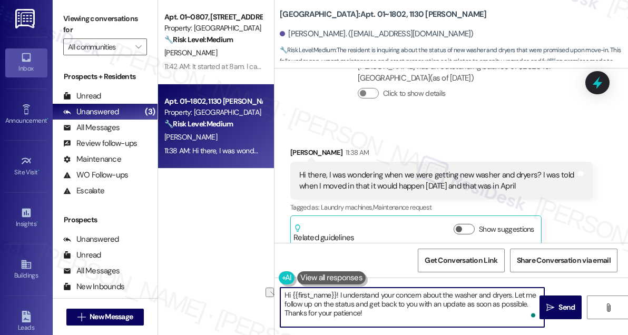
drag, startPoint x: 526, startPoint y: 302, endPoint x: 464, endPoint y: 302, distance: 62.2
click at [464, 302] on textarea "Hi {{first_name}}! I understand your concern about the washer and dryers. Let m…" at bounding box center [412, 308] width 264 height 40
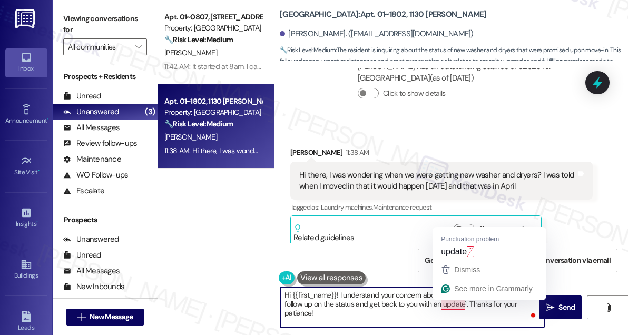
click at [347, 293] on textarea "Hi {{first_name}}! I understand your concern about the washer and dryers. Let m…" at bounding box center [412, 308] width 264 height 40
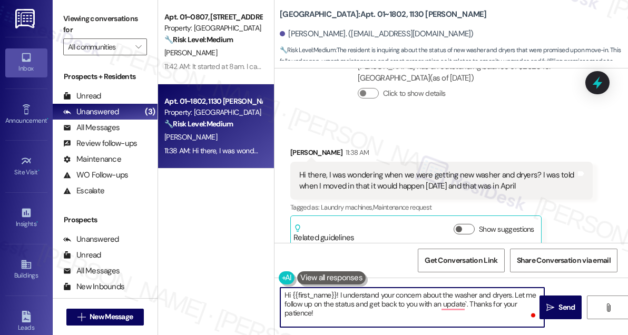
click at [347, 293] on textarea "Hi {{first_name}}! I understand your concern about the washer and dryers. Let m…" at bounding box center [412, 308] width 264 height 40
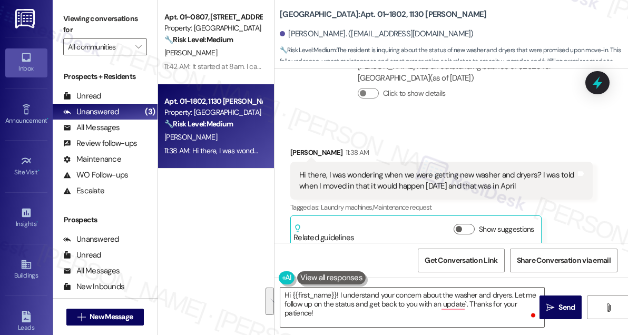
click at [328, 170] on div "Hi there, I was wondering when we were getting new washer and dryers? I was tol…" at bounding box center [437, 181] width 277 height 23
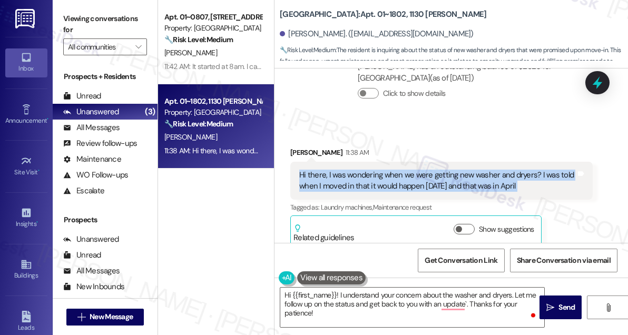
click at [328, 170] on div "Hi there, I was wondering when we were getting new washer and dryers? I was tol…" at bounding box center [437, 181] width 277 height 23
click at [380, 170] on div "Hi there, I was wondering when we were getting new washer and dryers? I was tol…" at bounding box center [437, 181] width 277 height 23
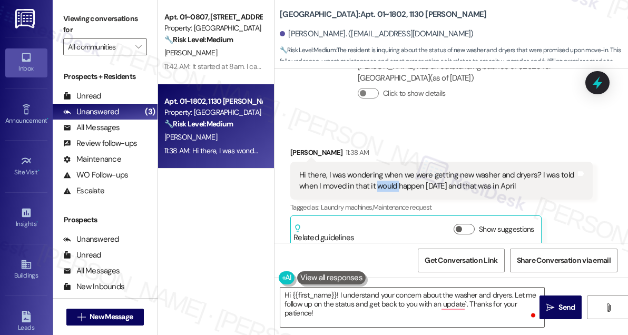
click at [380, 170] on div "Hi there, I was wondering when we were getting new washer and dryers? I was tol…" at bounding box center [437, 181] width 277 height 23
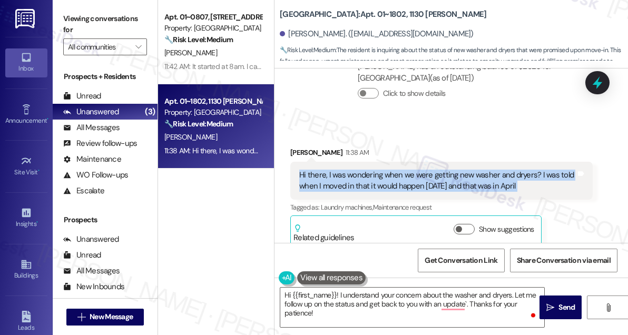
click at [380, 170] on div "Hi there, I was wondering when we were getting new washer and dryers? I was tol…" at bounding box center [437, 181] width 277 height 23
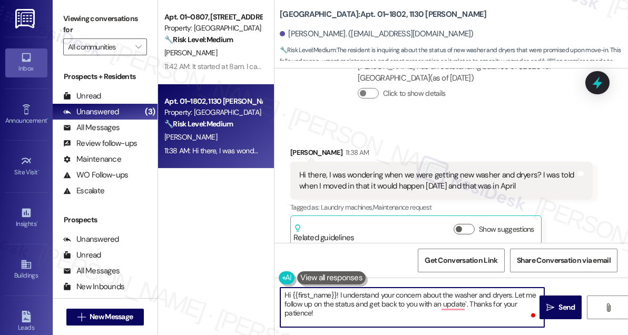
click at [339, 309] on textarea "Hi {{first_name}}! I understand your concern about the washer and dryers. Let m…" at bounding box center [412, 308] width 264 height 40
click at [403, 295] on textarea "Hi {{first_name}}! I understand your concern about the washer and dryers. Let m…" at bounding box center [412, 308] width 264 height 40
click at [362, 308] on textarea "Hi {{first_name}}! I understand your concern about the washer and dryers. Let m…" at bounding box center [412, 308] width 264 height 40
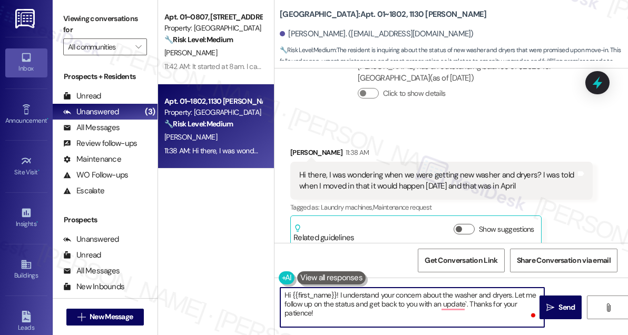
click at [386, 302] on textarea "Hi {{first_name}}! I understand your concern about the washer and dryers. Let m…" at bounding box center [412, 308] width 264 height 40
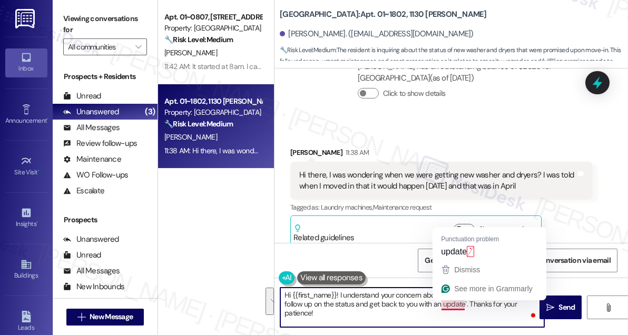
click at [464, 305] on textarea "Hi {{first_name}}! I understand your concern about the washer and dryers. Let m…" at bounding box center [412, 308] width 264 height 40
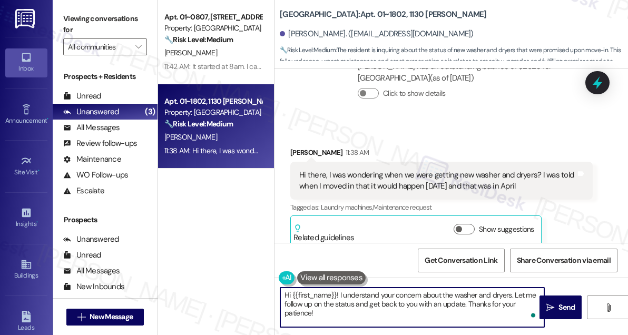
click at [406, 305] on textarea "Hi {{first_name}}! I understand your concern about the washer and dryers. Let m…" at bounding box center [412, 308] width 264 height 40
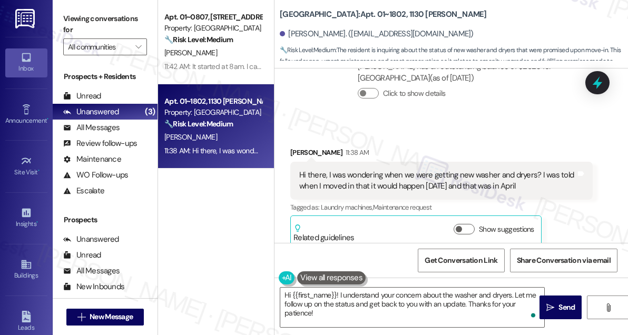
click at [406, 170] on div "Hi there, I was wondering when we were getting new washer and dryers? I was tol…" at bounding box center [437, 181] width 277 height 23
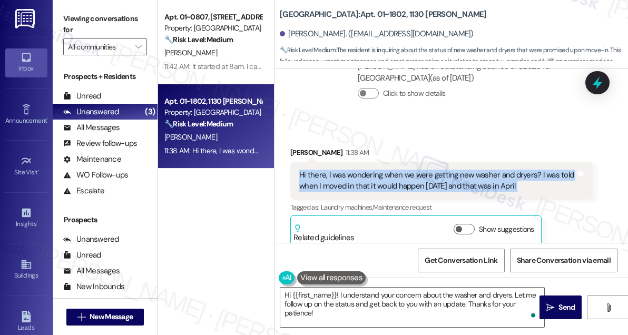
click at [406, 170] on div "Hi there, I was wondering when we were getting new washer and dryers? I was tol…" at bounding box center [437, 181] width 277 height 23
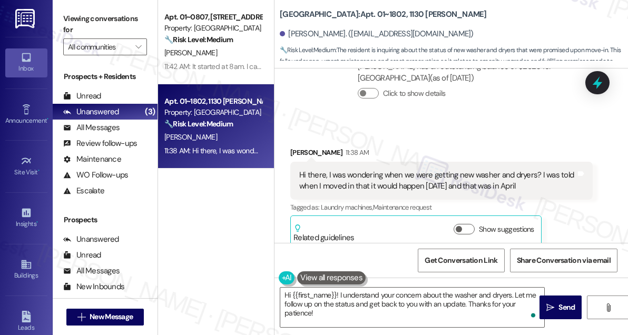
click at [442, 147] on div "Sydney Weiss 11:38 AM" at bounding box center [441, 154] width 302 height 15
click at [434, 170] on div "Hi there, I was wondering when we were getting new washer and dryers? I was tol…" at bounding box center [437, 181] width 277 height 23
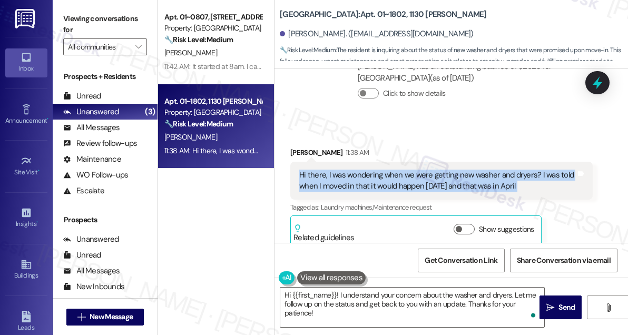
click at [434, 170] on div "Hi there, I was wondering when we were getting new washer and dryers? I was tol…" at bounding box center [437, 181] width 277 height 23
click at [370, 162] on div "Hi there, I was wondering when we were getting new washer and dryers? I was tol…" at bounding box center [441, 181] width 302 height 38
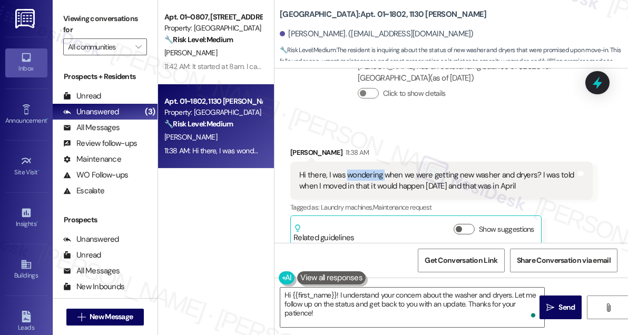
click at [370, 162] on div "Hi there, I was wondering when we were getting new washer and dryers? I was tol…" at bounding box center [441, 181] width 302 height 38
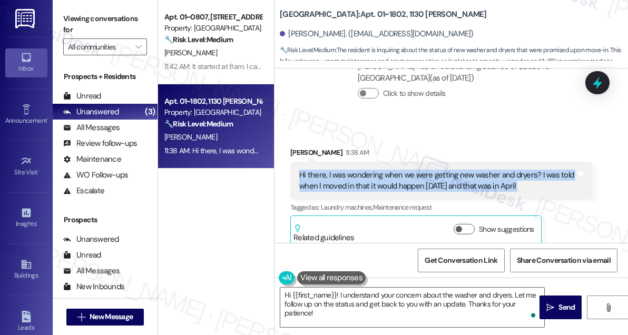
click at [370, 162] on div "Hi there, I was wondering when we were getting new washer and dryers? I was tol…" at bounding box center [441, 181] width 302 height 38
click at [380, 170] on div "Hi there, I was wondering when we were getting new washer and dryers? I was tol…" at bounding box center [437, 181] width 277 height 23
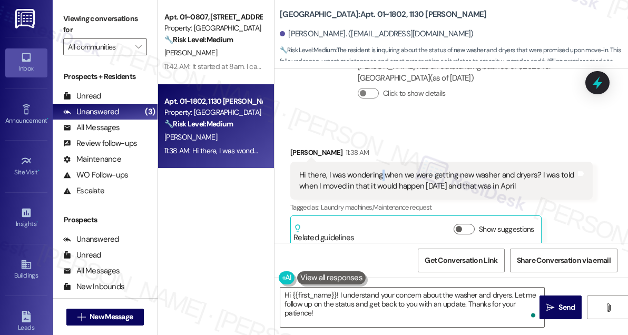
click at [380, 170] on div "Hi there, I was wondering when we were getting new washer and dryers? I was tol…" at bounding box center [437, 181] width 277 height 23
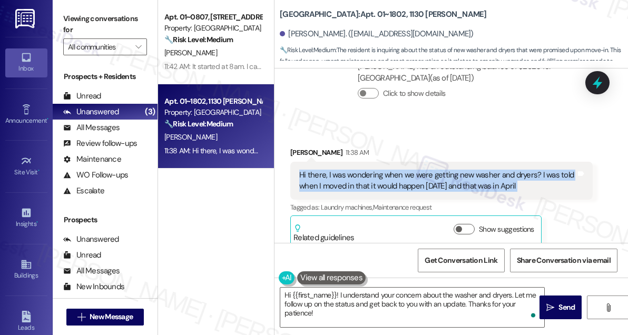
click at [380, 170] on div "Hi there, I was wondering when we were getting new washer and dryers? I was tol…" at bounding box center [437, 181] width 277 height 23
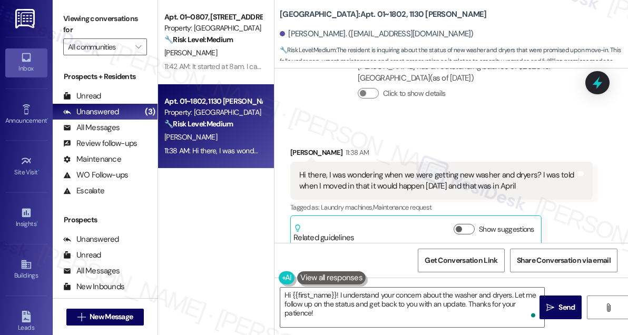
click at [462, 147] on div "Sydney Weiss 11:38 AM" at bounding box center [441, 154] width 302 height 15
click at [443, 170] on div "Hi there, I was wondering when we were getting new washer and dryers? I was tol…" at bounding box center [437, 181] width 277 height 23
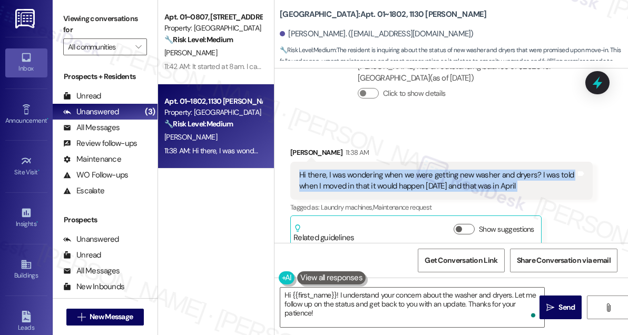
click at [443, 170] on div "Hi there, I was wondering when we were getting new washer and dryers? I was tol…" at bounding box center [437, 181] width 277 height 23
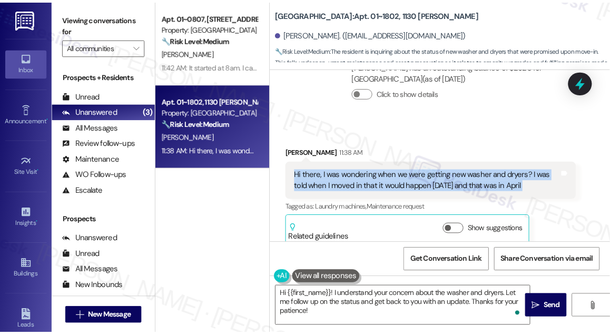
scroll to position [2045, 0]
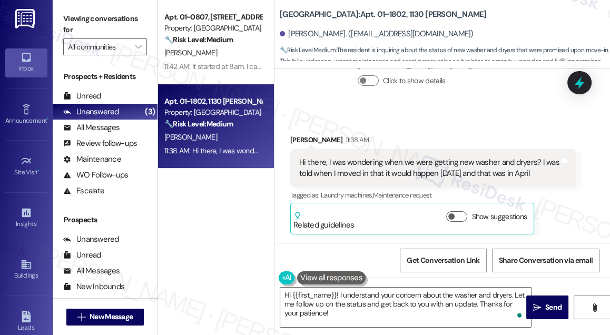
click at [85, 16] on label "Viewing conversations for" at bounding box center [105, 25] width 84 height 28
click at [410, 158] on div "Hi there, I was wondering when we were getting new washer and dryers? I was tol…" at bounding box center [429, 168] width 260 height 23
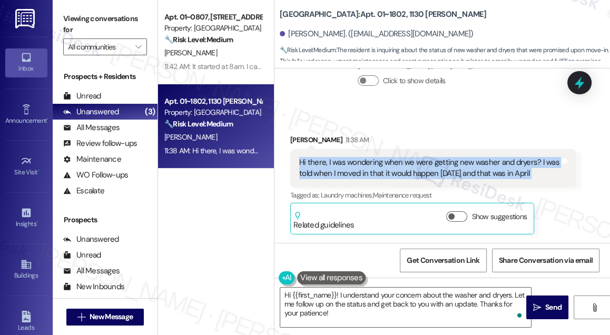
click at [410, 158] on div "Hi there, I was wondering when we were getting new washer and dryers? I was tol…" at bounding box center [429, 168] width 260 height 23
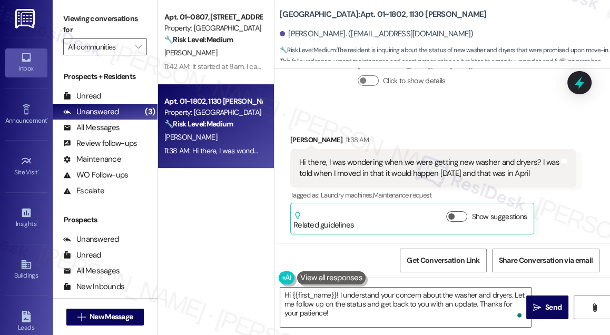
click at [426, 125] on div "Received via SMS Sydney Weiss 11:38 AM Hi there, I was wondering when we were g…" at bounding box center [442, 177] width 336 height 132
click at [392, 155] on div "Hi there, I was wondering when we were getting new washer and dryers? I was tol…" at bounding box center [433, 168] width 286 height 38
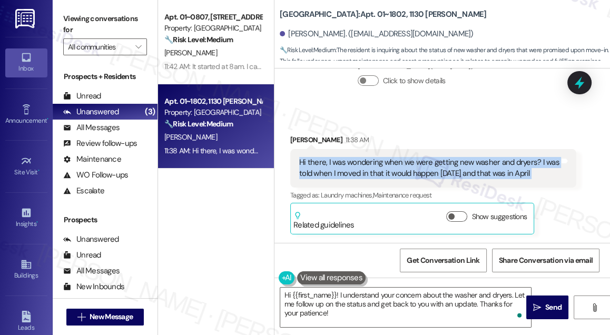
click at [392, 155] on div "Hi there, I was wondering when we were getting new washer and dryers? I was tol…" at bounding box center [433, 168] width 286 height 38
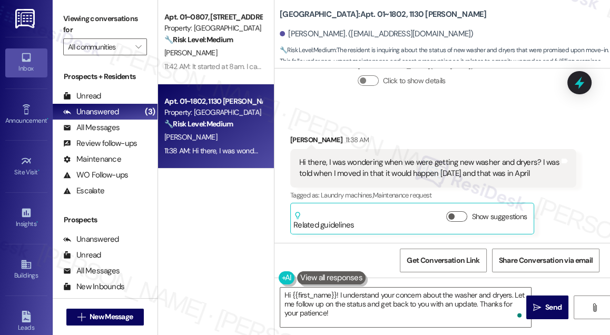
click at [393, 134] on div "Sydney Weiss 11:38 AM" at bounding box center [433, 141] width 286 height 15
click at [393, 160] on div "Hi there, I was wondering when we were getting new washer and dryers? I was tol…" at bounding box center [429, 168] width 260 height 23
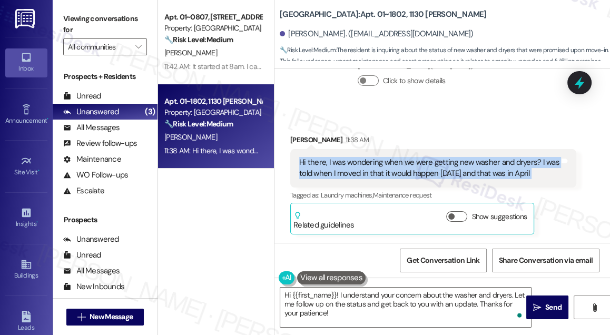
click at [393, 160] on div "Hi there, I was wondering when we were getting new washer and dryers? I was tol…" at bounding box center [429, 168] width 260 height 23
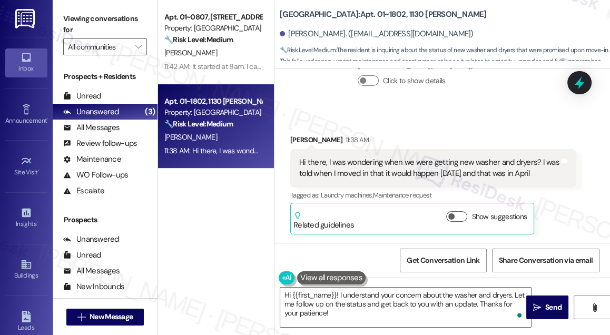
click at [408, 126] on div "Received via SMS Sydney Weiss 11:38 AM Hi there, I was wondering when we were g…" at bounding box center [433, 184] width 302 height 116
click at [395, 171] on div "Hi there, I was wondering when we were getting new washer and dryers? I was tol…" at bounding box center [429, 168] width 260 height 23
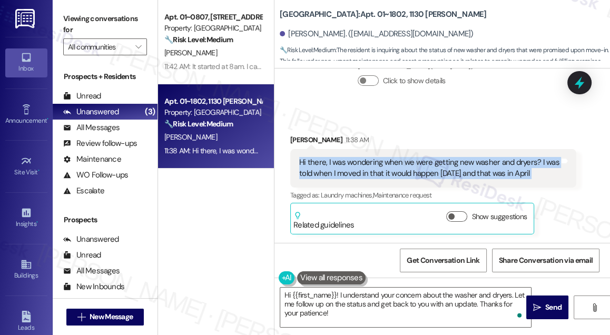
click at [395, 171] on div "Hi there, I was wondering when we were getting new washer and dryers? I was tol…" at bounding box center [429, 168] width 260 height 23
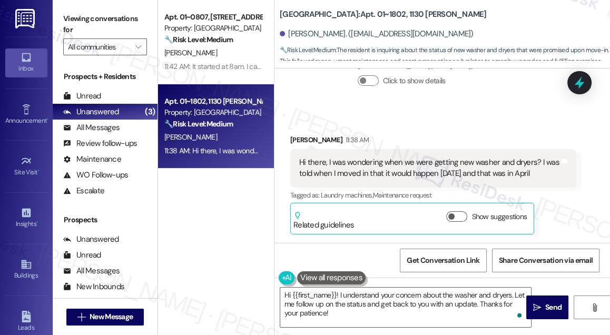
click at [410, 134] on div "Received via SMS Sydney Weiss 11:38 AM Hi there, I was wondering when we were g…" at bounding box center [433, 184] width 302 height 116
click at [407, 161] on div "Hi there, I was wondering when we were getting new washer and dryers? I was tol…" at bounding box center [429, 168] width 260 height 23
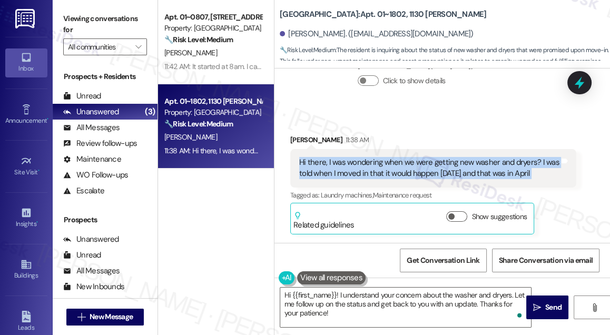
click at [407, 161] on div "Hi there, I was wondering when we were getting new washer and dryers? I was tol…" at bounding box center [429, 168] width 260 height 23
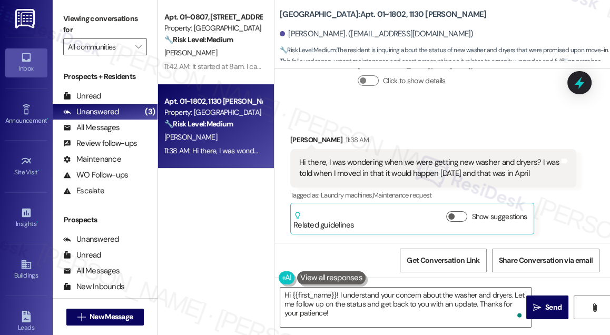
click at [414, 126] on div "Received via SMS Sydney Weiss 11:38 AM Hi there, I was wondering when we were g…" at bounding box center [433, 184] width 302 height 116
click at [408, 158] on div "Hi there, I was wondering when we were getting new washer and dryers? I was tol…" at bounding box center [429, 168] width 260 height 23
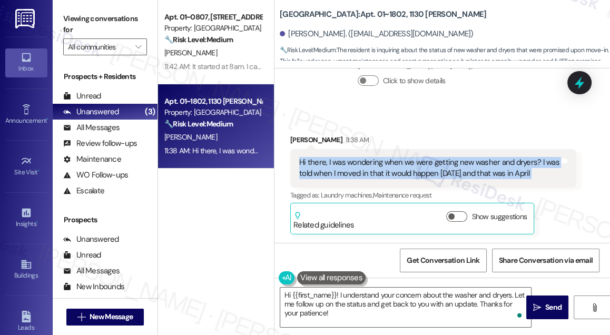
click at [408, 158] on div "Hi there, I was wondering when we were getting new washer and dryers? I was tol…" at bounding box center [429, 168] width 260 height 23
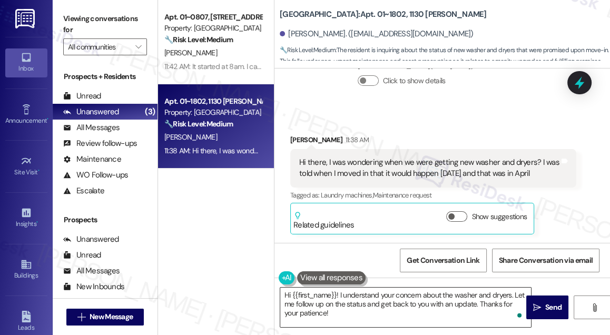
click at [371, 300] on textarea "Hi {{first_name}}! I understand your concern about the washer and dryers. Let m…" at bounding box center [405, 308] width 251 height 40
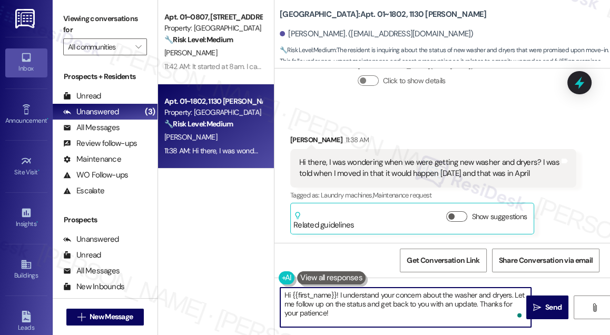
click at [371, 300] on textarea "Hi {{first_name}}! I understand your concern about the washer and dryers. Let m…" at bounding box center [405, 308] width 251 height 40
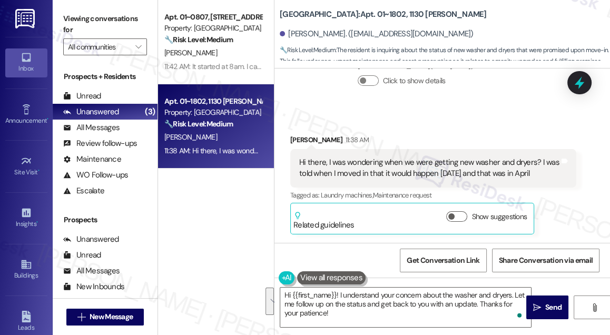
click at [400, 157] on div "Hi there, I was wondering when we were getting new washer and dryers? I was tol…" at bounding box center [433, 168] width 286 height 38
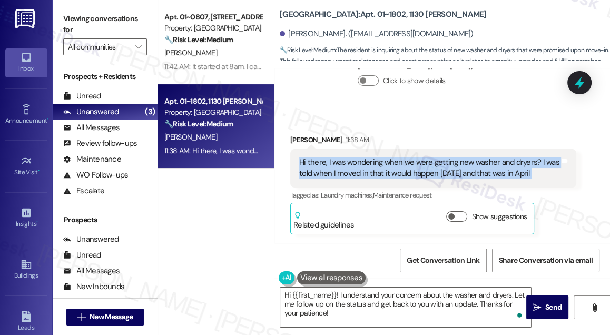
click at [400, 157] on div "Hi there, I was wondering when we were getting new washer and dryers? I was tol…" at bounding box center [433, 168] width 286 height 38
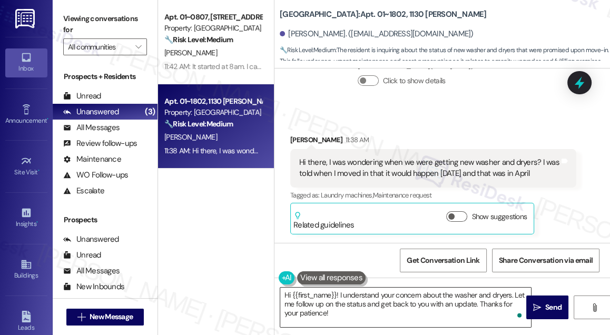
click at [432, 292] on textarea "Hi {{first_name}}! I understand your concern about the washer and dryers. Let m…" at bounding box center [405, 308] width 251 height 40
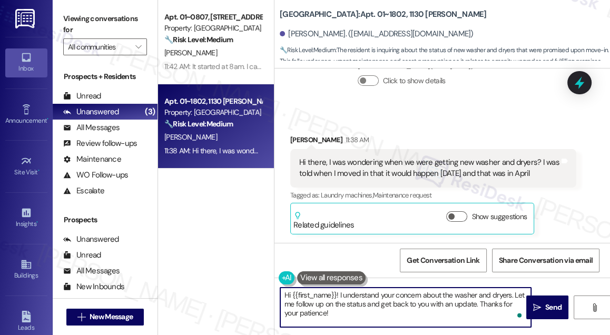
click at [485, 169] on div "Hi there, I was wondering when we were getting new washer and dryers? I was tol…" at bounding box center [429, 168] width 260 height 23
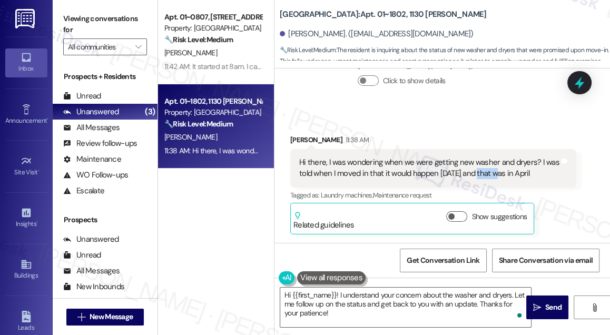
click at [485, 169] on div "Hi there, I was wondering when we were getting new washer and dryers? I was tol…" at bounding box center [429, 168] width 260 height 23
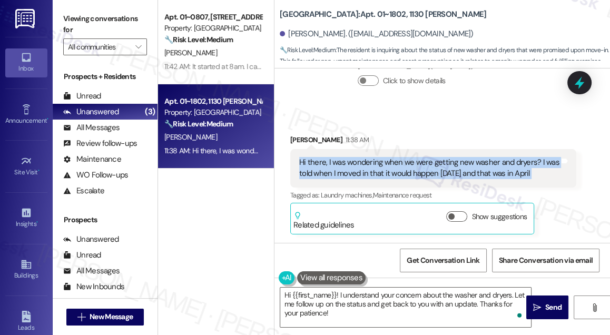
click at [485, 169] on div "Hi there, I was wondering when we were getting new washer and dryers? I was tol…" at bounding box center [429, 168] width 260 height 23
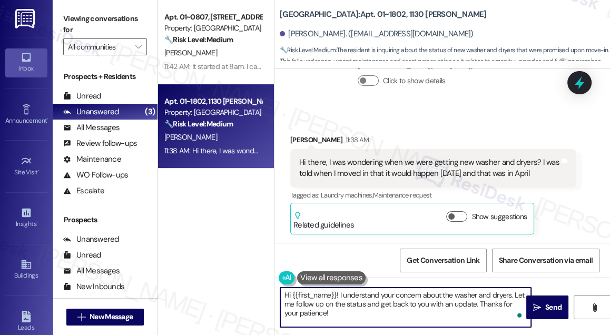
click at [445, 297] on textarea "Hi {{first_name}}! I understand your concern about the washer and dryers. Let m…" at bounding box center [405, 308] width 251 height 40
click at [440, 307] on textarea "Hi {{first_name}}! I understand your concern about the washer and dryers. Let m…" at bounding box center [405, 308] width 251 height 40
click at [435, 311] on textarea "Hi {{first_name}}! I understand your concern about the washer and dryers. Let m…" at bounding box center [405, 308] width 251 height 40
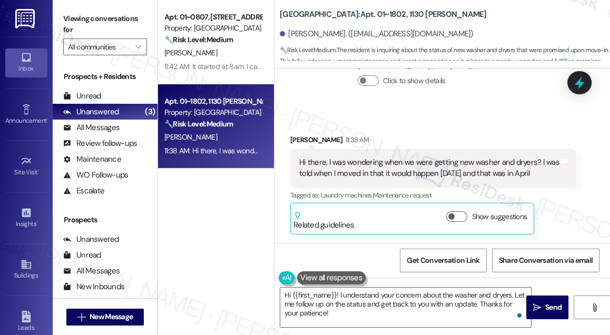
click at [520, 168] on div "Hi there, I was wondering when we were getting new washer and dryers? I was tol…" at bounding box center [429, 168] width 260 height 23
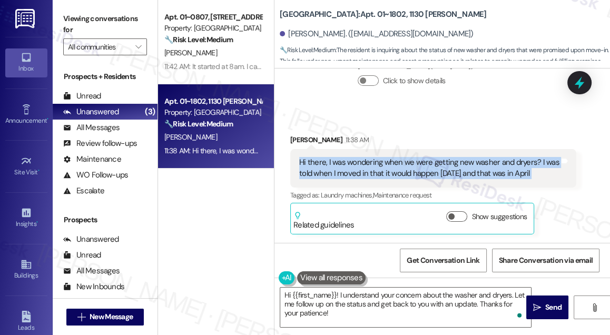
drag, startPoint x: 520, startPoint y: 168, endPoint x: 513, endPoint y: 165, distance: 7.3
click at [520, 168] on div "Hi there, I was wondering when we were getting new washer and dryers? I was tol…" at bounding box center [429, 168] width 260 height 23
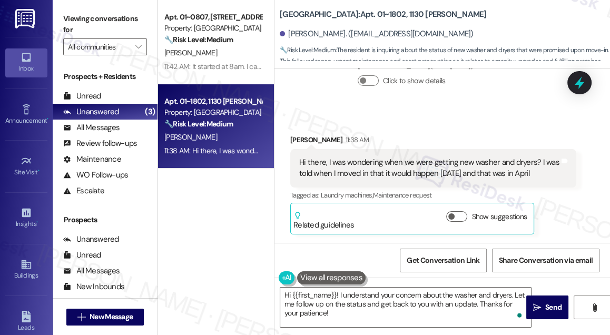
click at [437, 112] on div "Received via SMS Sydney Weiss 11:38 AM Hi there, I was wondering when we were g…" at bounding box center [442, 177] width 336 height 132
click at [420, 165] on div "Hi there, I was wondering when we were getting new washer and dryers? I was tol…" at bounding box center [429, 168] width 260 height 23
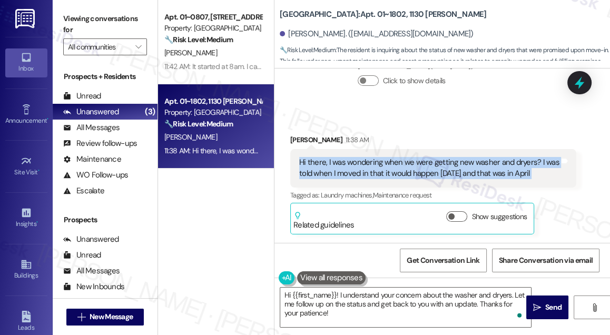
click at [420, 165] on div "Hi there, I was wondering when we were getting new washer and dryers? I was tol…" at bounding box center [429, 168] width 260 height 23
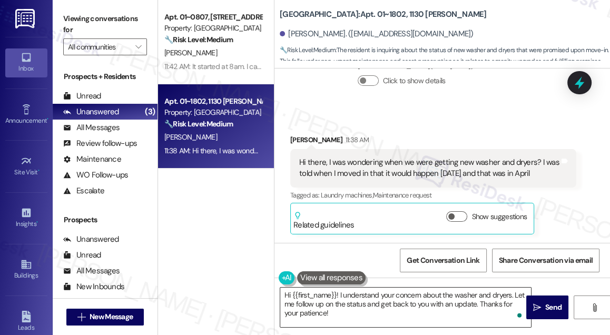
click at [352, 304] on textarea "Hi {{first_name}}! I understand your concern about the washer and dryers. Let m…" at bounding box center [405, 308] width 251 height 40
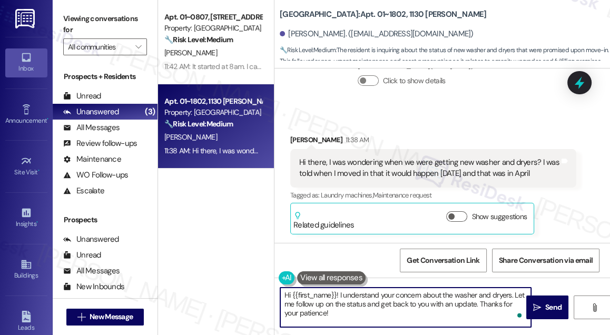
click at [352, 304] on textarea "Hi {{first_name}}! I understand your concern about the washer and dryers. Let m…" at bounding box center [405, 308] width 251 height 40
click at [350, 308] on textarea "Hi {{first_name}}! I understand your concern about the washer and dryers. Let m…" at bounding box center [405, 308] width 251 height 40
click at [349, 312] on textarea "Hi {{first_name}}! I understand your concern about the washer and dryers. Let m…" at bounding box center [405, 308] width 251 height 40
click at [434, 175] on div "Hi there, I was wondering when we were getting new washer and dryers? I was tol…" at bounding box center [429, 168] width 260 height 23
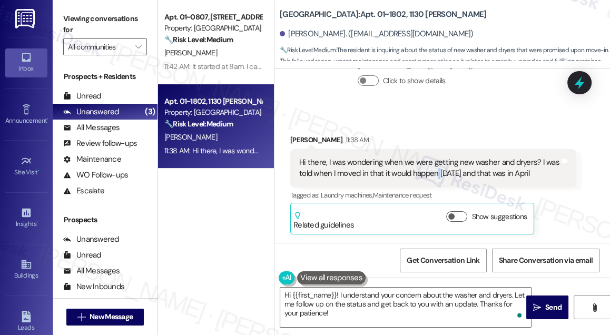
click at [434, 175] on div "Hi there, I was wondering when we were getting new washer and dryers? I was tol…" at bounding box center [429, 168] width 260 height 23
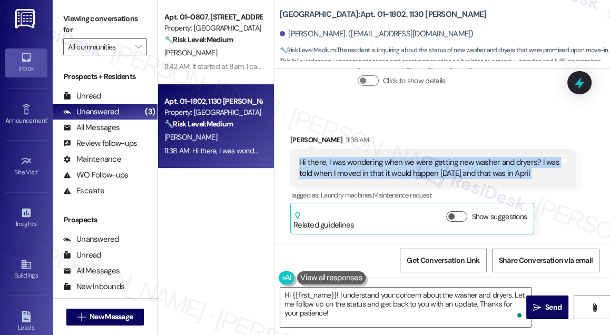
click at [434, 175] on div "Hi there, I was wondering when we were getting new washer and dryers? I was tol…" at bounding box center [429, 168] width 260 height 23
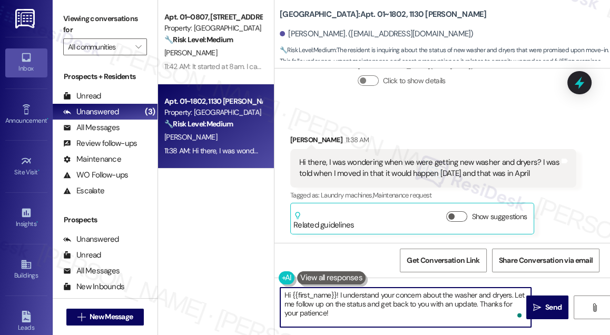
click at [399, 306] on textarea "Hi {{first_name}}! I understand your concern about the washer and dryers. Let m…" at bounding box center [405, 308] width 251 height 40
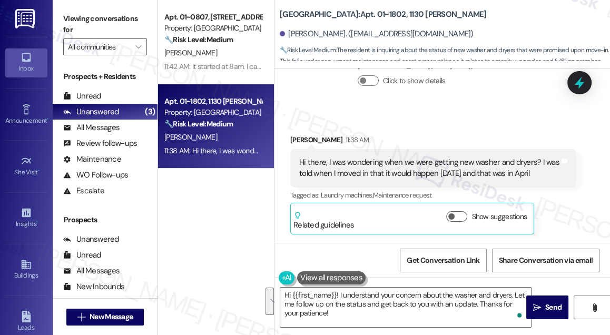
click at [374, 174] on div "Hi there, I was wondering when we were getting new washer and dryers? I was tol…" at bounding box center [429, 168] width 260 height 23
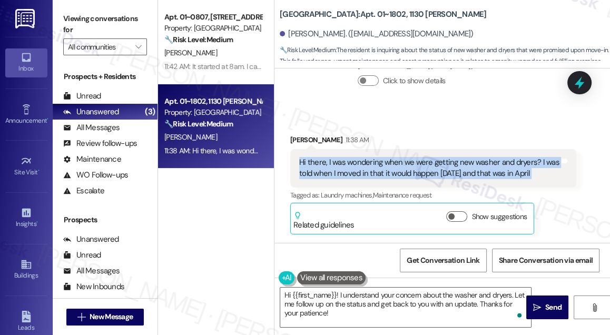
drag, startPoint x: 374, startPoint y: 174, endPoint x: 358, endPoint y: 160, distance: 21.3
click at [374, 174] on div "Hi there, I was wondering when we were getting new washer and dryers? I was tol…" at bounding box center [429, 168] width 260 height 23
click at [316, 159] on div "Hi there, I was wondering when we were getting new washer and dryers? I was tol…" at bounding box center [429, 168] width 260 height 23
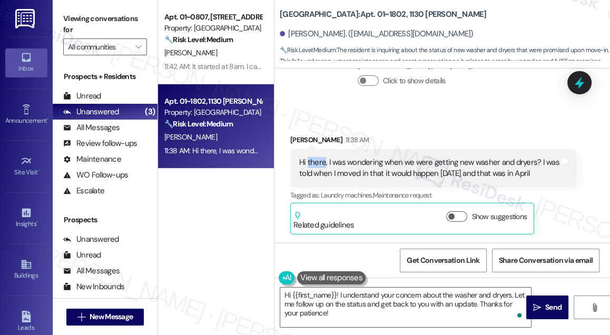
click at [316, 159] on div "Hi there, I was wondering when we were getting new washer and dryers? I was tol…" at bounding box center [429, 168] width 260 height 23
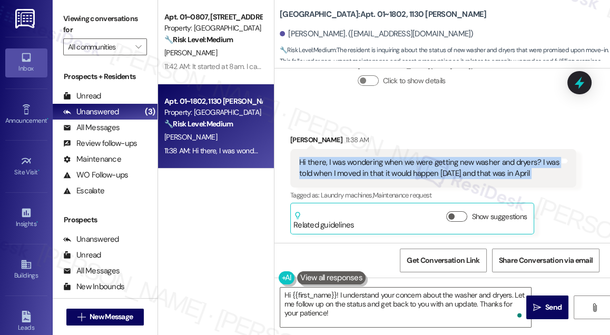
click at [316, 159] on div "Hi there, I was wondering when we were getting new washer and dryers? I was tol…" at bounding box center [429, 168] width 260 height 23
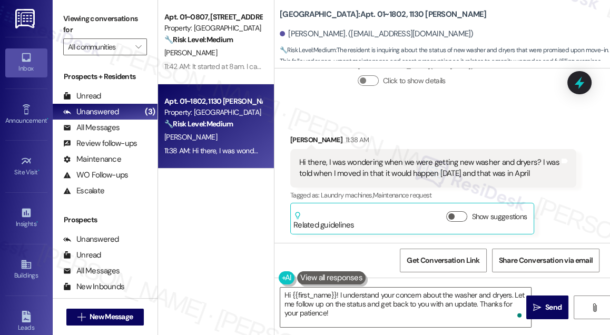
click at [401, 134] on div "Received via SMS Sydney Weiss 11:38 AM Hi there, I was wondering when we were g…" at bounding box center [433, 184] width 302 height 116
click at [364, 295] on textarea "Hi {{first_name}}! I understand your concern about the washer and dryers. Let m…" at bounding box center [405, 308] width 251 height 40
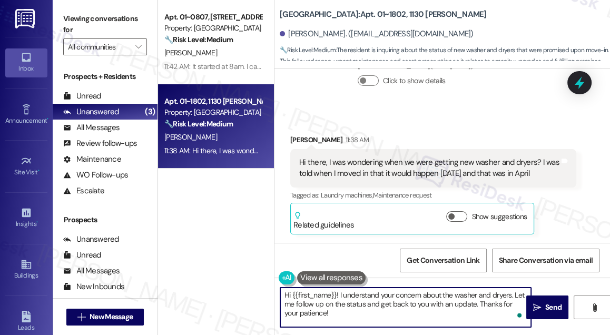
click at [364, 295] on textarea "Hi {{first_name}}! I understand your concern about the washer and dryers. Let m…" at bounding box center [405, 308] width 251 height 40
click at [389, 305] on textarea "Hi {{first_name}}! I understand your concern about the washer and dryers. Let m…" at bounding box center [405, 308] width 251 height 40
click at [473, 305] on textarea "Hi {{first_name}}! I understand your concern about the washer and dryers. Let m…" at bounding box center [405, 308] width 251 height 40
click at [477, 305] on textarea "Hi {{first_name}}! I understand your concern about the washer and dryers. Let m…" at bounding box center [405, 308] width 251 height 40
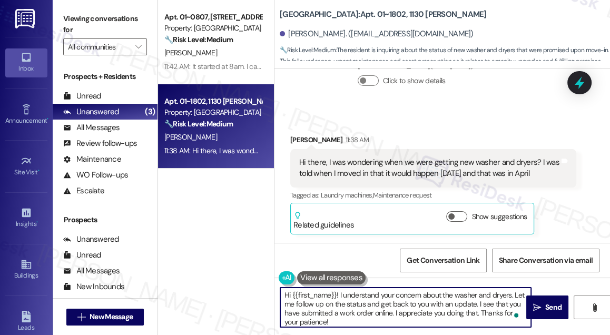
click at [479, 312] on textarea "Hi {{first_name}}! I understand your concern about the washer and dryers. Let m…" at bounding box center [405, 308] width 251 height 40
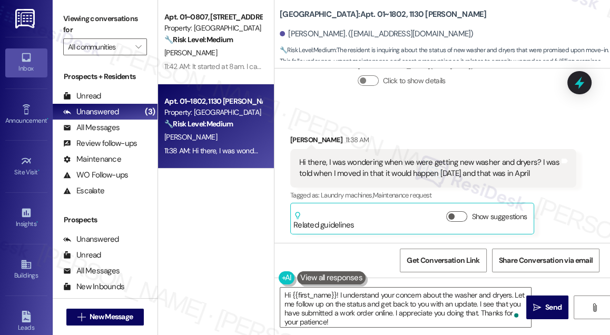
click at [387, 178] on div "Hi there, I was wondering when we were getting new washer and dryers? I was tol…" at bounding box center [429, 168] width 260 height 23
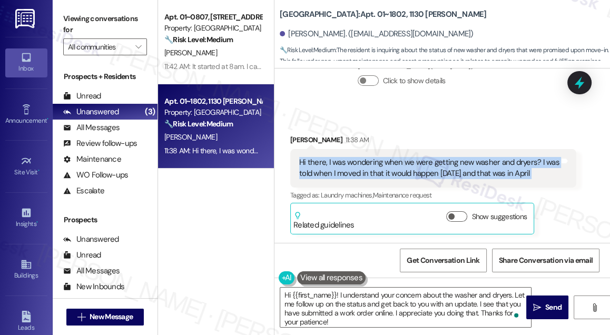
click at [387, 178] on div "Hi there, I was wondering when we were getting new washer and dryers? I was tol…" at bounding box center [429, 168] width 260 height 23
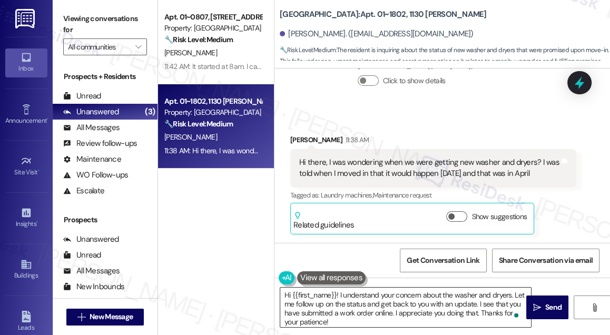
click at [376, 307] on textarea "Hi {{first_name}}! I understand your concern about the washer and dryers. Let m…" at bounding box center [405, 308] width 251 height 40
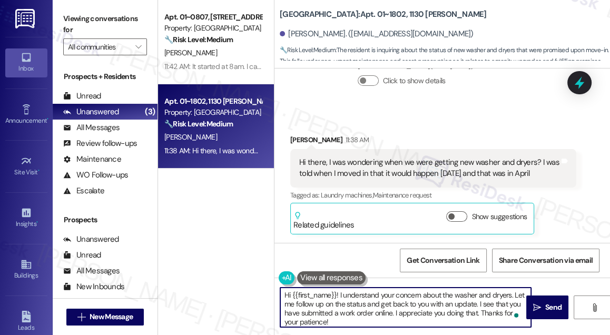
click at [376, 307] on textarea "Hi {{first_name}}! I understand your concern about the washer and dryers. Let m…" at bounding box center [405, 308] width 251 height 40
click at [482, 309] on textarea "Hi {{first_name}}! I understand your concern about the washer and dryers. Let m…" at bounding box center [405, 308] width 251 height 40
drag, startPoint x: 478, startPoint y: 314, endPoint x: 479, endPoint y: 305, distance: 9.0
click at [479, 305] on textarea "Hi {{first_name}}! I understand your concern about the washer and dryers. Let m…" at bounding box center [405, 308] width 251 height 40
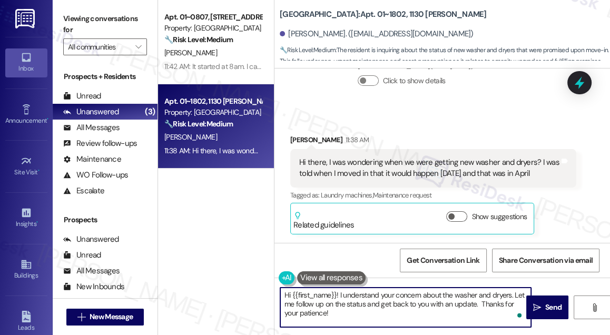
type textarea "Hi {{first_name}}! I understand your concern about the washer and dryers. Let m…"
click at [453, 305] on textarea "Hi {{first_name}}! I understand your concern about the washer and dryers. Let m…" at bounding box center [405, 308] width 251 height 40
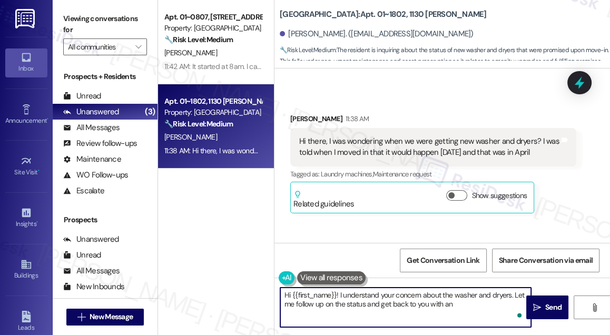
scroll to position [2152, 0]
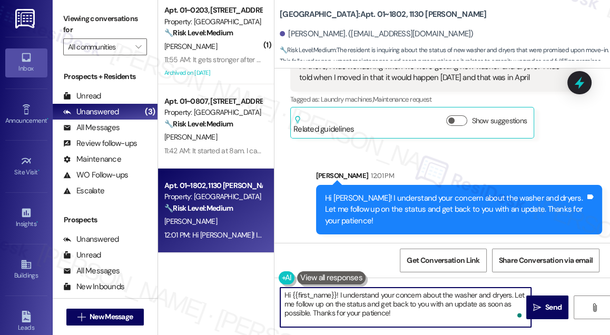
type textarea "Hi {{first_name}}! I understand your concern about the washer and dryers. Let m…"
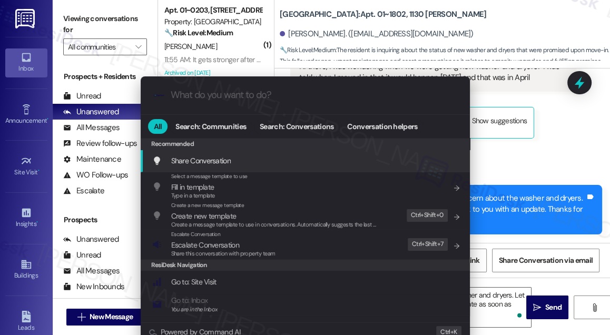
click at [522, 101] on div ".cls-1{fill:#0a055f;}.cls-2{fill:#0cc4c4;} resideskLogoBlueOrange All Search: C…" at bounding box center [305, 167] width 610 height 335
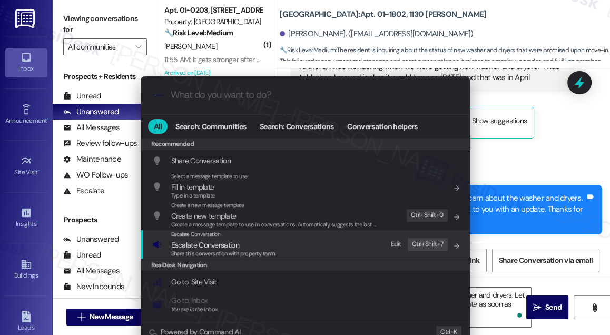
click at [294, 241] on div "Escalate Conversation Escalate Conversation Share this conversation with proper…" at bounding box center [306, 244] width 308 height 28
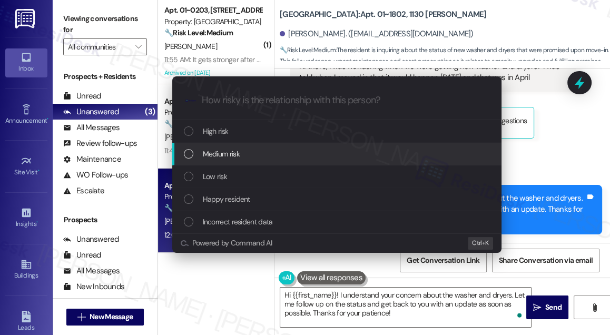
click at [239, 150] on span "Medium risk" at bounding box center [221, 154] width 37 height 12
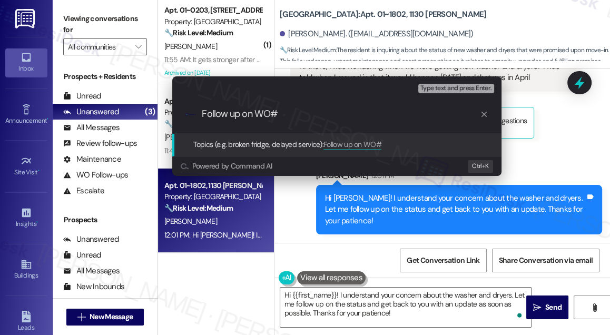
click at [559, 132] on div "Escalate Conversation Medium risk Topics (e.g. broken fridge, delayed service) …" at bounding box center [305, 167] width 610 height 335
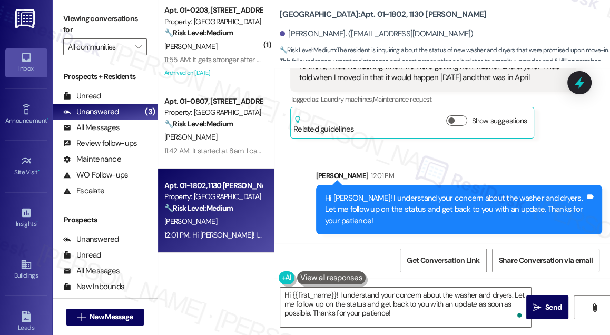
click at [83, 21] on label "Viewing conversations for" at bounding box center [105, 25] width 84 height 28
click at [439, 193] on div "Hi Sydney! I understand your concern about the washer and dryers. Let me follow…" at bounding box center [455, 210] width 260 height 34
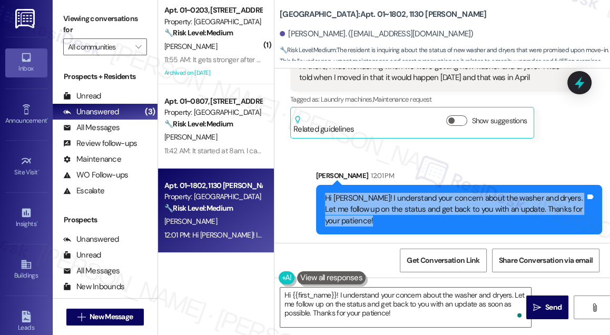
click at [439, 193] on div "Hi Sydney! I understand your concern about the washer and dryers. Let me follow…" at bounding box center [455, 210] width 260 height 34
click at [446, 199] on div "Hi Sydney! I understand your concern about the washer and dryers. Let me follow…" at bounding box center [455, 210] width 260 height 34
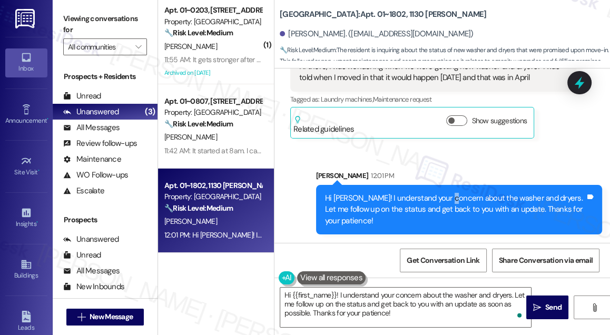
click at [446, 199] on div "Hi Sydney! I understand your concern about the washer and dryers. Let me follow…" at bounding box center [455, 210] width 260 height 34
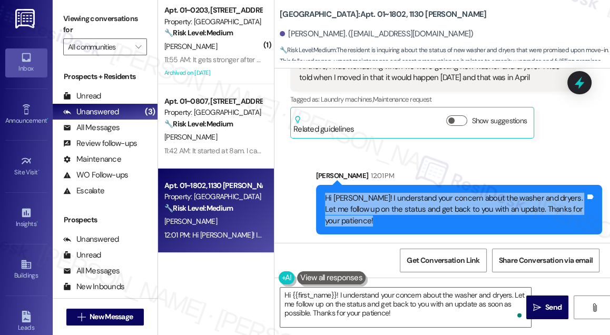
click at [446, 199] on div "Hi Sydney! I understand your concern about the washer and dryers. Let me follow…" at bounding box center [455, 210] width 260 height 34
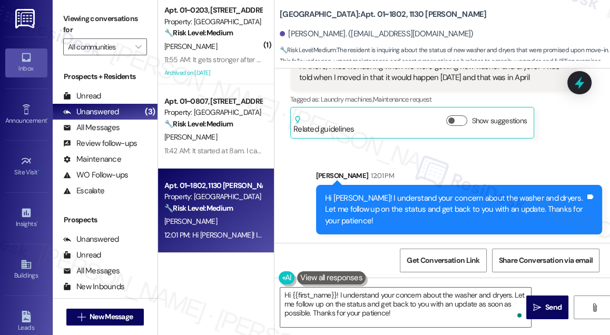
click at [571, 158] on div "Sent via SMS Sarah 12:01 PM Hi Sydney! I understand your concern about the wash…" at bounding box center [442, 194] width 336 height 96
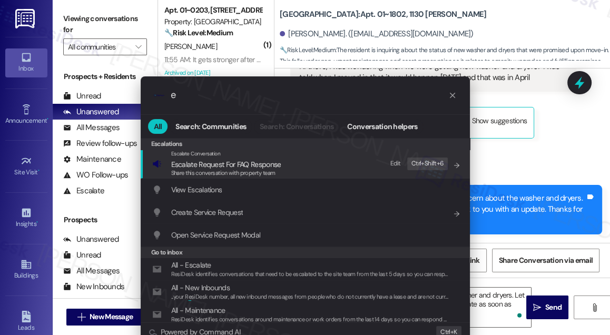
type input "e"
click at [450, 95] on icon "progress bar" at bounding box center [452, 95] width 5 height 5
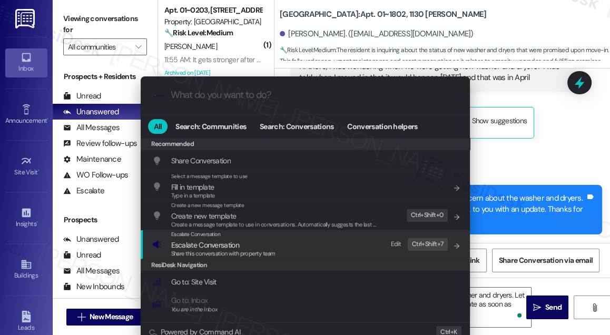
click at [233, 244] on span "Escalate Conversation" at bounding box center [205, 244] width 68 height 9
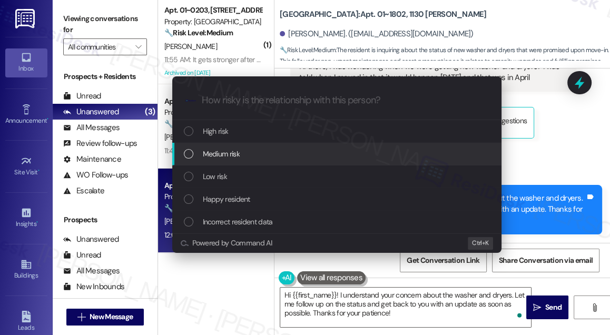
click at [263, 156] on div "Medium risk" at bounding box center [338, 154] width 308 height 12
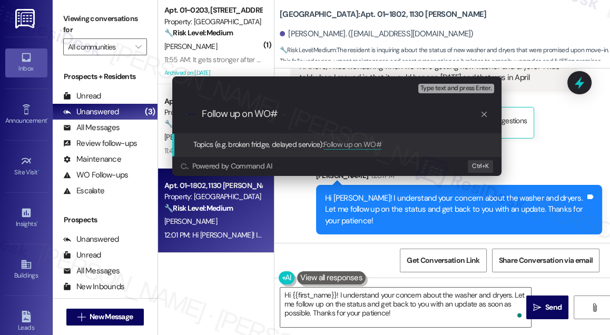
paste input "1769805"
type input "Follow up on WO#1769805 - New washer and dryer"
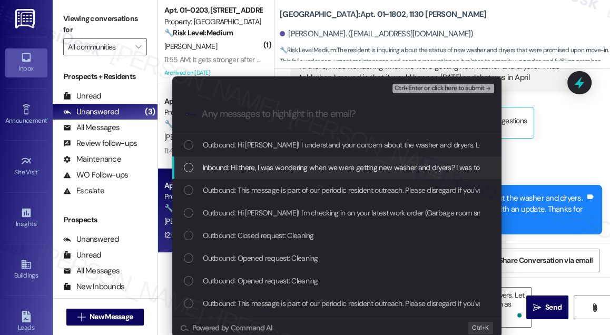
click at [317, 162] on span "Inbound: Hi there, I was wondering when we were getting new washer and dryers? …" at bounding box center [445, 168] width 485 height 12
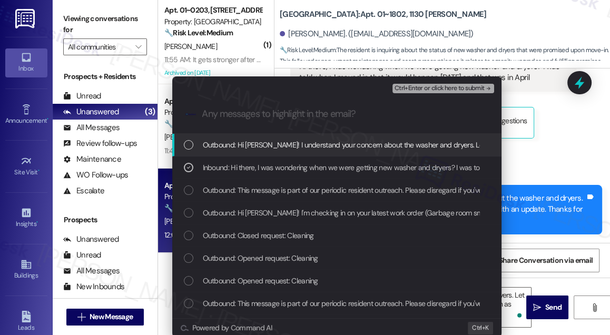
click at [448, 89] on span "Ctrl+Enter or click here to submit" at bounding box center [440, 88] width 90 height 7
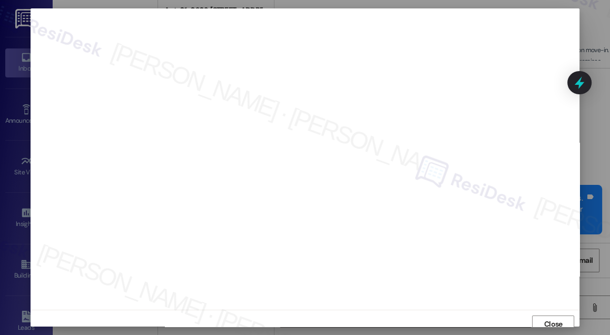
scroll to position [11, 0]
click at [544, 312] on span "Close" at bounding box center [553, 313] width 18 height 11
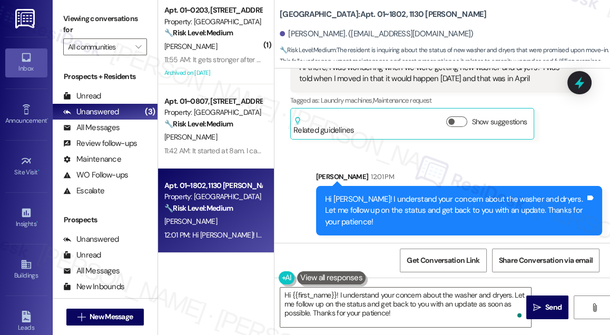
scroll to position [2152, 0]
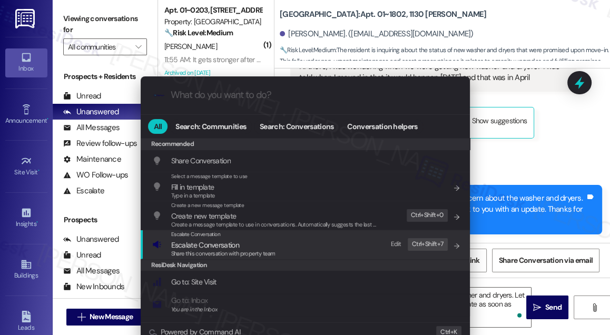
click at [292, 251] on div "Escalate Conversation Escalate Conversation Share this conversation with proper…" at bounding box center [306, 244] width 308 height 28
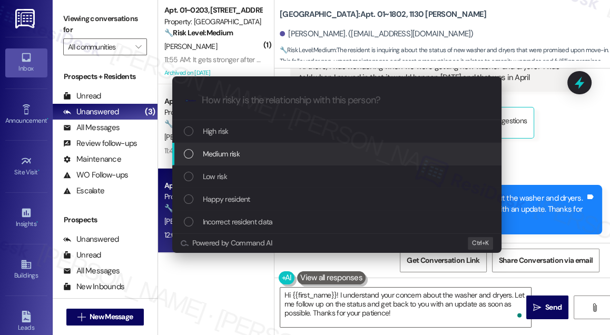
click at [249, 151] on div "Medium risk" at bounding box center [338, 154] width 308 height 12
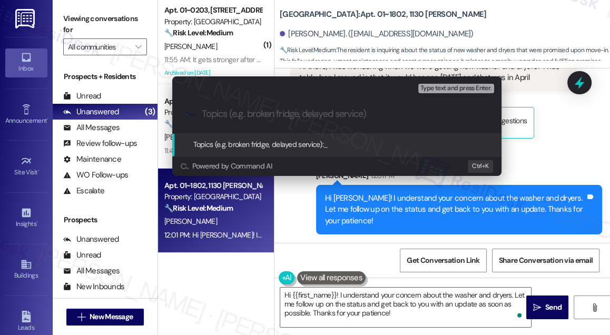
paste input "Follow up on WO#1769805 - New washer and dryer"
type input "Follow up on WO#1769805 - New washer and dryer"
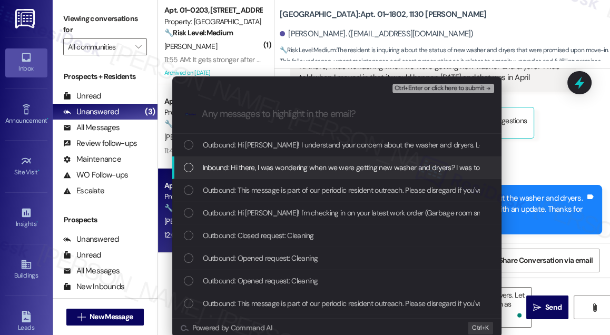
click at [325, 165] on span "Inbound: Hi there, I was wondering when we were getting new washer and dryers? …" at bounding box center [445, 168] width 485 height 12
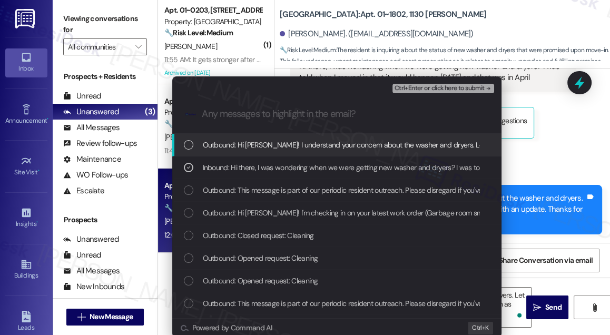
click at [422, 88] on span "Ctrl+Enter or click here to submit" at bounding box center [440, 88] width 90 height 7
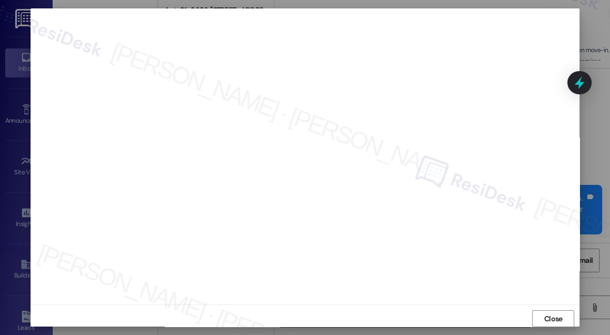
scroll to position [2190, 0]
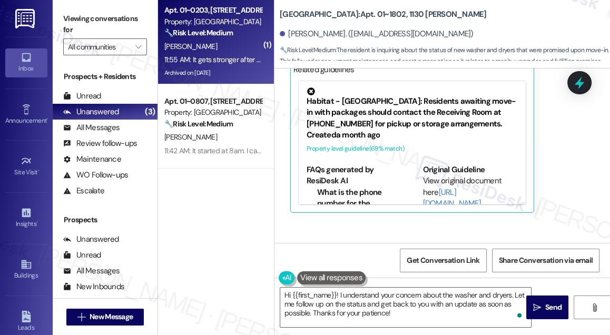
click at [211, 74] on div "Archived on [DATE]" at bounding box center [213, 72] width 100 height 13
type textarea "Fetching suggested responses. Please feel free to read through the conversation…"
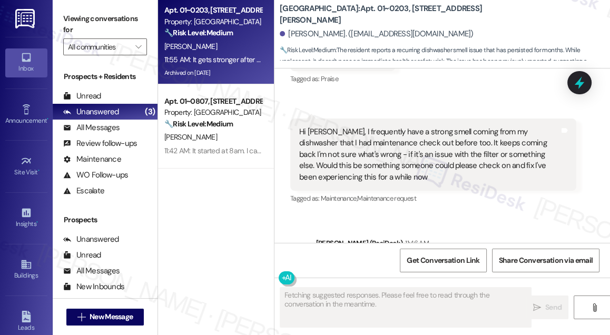
scroll to position [15903, 0]
click at [493, 260] on div "Hi Akhila, I understand you're still experiencing a strong smell from your dish…" at bounding box center [455, 282] width 260 height 45
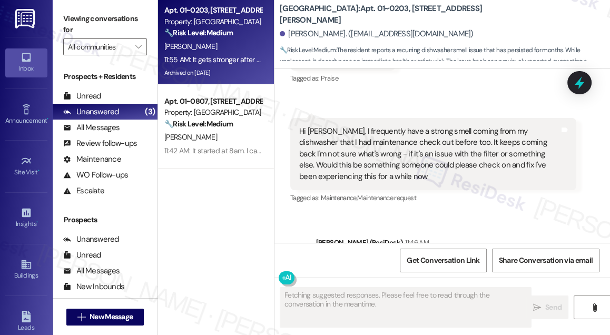
click at [493, 260] on div "Hi Akhila, I understand you're still experiencing a strong smell from your dish…" at bounding box center [455, 282] width 260 height 45
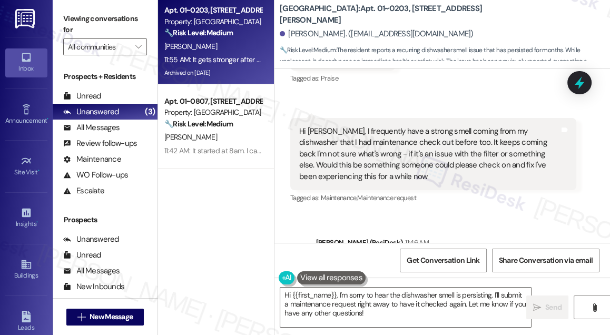
click at [470, 260] on div "Hi Akhila, I understand you're still experiencing a strong smell from your dish…" at bounding box center [455, 282] width 260 height 45
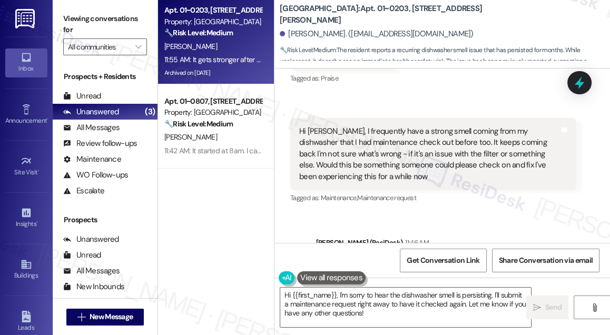
click at [507, 260] on div "Hi Akhila, I understand you're still experiencing a strong smell from your dish…" at bounding box center [455, 282] width 260 height 45
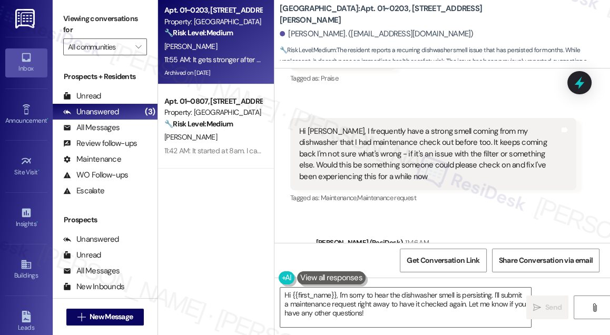
click at [534, 260] on div "Hi Akhila, I understand you're still experiencing a strong smell from your dish…" at bounding box center [455, 282] width 260 height 45
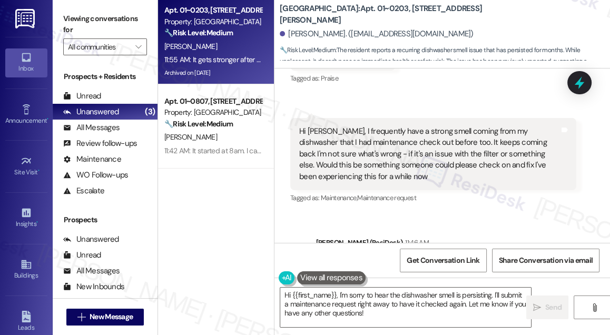
click at [487, 252] on div "Hi Akhila, I understand you're still experiencing a strong smell from your dish…" at bounding box center [459, 282] width 286 height 61
click at [466, 260] on div "Hi Akhila, I understand you're still experiencing a strong smell from your dish…" at bounding box center [455, 282] width 260 height 45
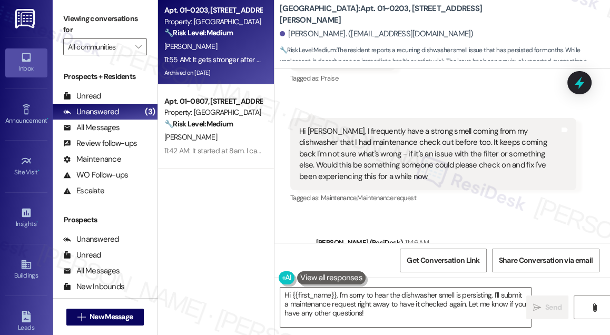
click at [466, 260] on div "Hi Akhila, I understand you're still experiencing a strong smell from your dish…" at bounding box center [455, 282] width 260 height 45
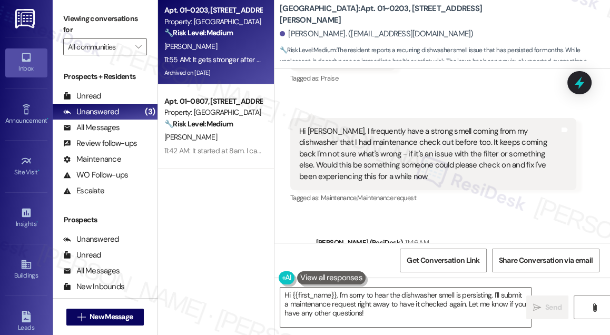
drag, startPoint x: 465, startPoint y: 14, endPoint x: 388, endPoint y: 14, distance: 76.4
click at [388, 14] on div "Columbus Plaza: Apt. 01~0203, 233 East Wacker" at bounding box center [385, 14] width 211 height 13
copy b "233 East Wacker"
click at [94, 21] on label "Viewing conversations for" at bounding box center [105, 25] width 84 height 28
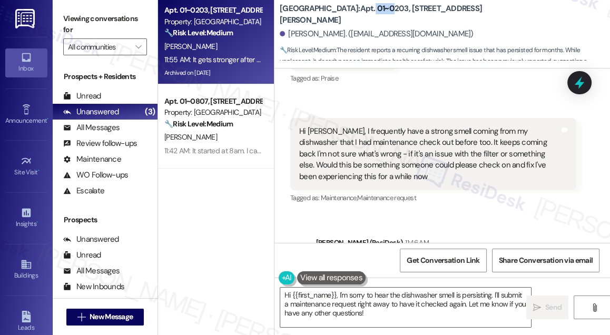
drag, startPoint x: 352, startPoint y: 12, endPoint x: 374, endPoint y: 12, distance: 21.6
click at [374, 12] on b "Columbus Plaza: Apt. 01~0203, 233 East Wacker" at bounding box center [385, 14] width 211 height 23
drag, startPoint x: 355, startPoint y: 16, endPoint x: 383, endPoint y: 14, distance: 28.6
click at [383, 14] on b "Columbus Plaza: Apt. 01~0203, 233 East Wacker" at bounding box center [385, 14] width 211 height 23
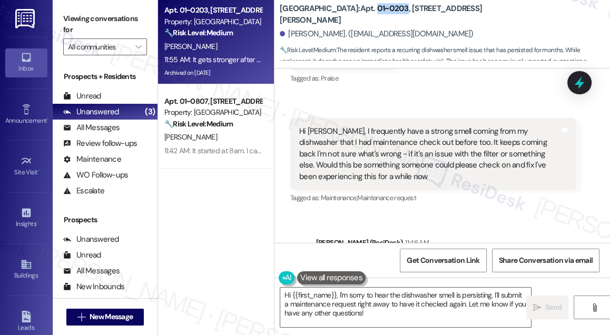
copy b "01~0203"
click at [71, 16] on label "Viewing conversations for" at bounding box center [105, 25] width 84 height 28
click at [370, 293] on textarea "Hi {{first_name}}, I'm sorry to hear the dishwasher smell is persisting. I'll s…" at bounding box center [405, 308] width 251 height 40
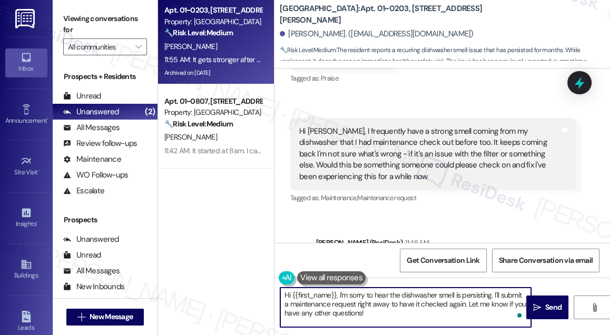
click at [413, 309] on textarea "Hi {{first_name}}, I'm sorry to hear the dishwasher smell is persisting. I'll s…" at bounding box center [405, 308] width 251 height 40
drag, startPoint x: 493, startPoint y: 294, endPoint x: 241, endPoint y: 286, distance: 251.9
click at [241, 286] on div "Apt. 01~0203, 233 East Wacker Property: Columbus Plaza 🔧 Risk Level: Medium The…" at bounding box center [384, 167] width 452 height 335
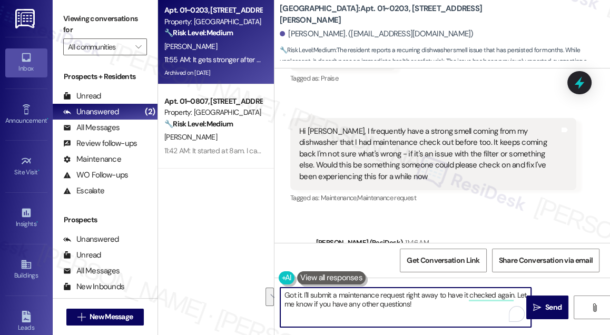
drag, startPoint x: 502, startPoint y: 302, endPoint x: 515, endPoint y: 294, distance: 15.4
click at [515, 294] on textarea "Got it. I'll submit a maintenance request right away to have it checked again. …" at bounding box center [405, 308] width 251 height 40
type textarea "Got it. I'll submit a maintenance request right away to have it checked again. …"
